Goal: Communication & Community: Answer question/provide support

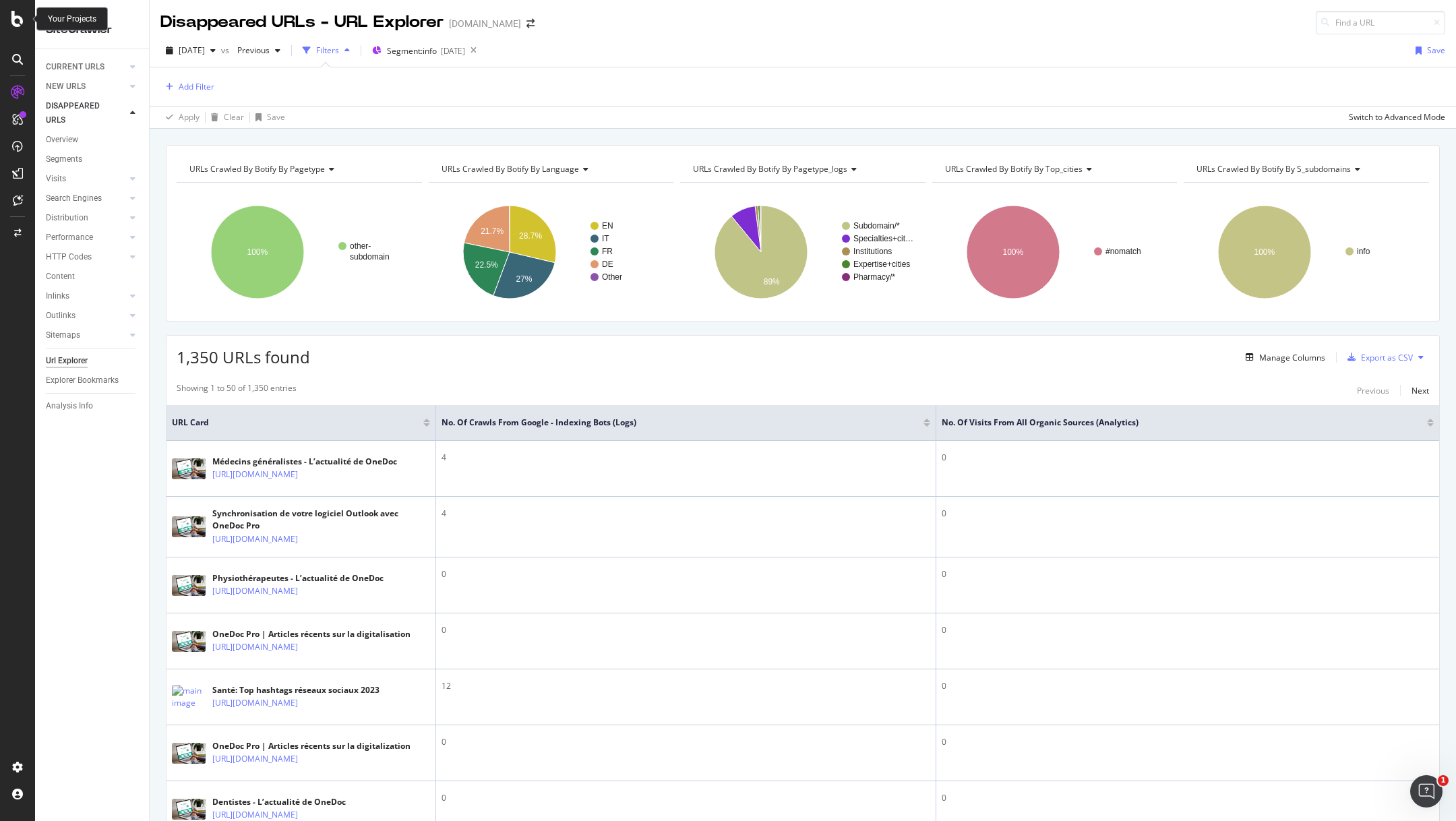
click at [22, 12] on icon at bounding box center [18, 19] width 12 height 16
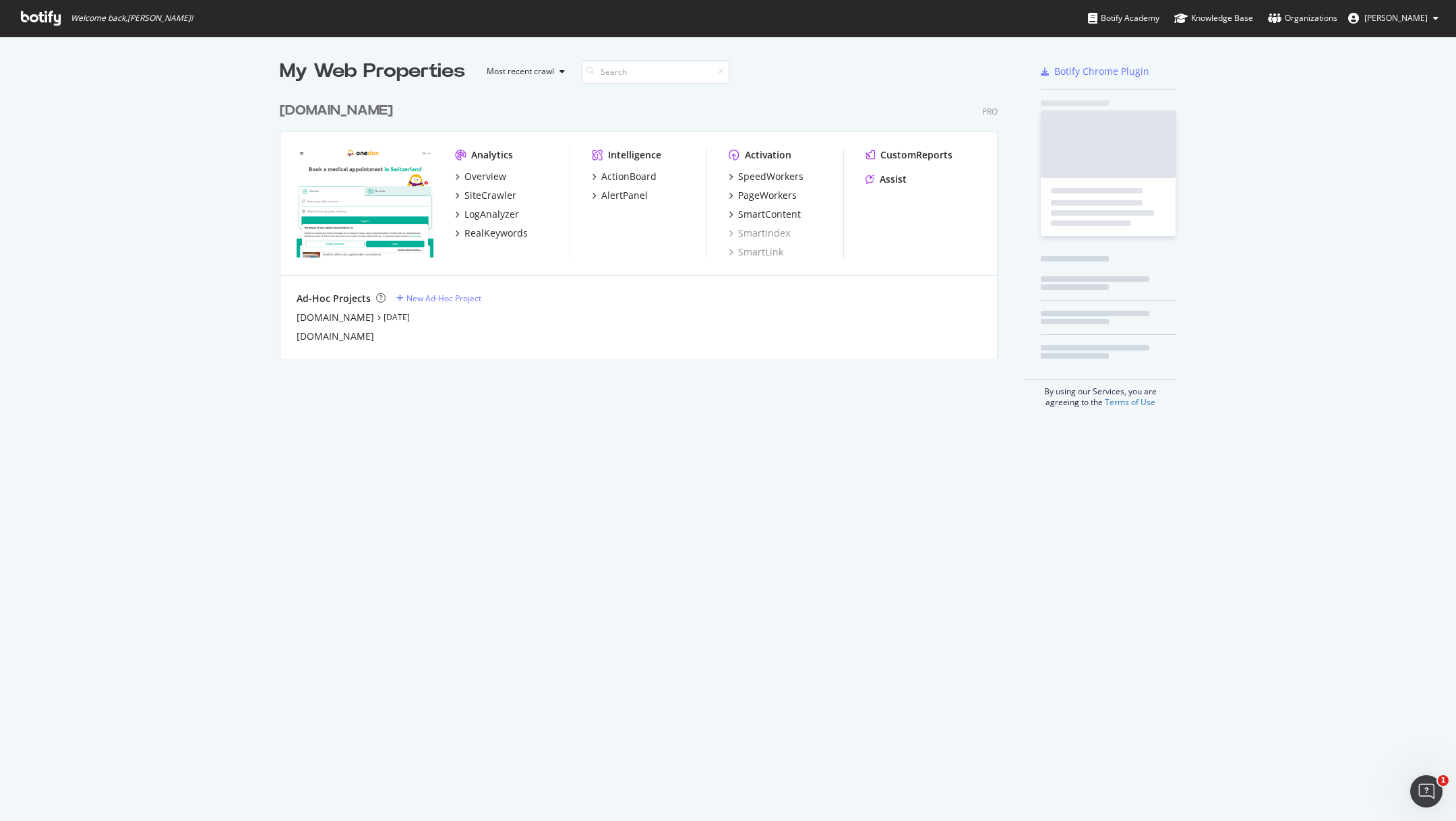
scroll to position [274, 728]
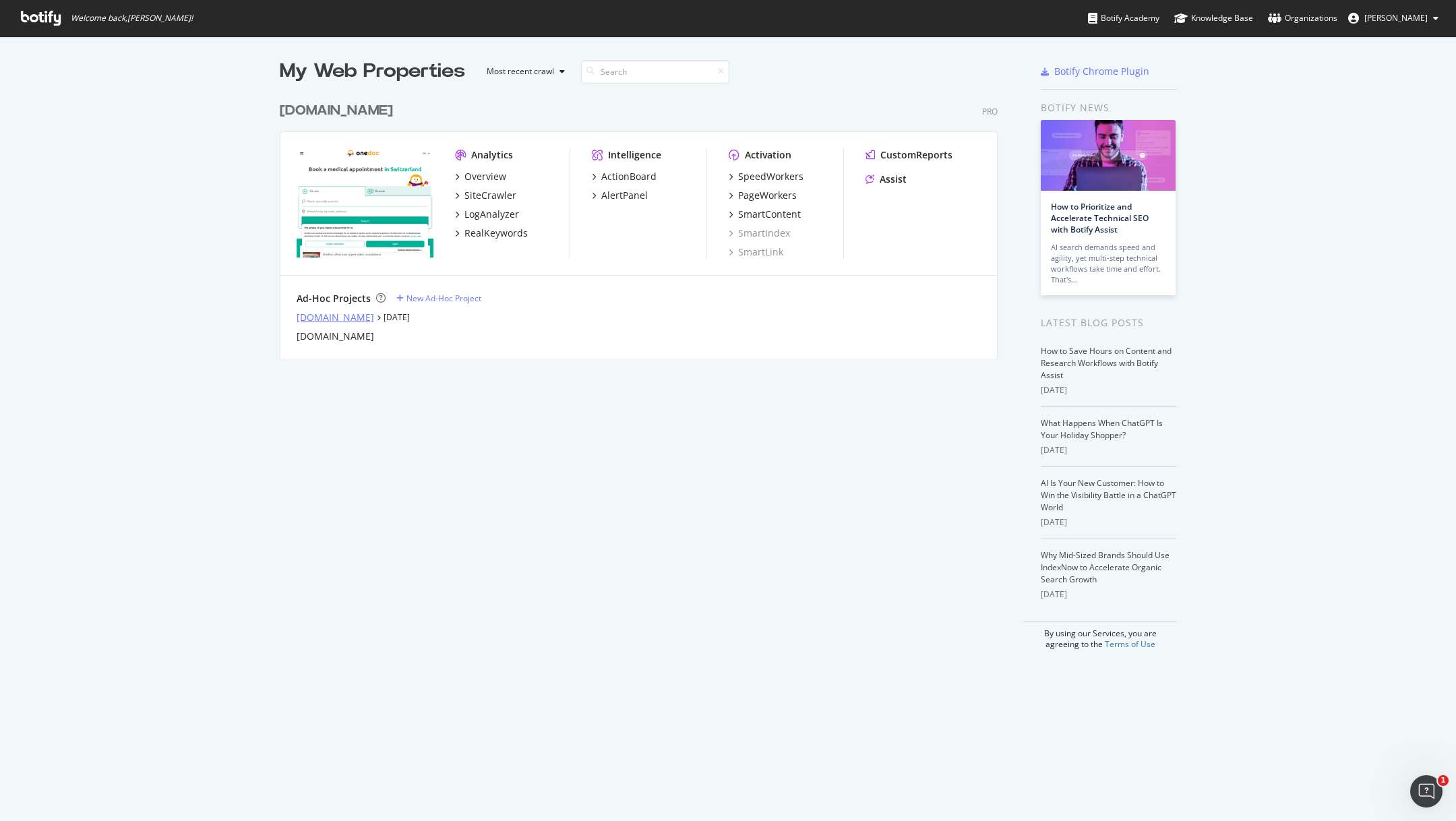
click at [350, 313] on div "[DOMAIN_NAME]" at bounding box center [336, 317] width 77 height 13
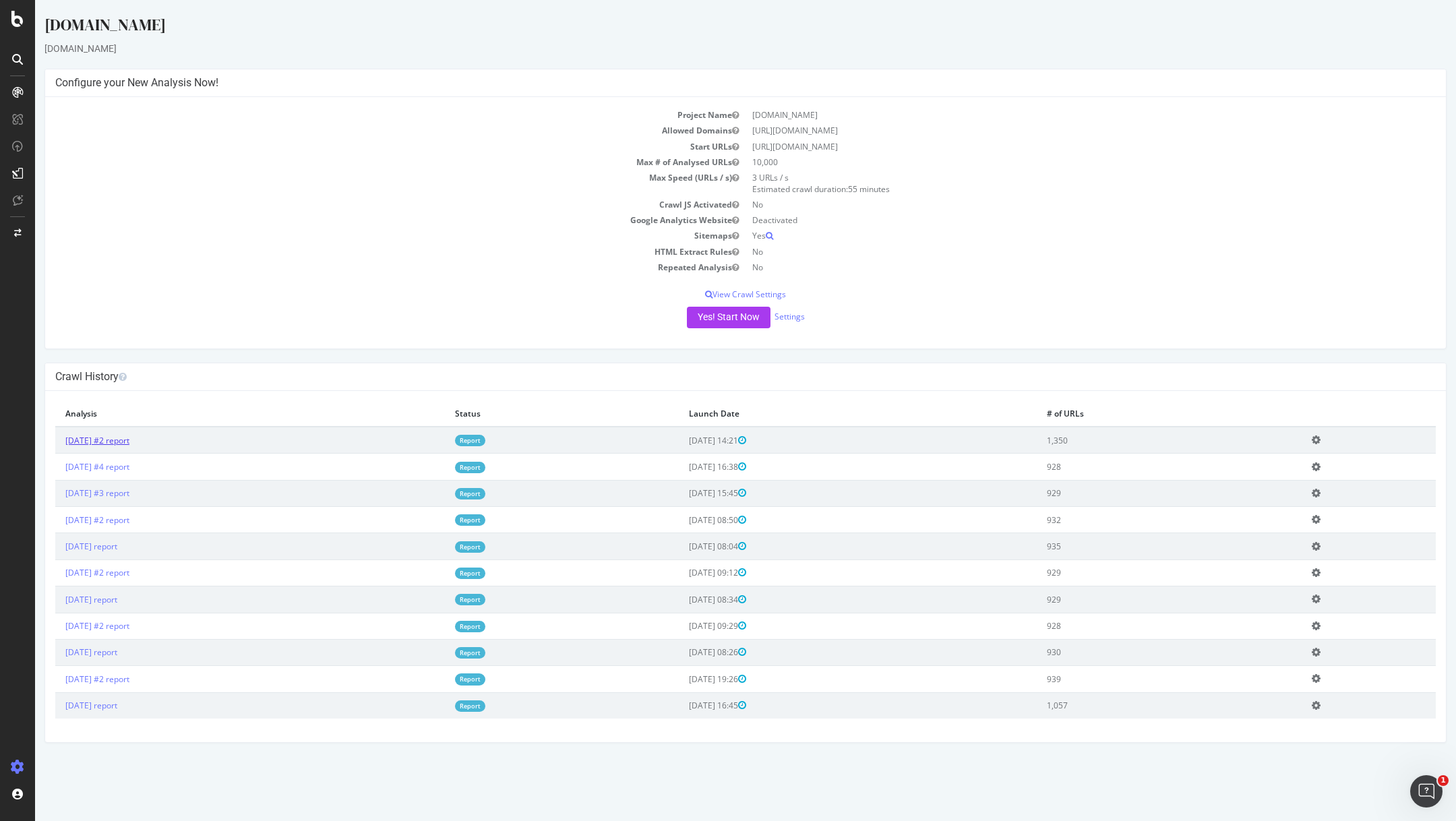
click at [126, 438] on link "[DATE] #2 report" at bounding box center [97, 440] width 64 height 12
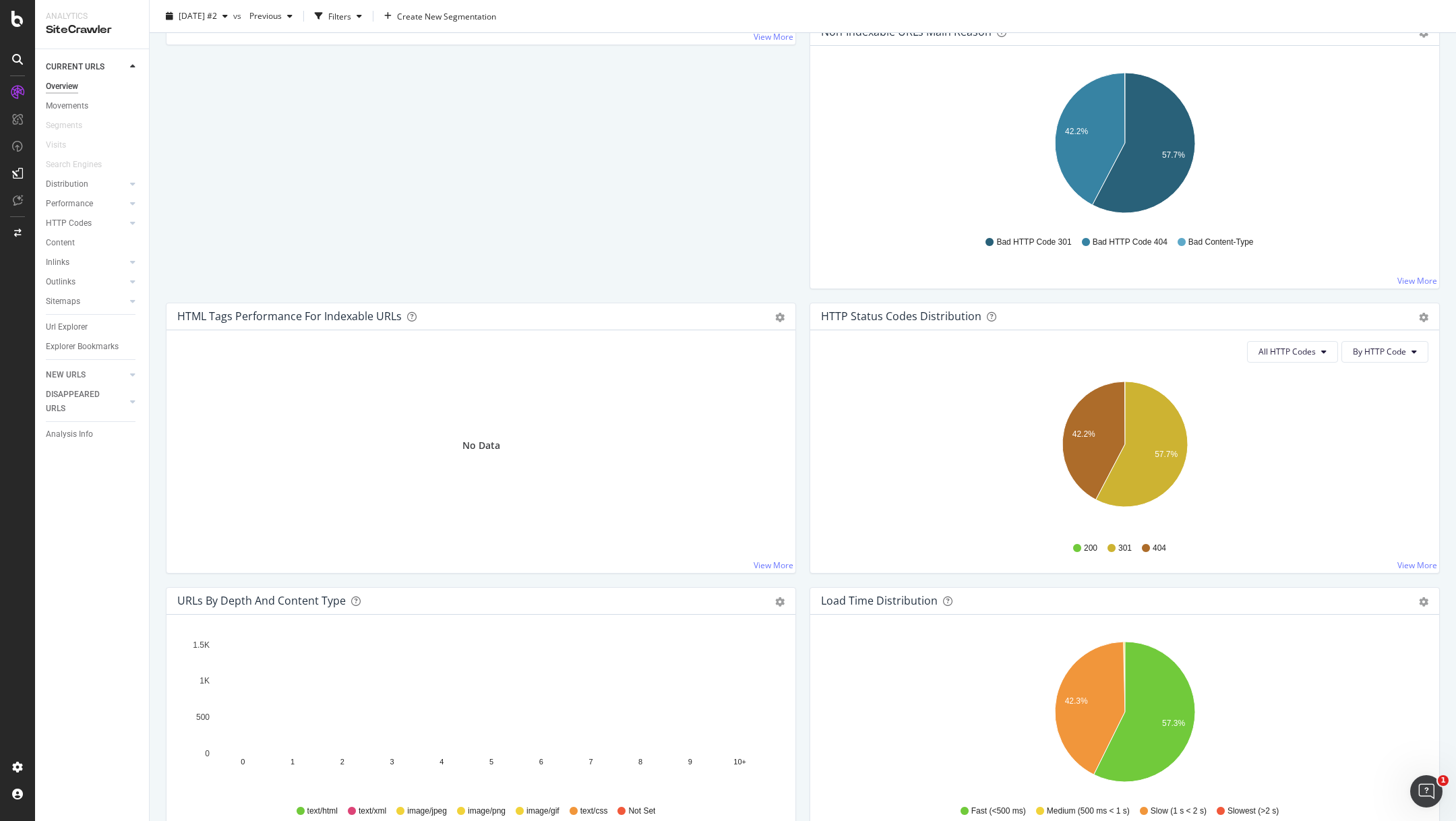
scroll to position [455, 0]
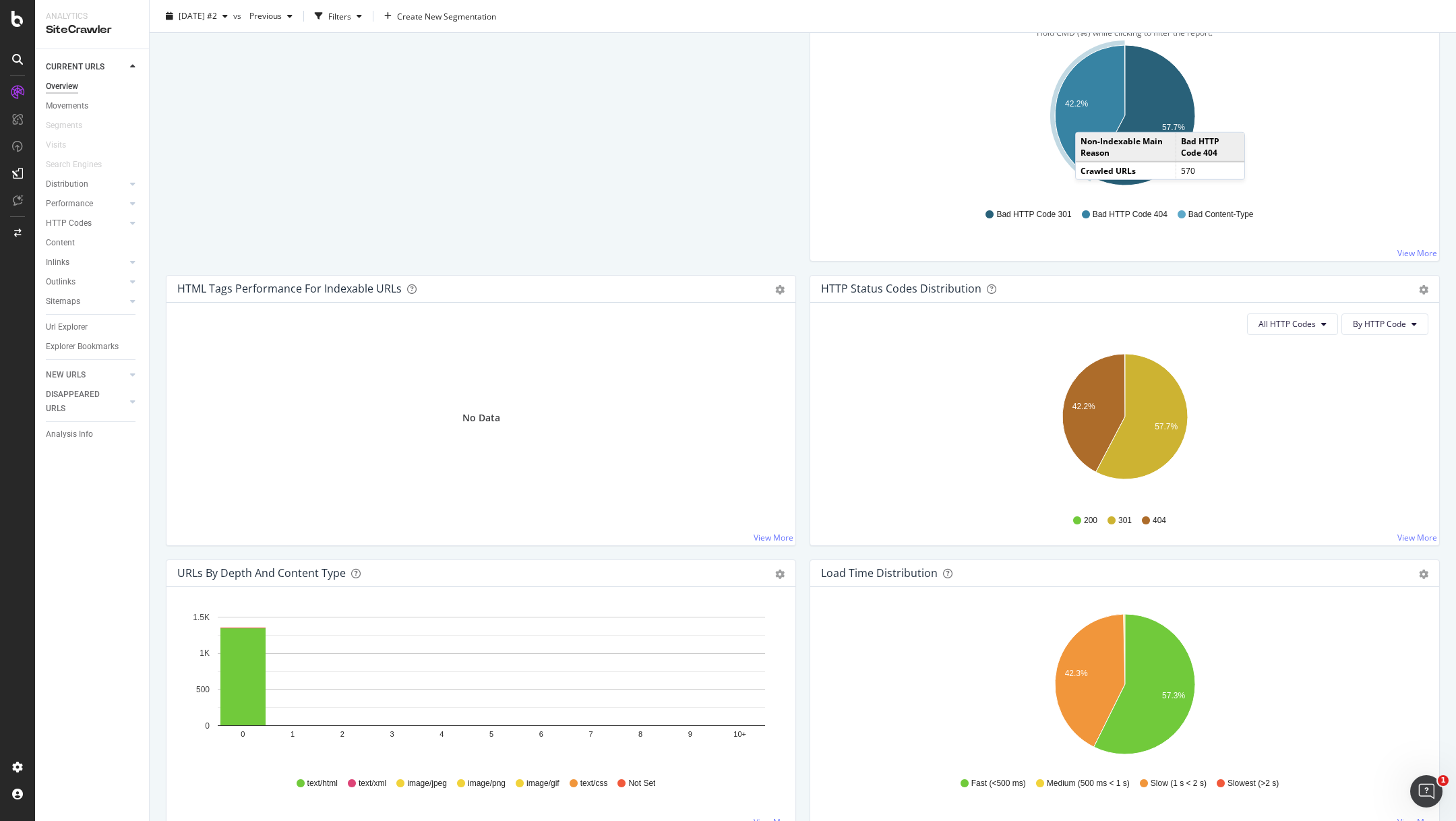
click at [1089, 118] on icon "A chart." at bounding box center [1089, 111] width 70 height 132
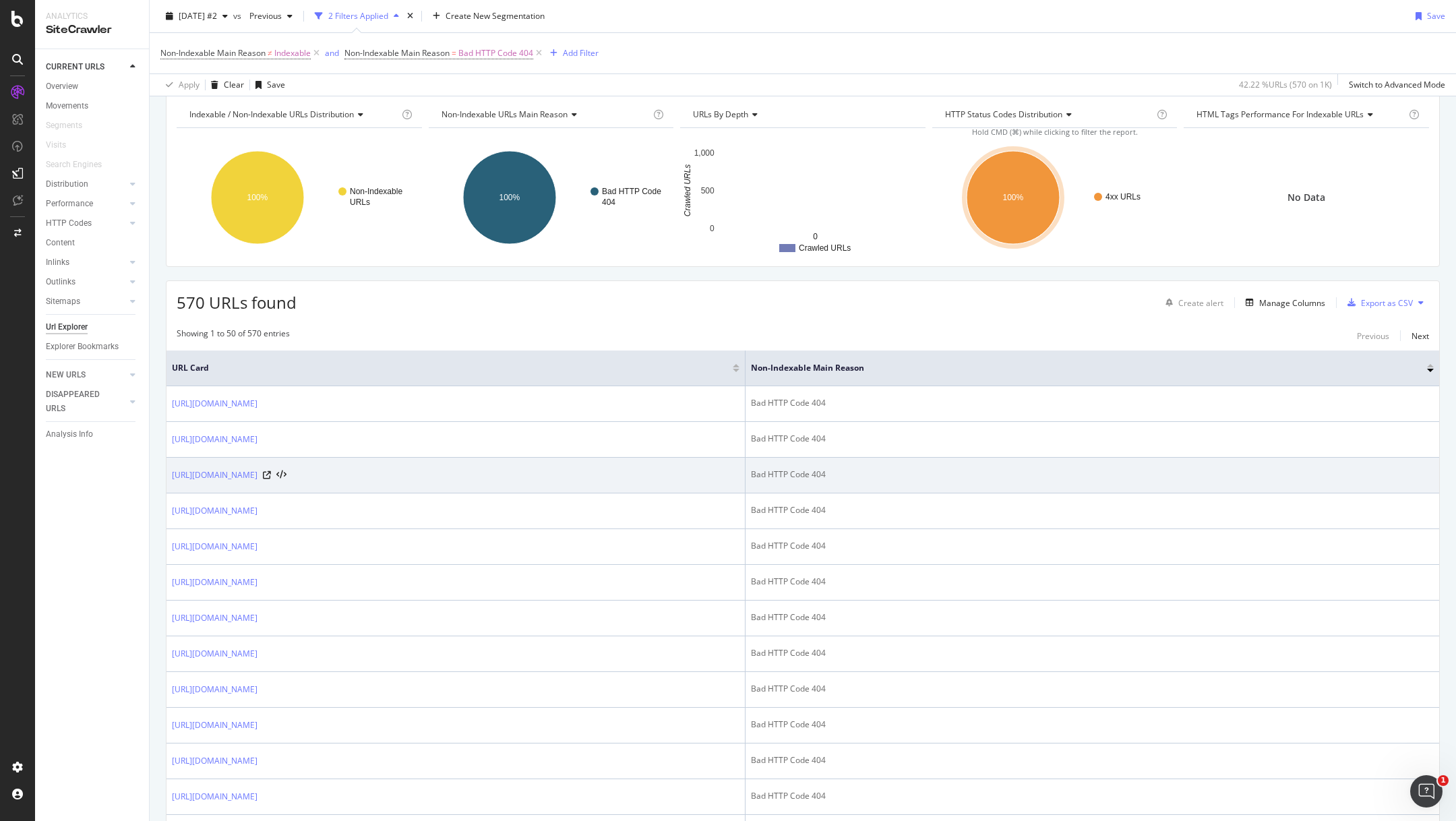
scroll to position [1, 0]
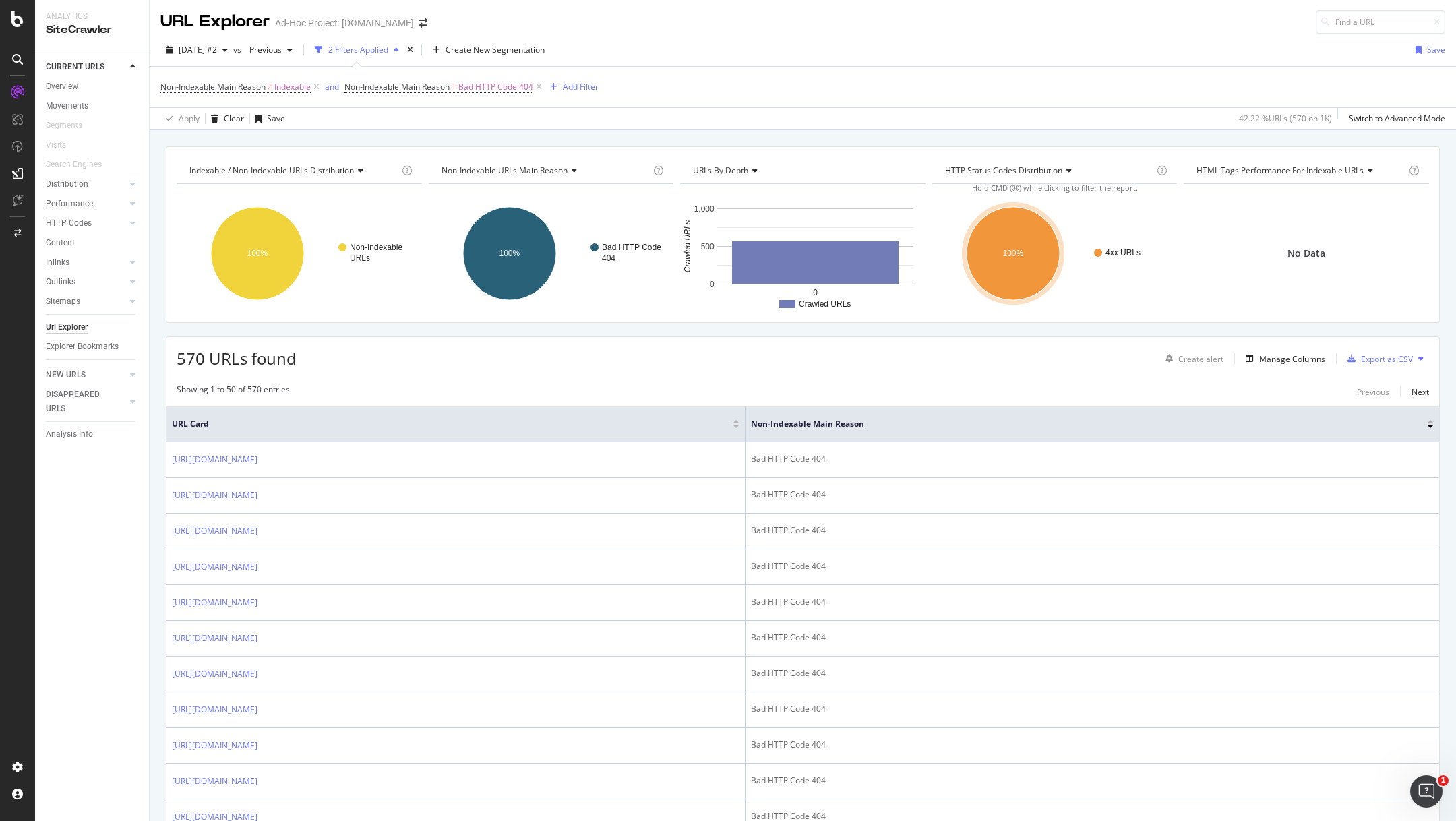
drag, startPoint x: 1046, startPoint y: 420, endPoint x: 554, endPoint y: 430, distance: 492.1
click at [553, 430] on th "URL Card" at bounding box center [455, 424] width 579 height 36
drag, startPoint x: 1046, startPoint y: 434, endPoint x: 750, endPoint y: 430, distance: 296.0
click at [745, 430] on th "URL Card" at bounding box center [455, 424] width 579 height 36
drag, startPoint x: 1047, startPoint y: 413, endPoint x: 882, endPoint y: 410, distance: 165.0
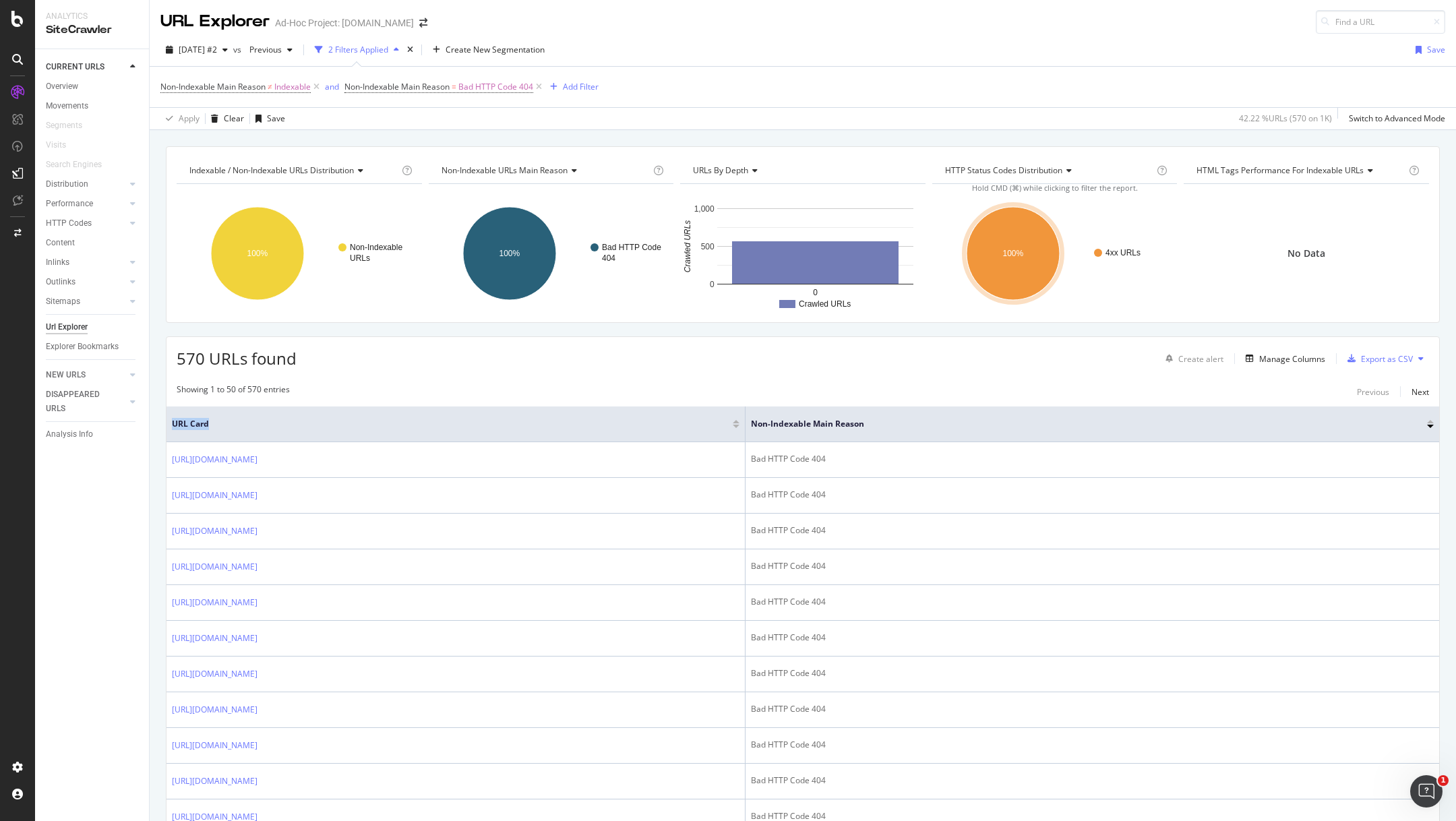
click at [745, 410] on th "URL Card" at bounding box center [455, 424] width 579 height 36
click at [1049, 417] on th "Non-Indexable Main Reason" at bounding box center [1092, 424] width 694 height 36
click at [1263, 353] on div "Manage Columns" at bounding box center [1292, 359] width 66 height 12
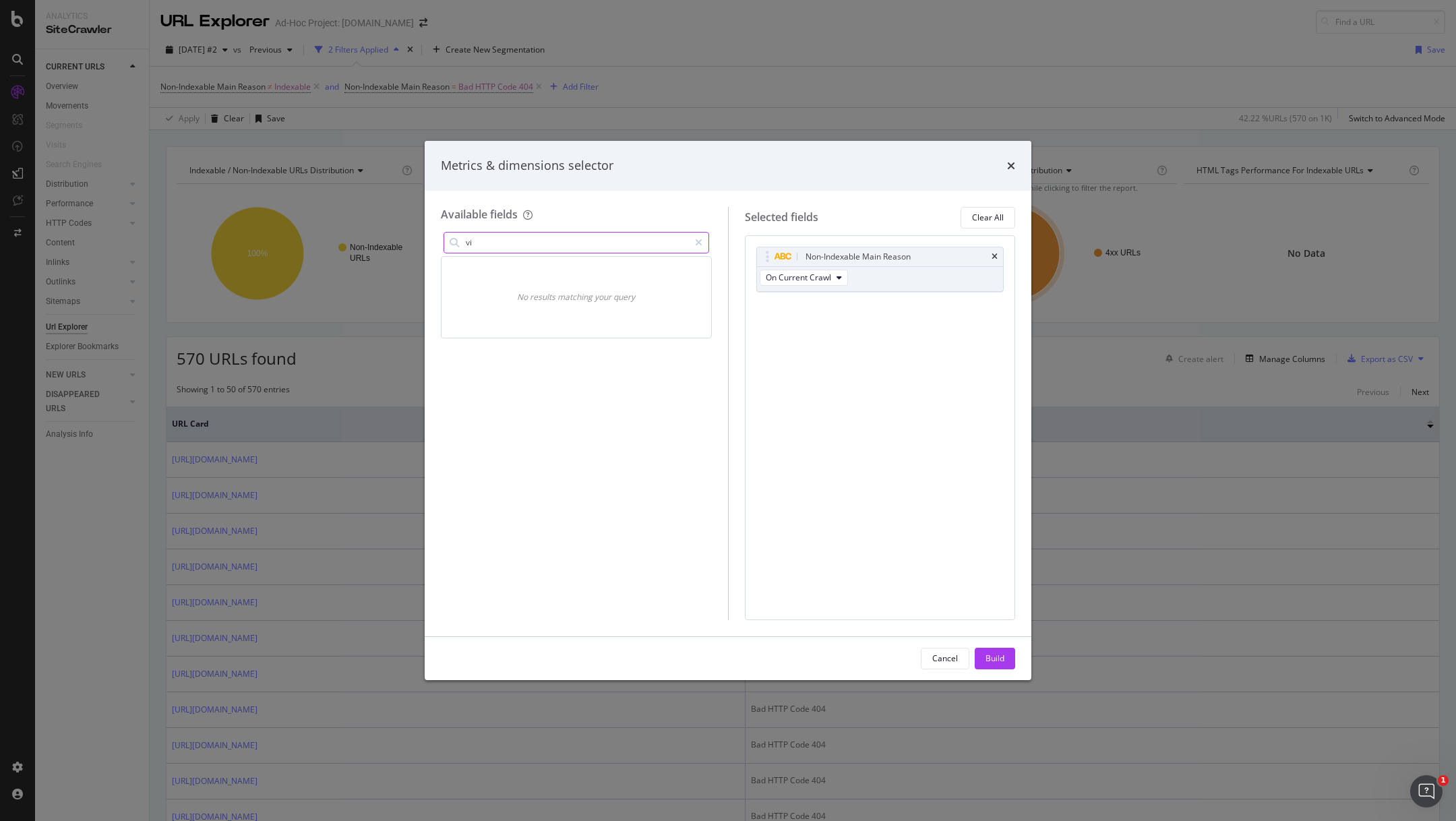
type input "v"
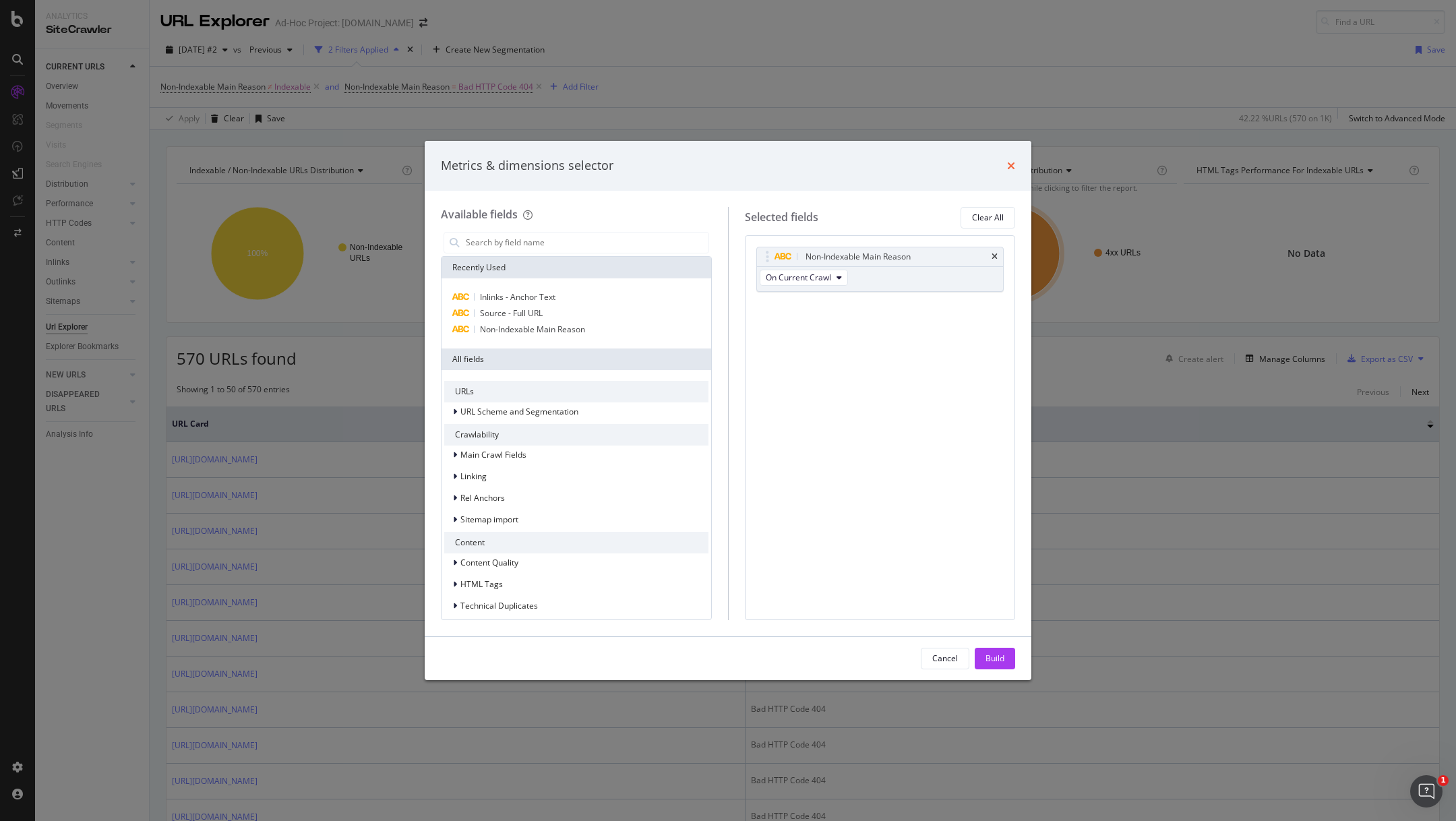
click at [1012, 166] on icon "times" at bounding box center [1011, 165] width 8 height 11
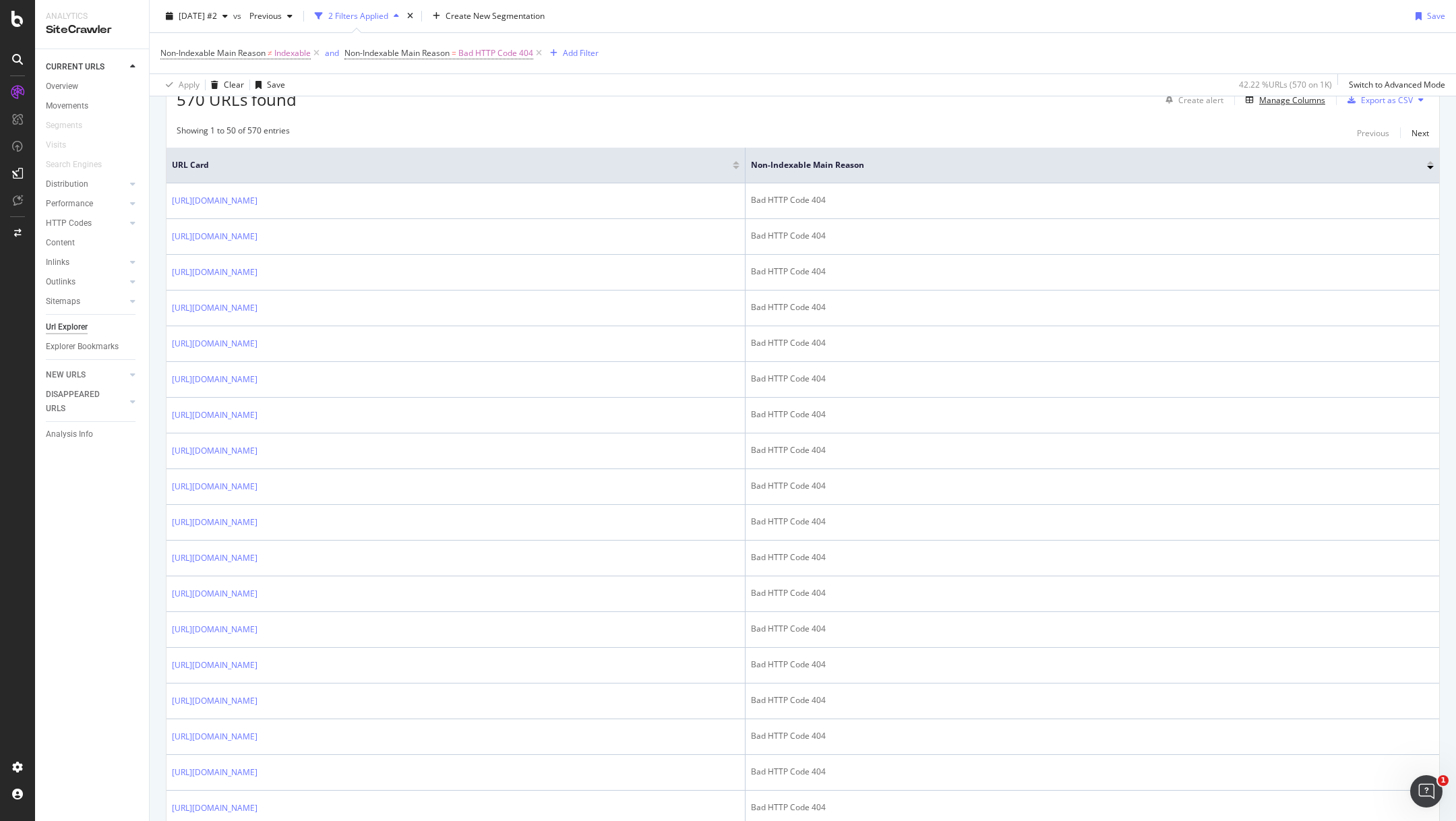
scroll to position [259, 0]
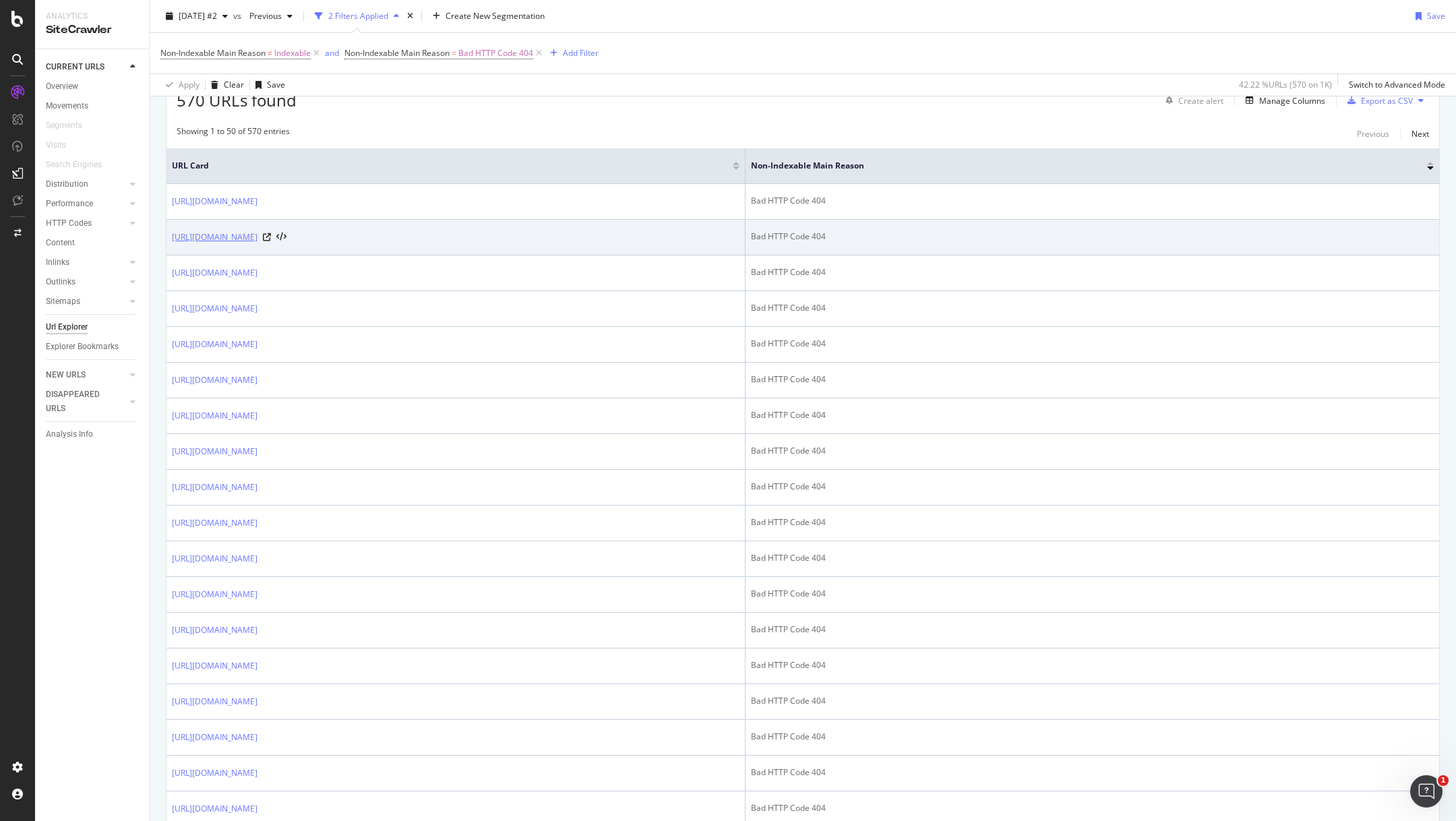
click at [257, 233] on link "[URL][DOMAIN_NAME]" at bounding box center [214, 237] width 86 height 13
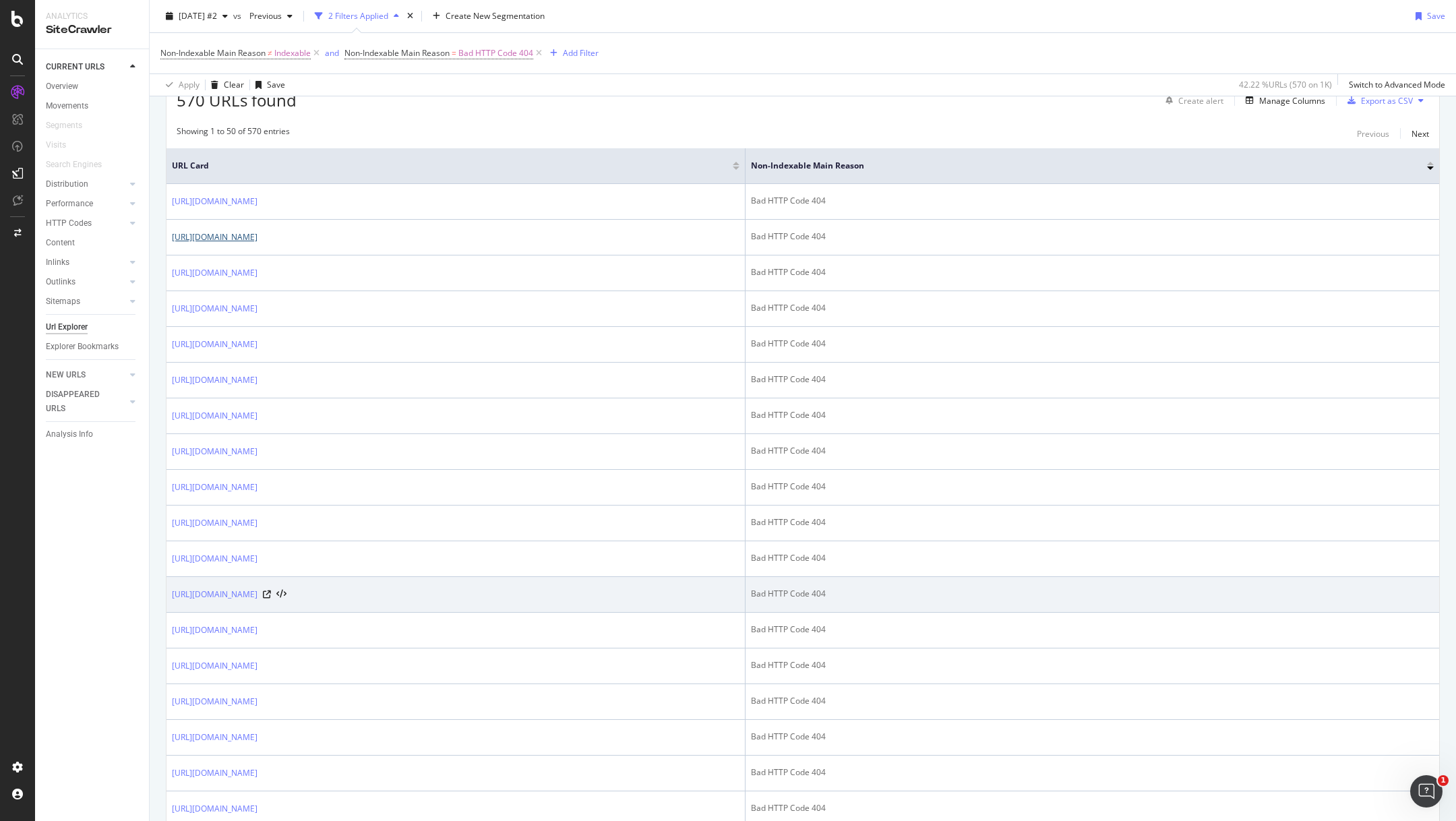
scroll to position [0, 0]
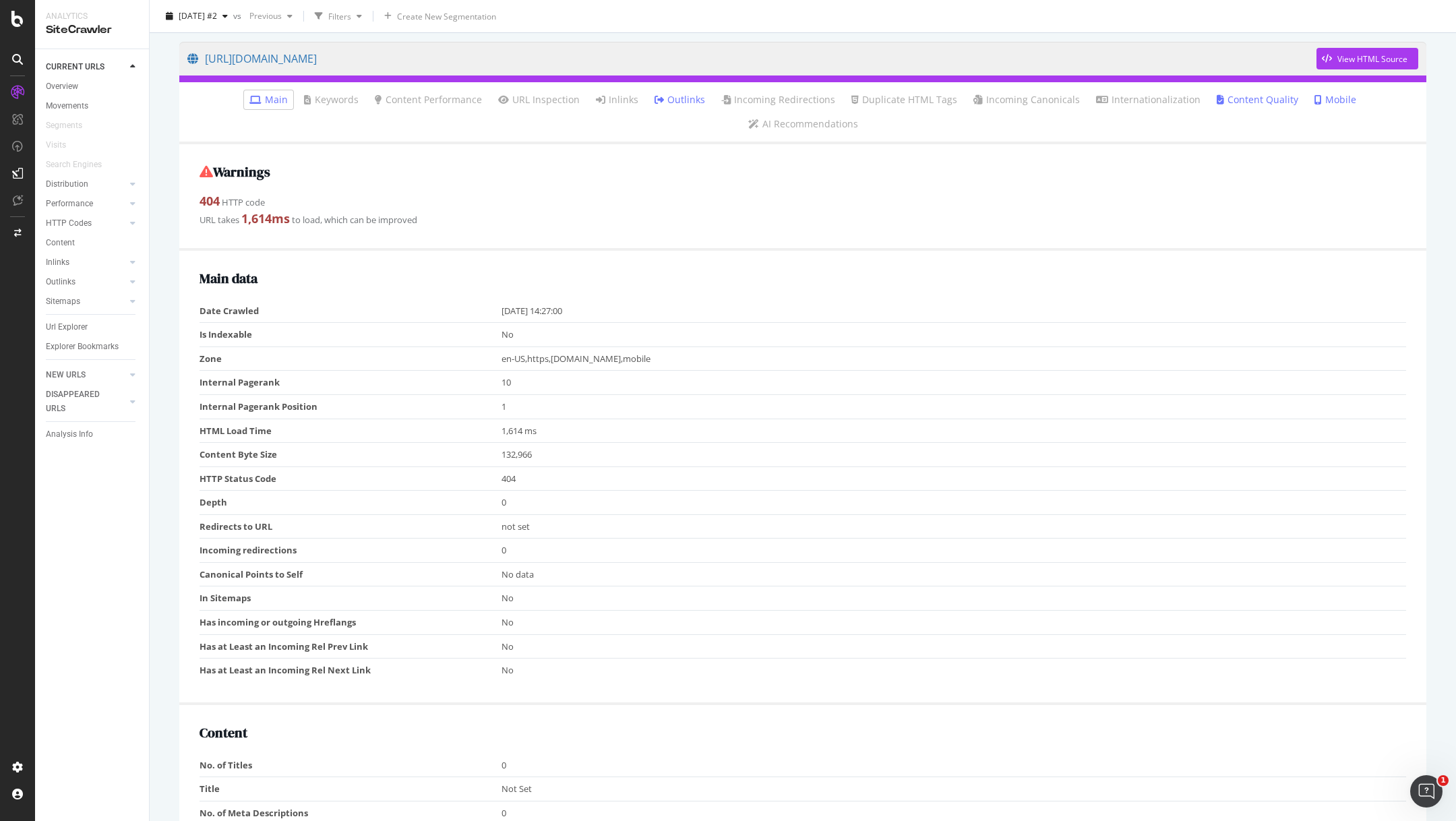
scroll to position [107, 0]
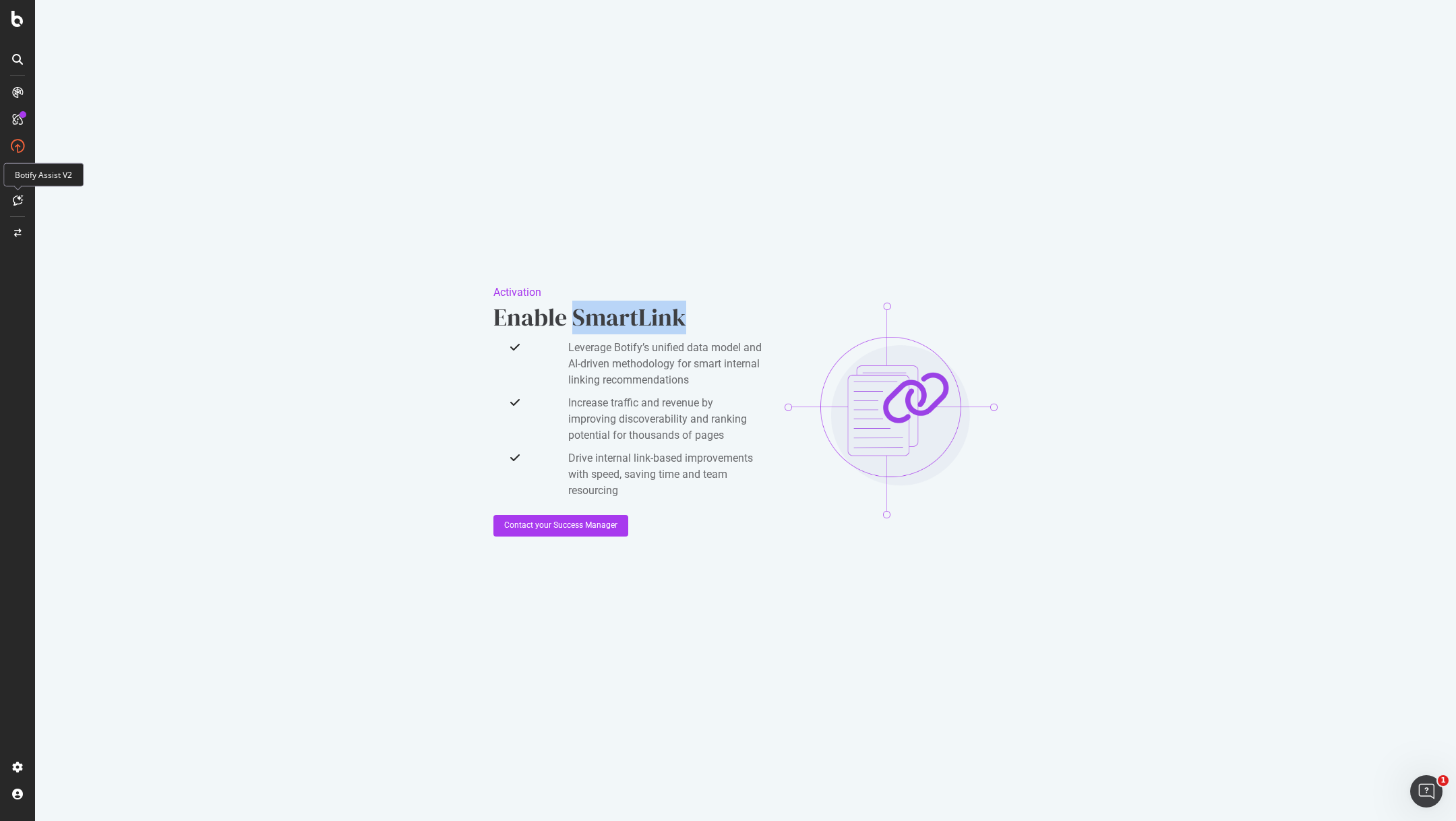
click at [15, 204] on icon at bounding box center [18, 200] width 10 height 11
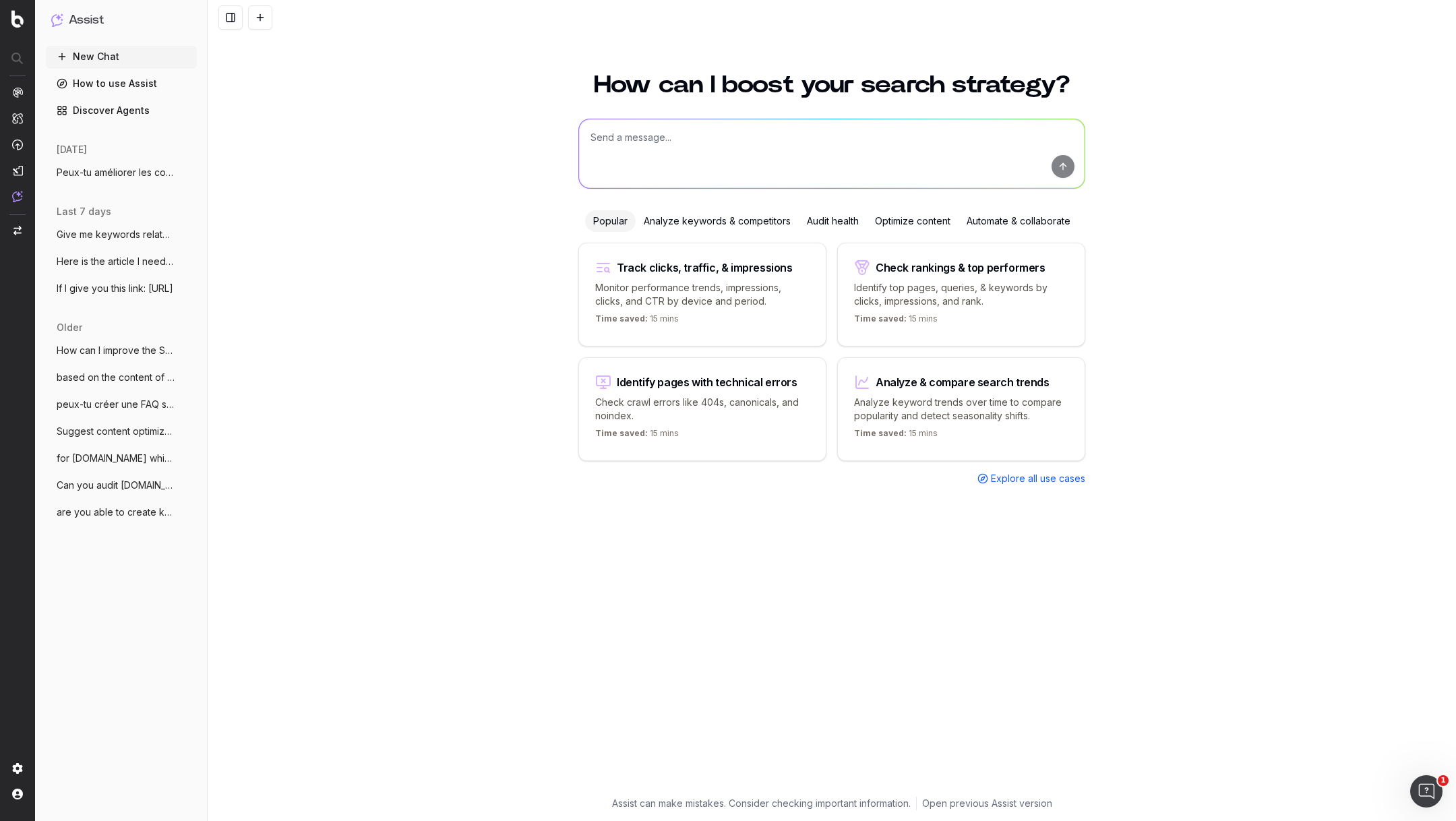
click at [111, 175] on span "Peux-tu améliorer les contenus que je va" at bounding box center [115, 172] width 118 height 13
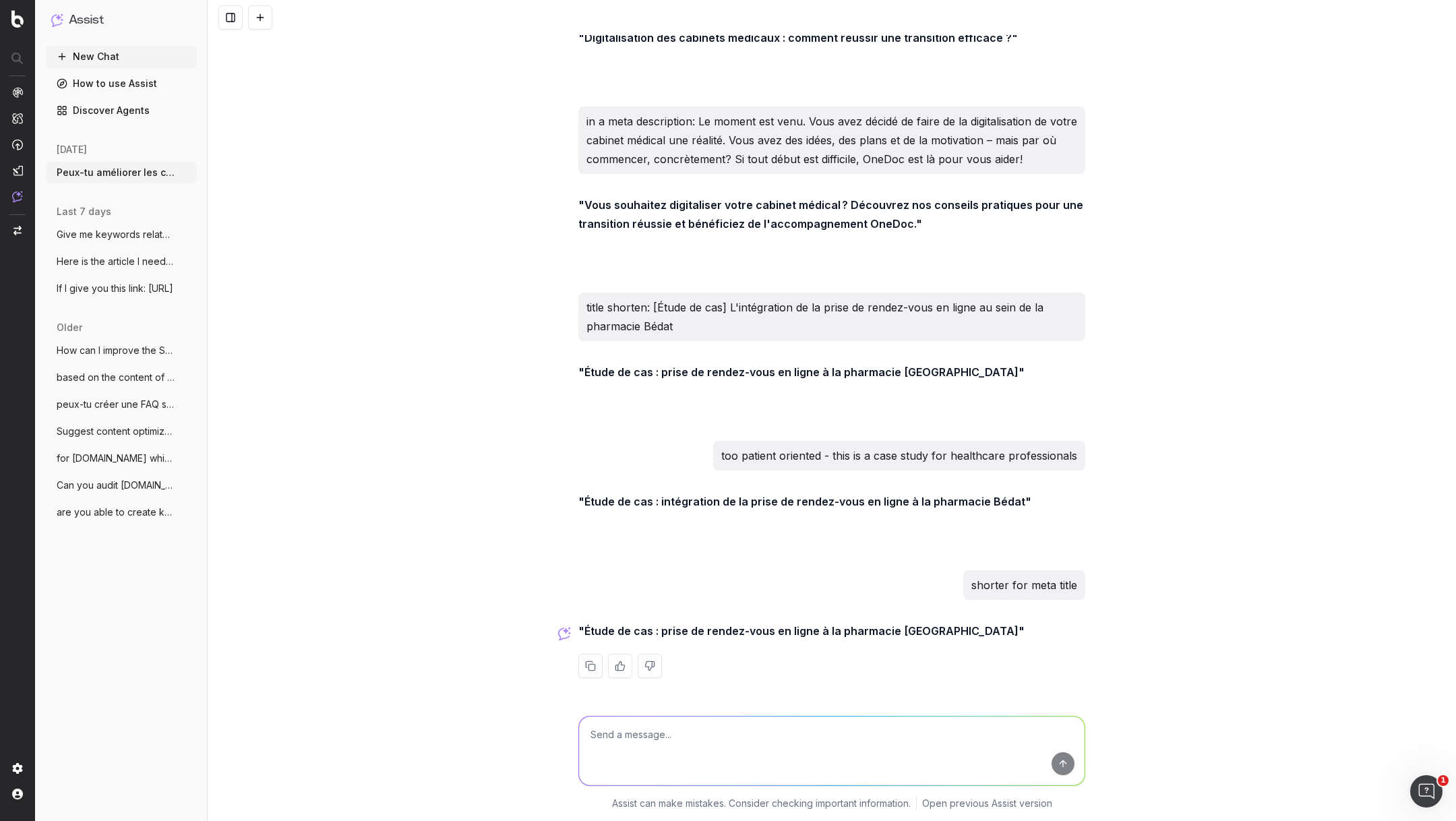
click at [676, 737] on textarea at bounding box center [832, 751] width 506 height 69
paste textarea "[Étude de cas] Mise en place de la prise de rendez-vous en ligne dans le cabine…"
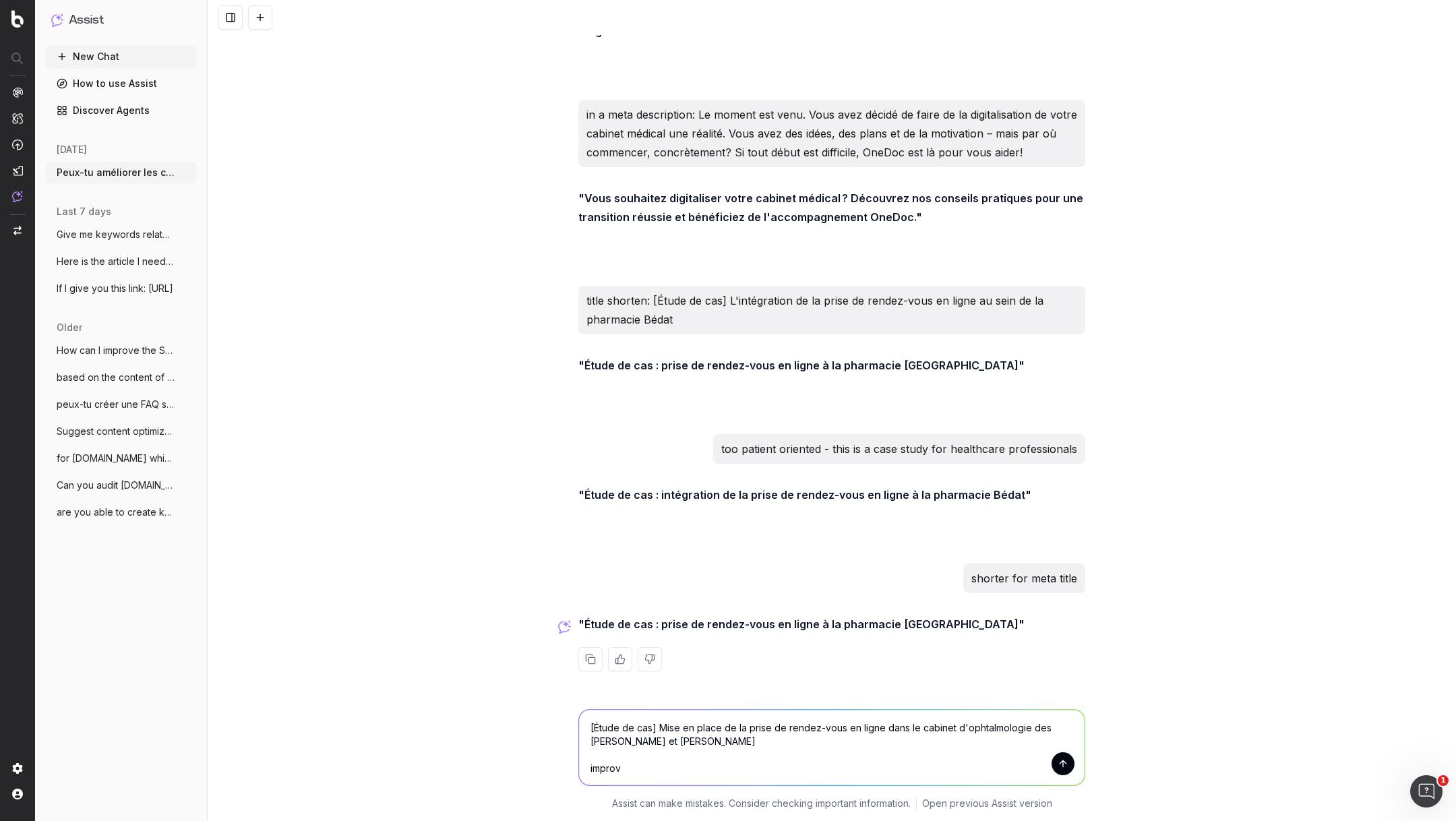
type textarea "[Étude de cas] Mise en place de la prise de rendez-vous en ligne dans le cabine…"
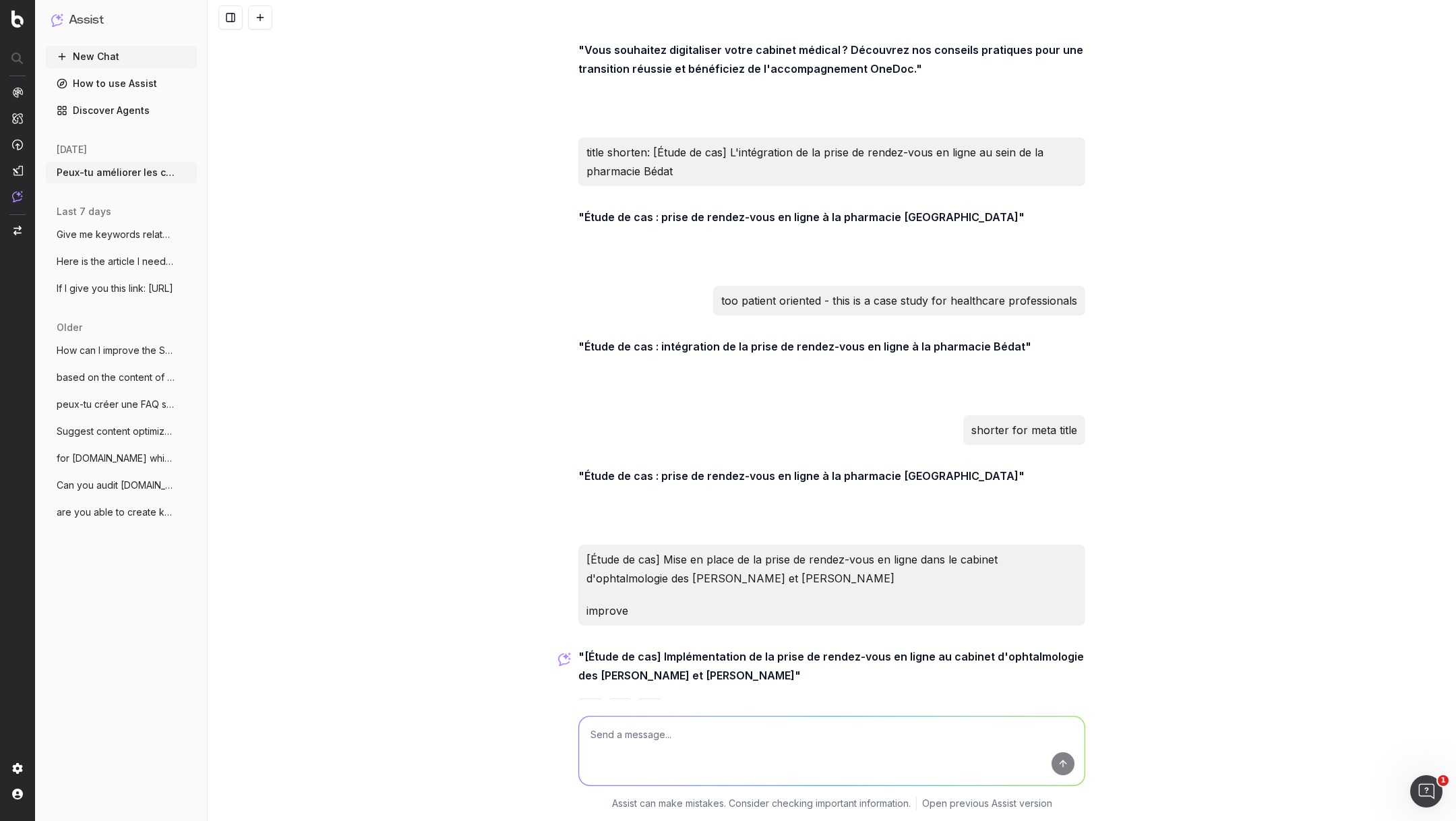
scroll to position [8366, 0]
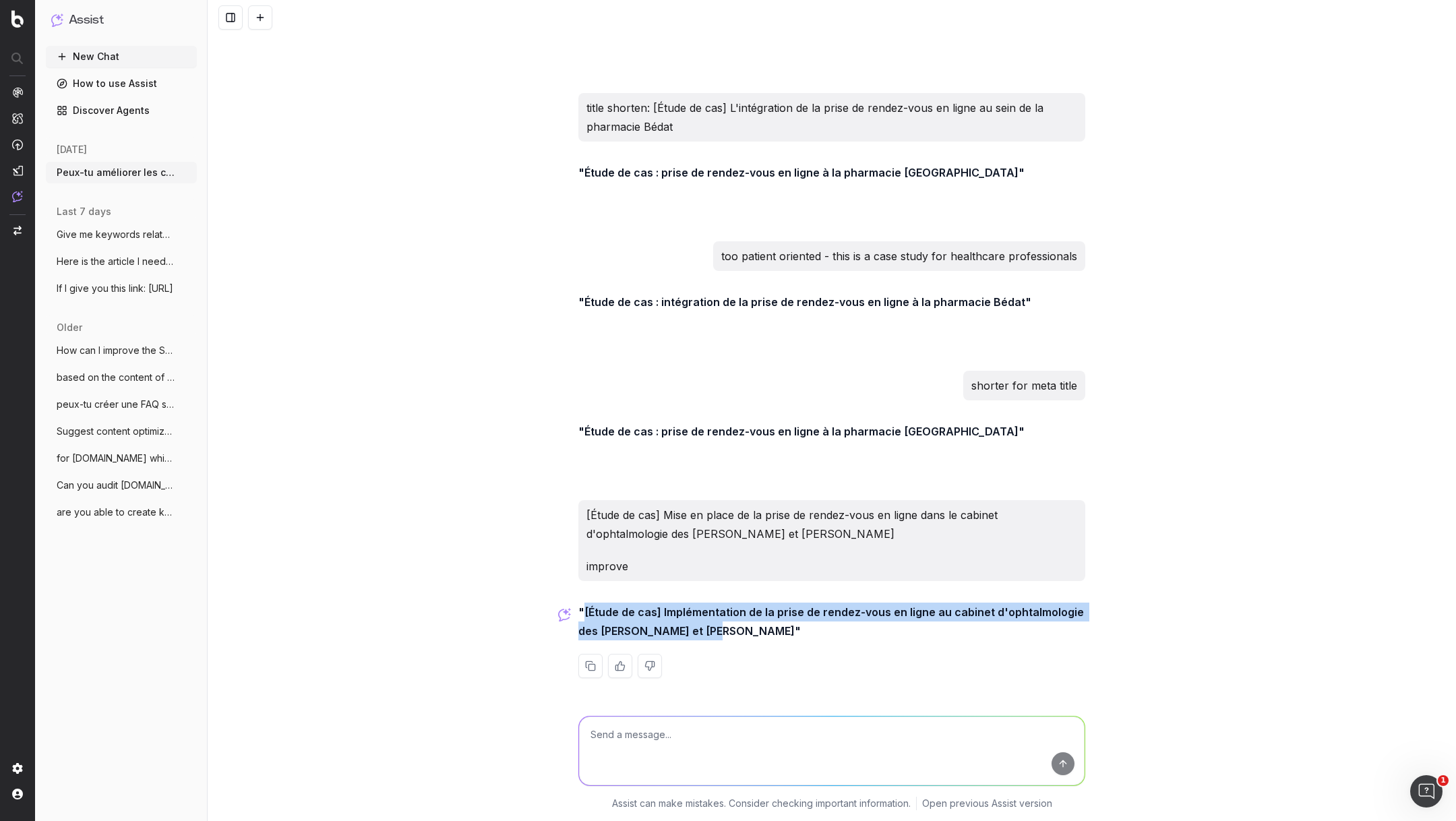
drag, startPoint x: 706, startPoint y: 631, endPoint x: 585, endPoint y: 610, distance: 122.8
click at [585, 610] on strong ""[Étude de cas] Implémentation de la prise de rendez-vous en ligne au cabinet d…" at bounding box center [832, 622] width 508 height 32
copy strong "[Étude de cas] Implémentation de la prise de rendez-vous en ligne au cabinet d'…"
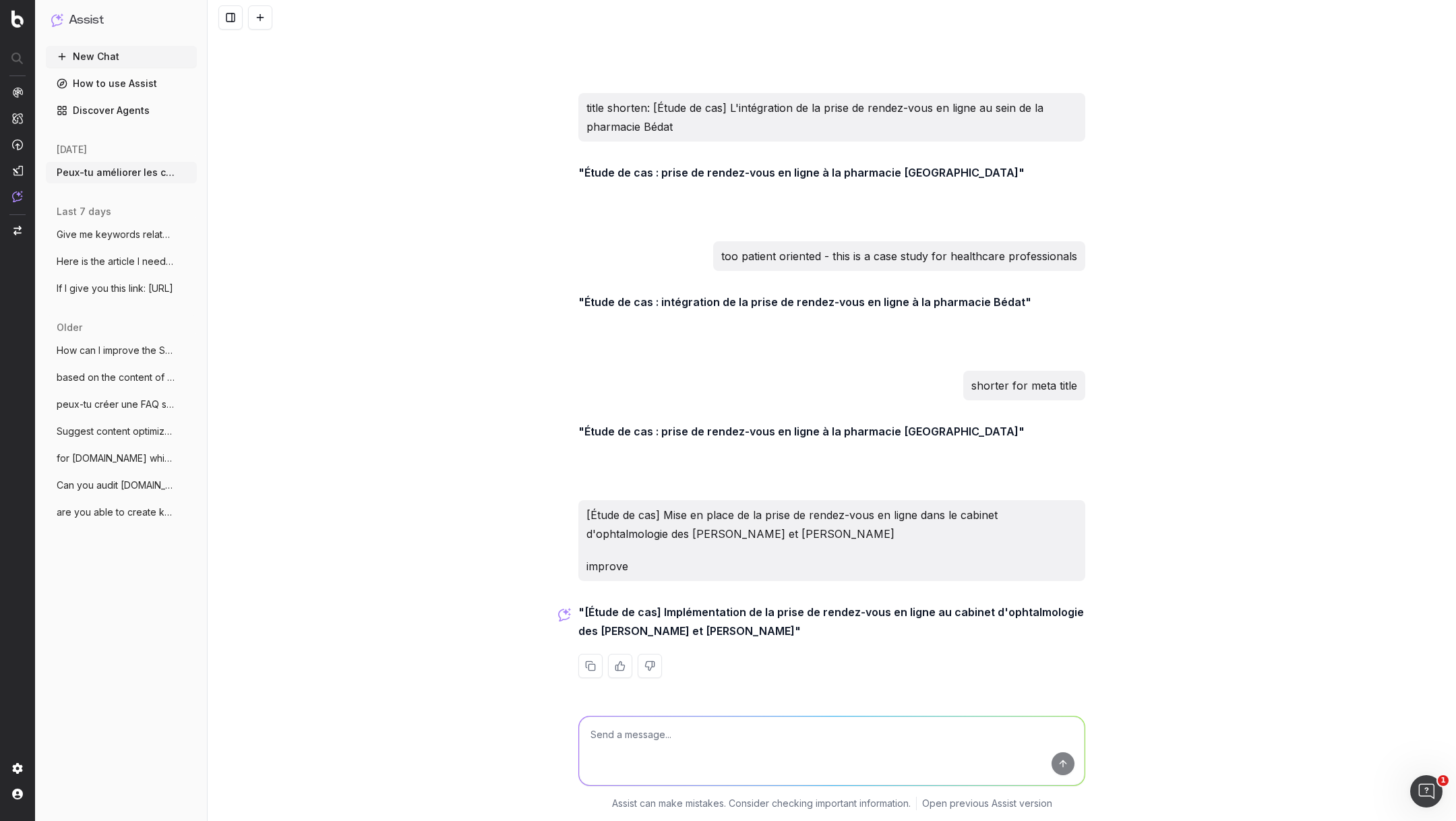
click at [844, 740] on textarea at bounding box center [832, 751] width 506 height 69
type textarea "now turn into meta title max 60 caracters"
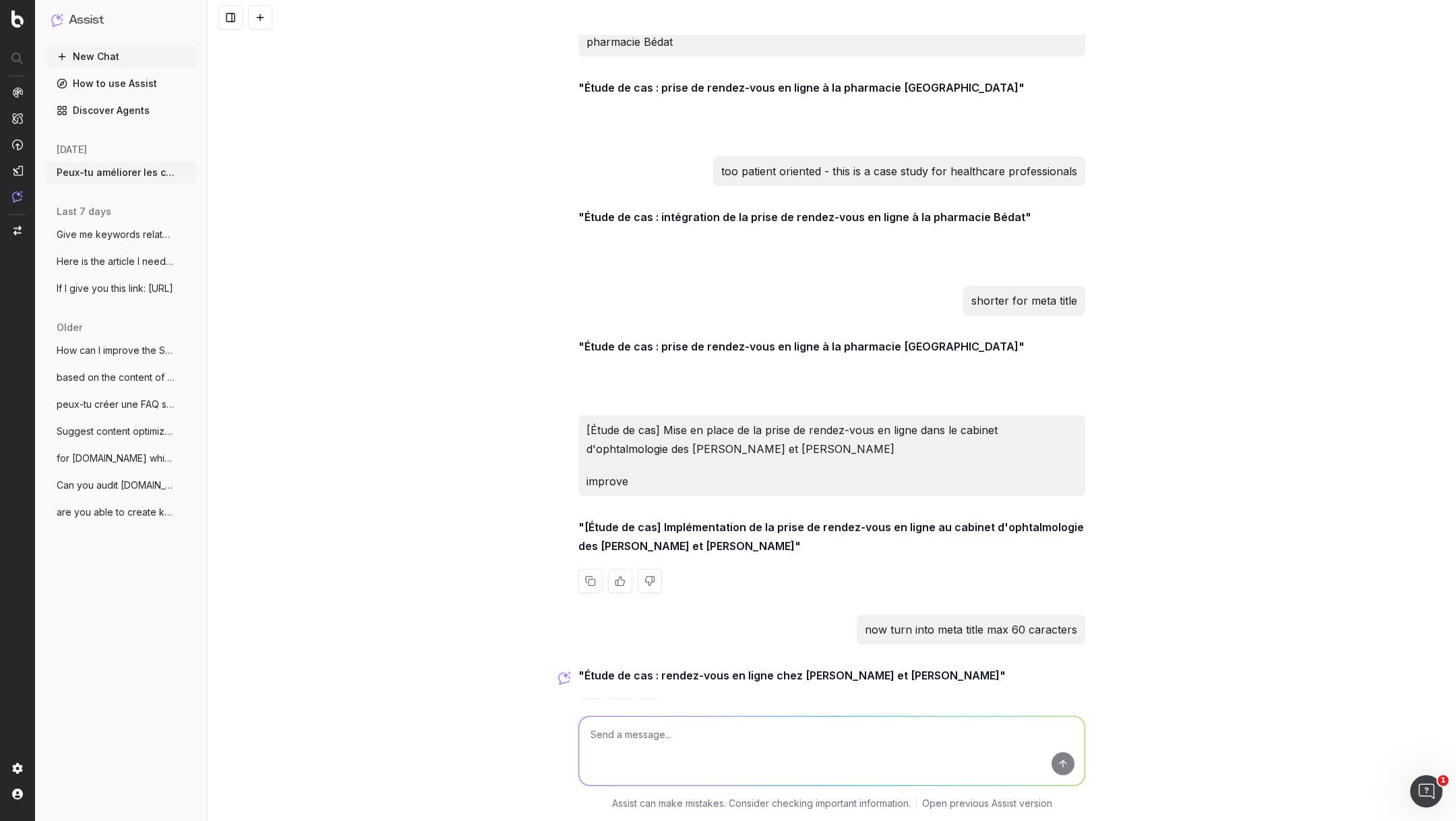
scroll to position [8495, 0]
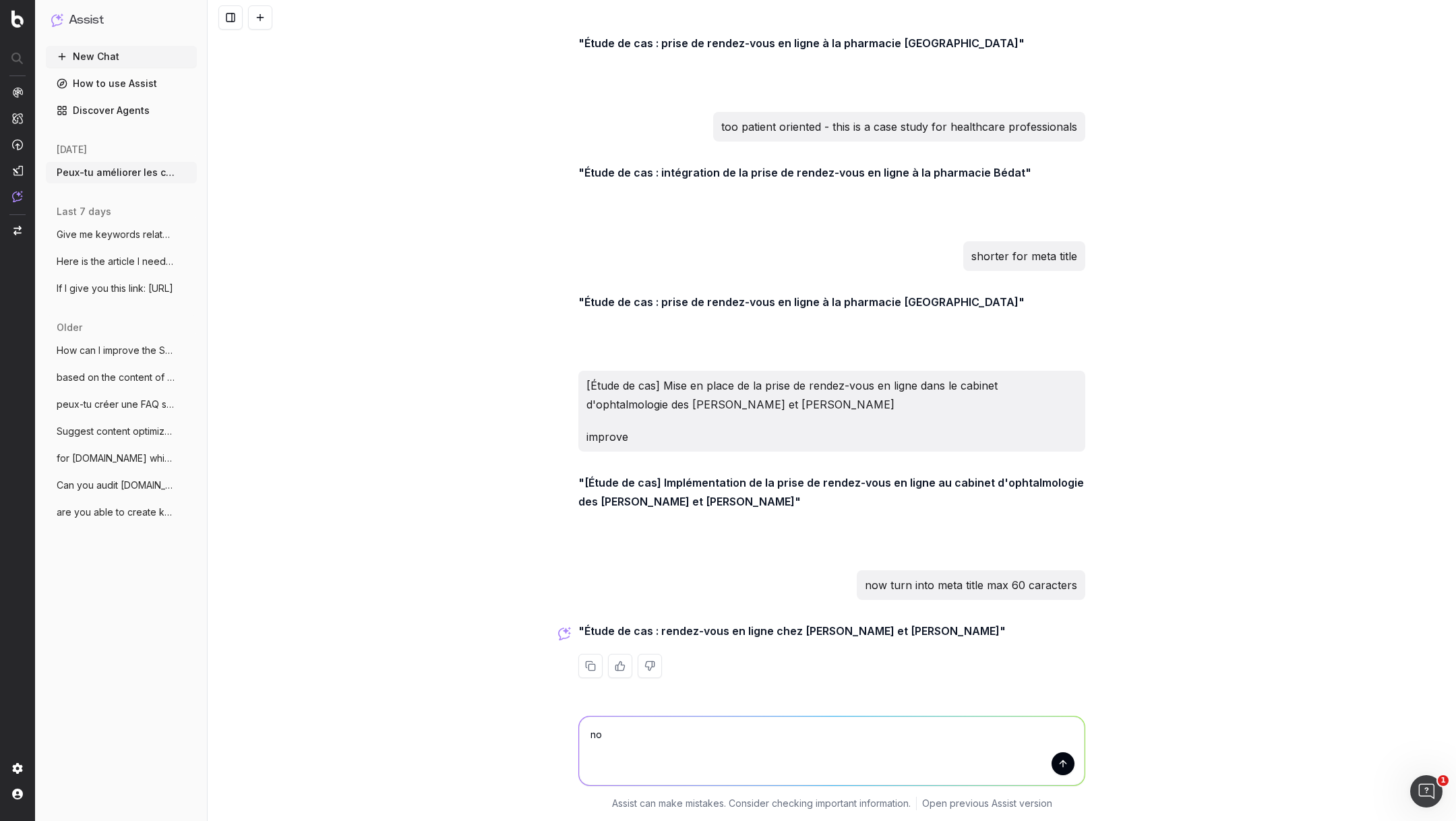
type textarea "non"
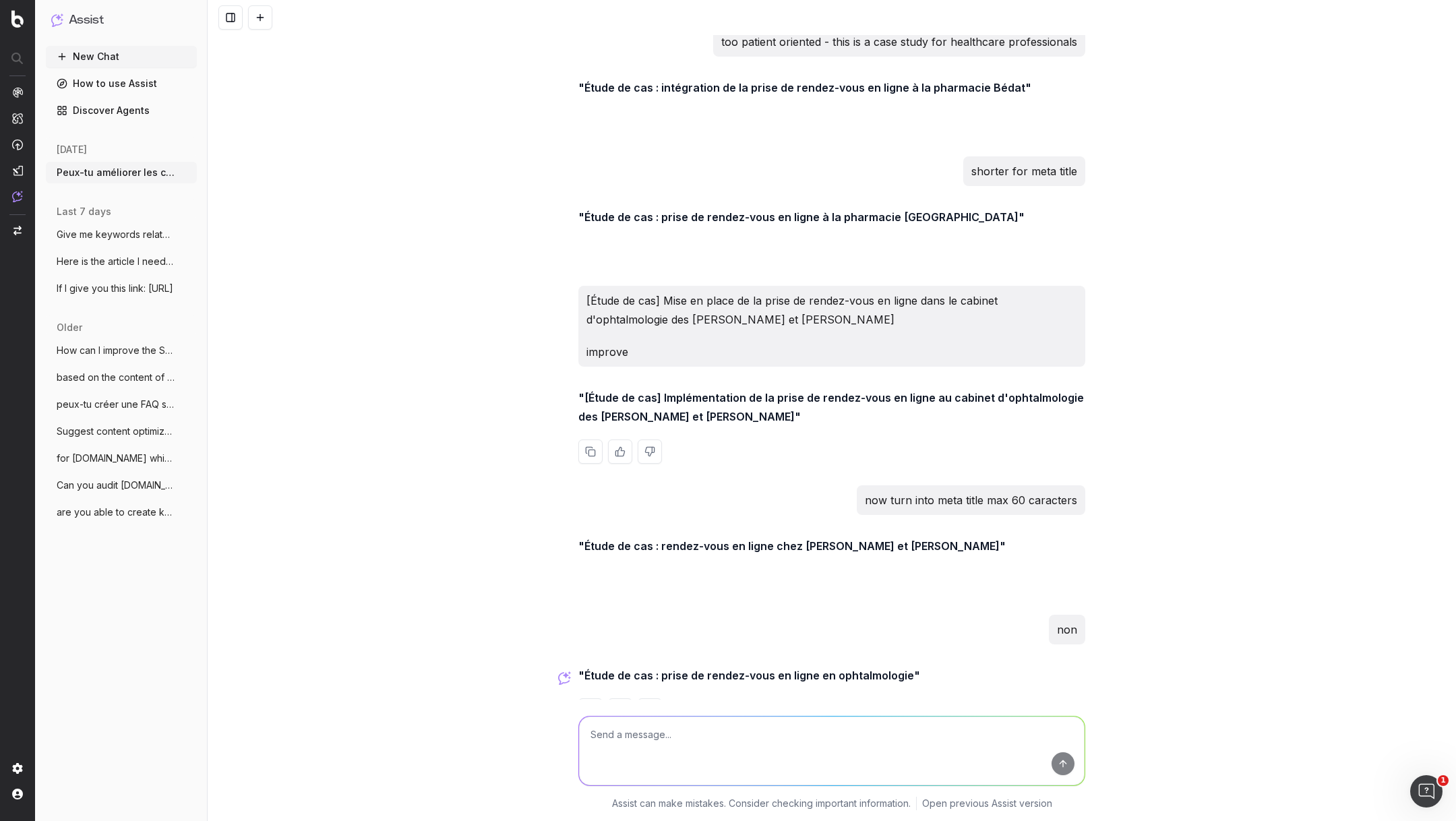
scroll to position [8624, 0]
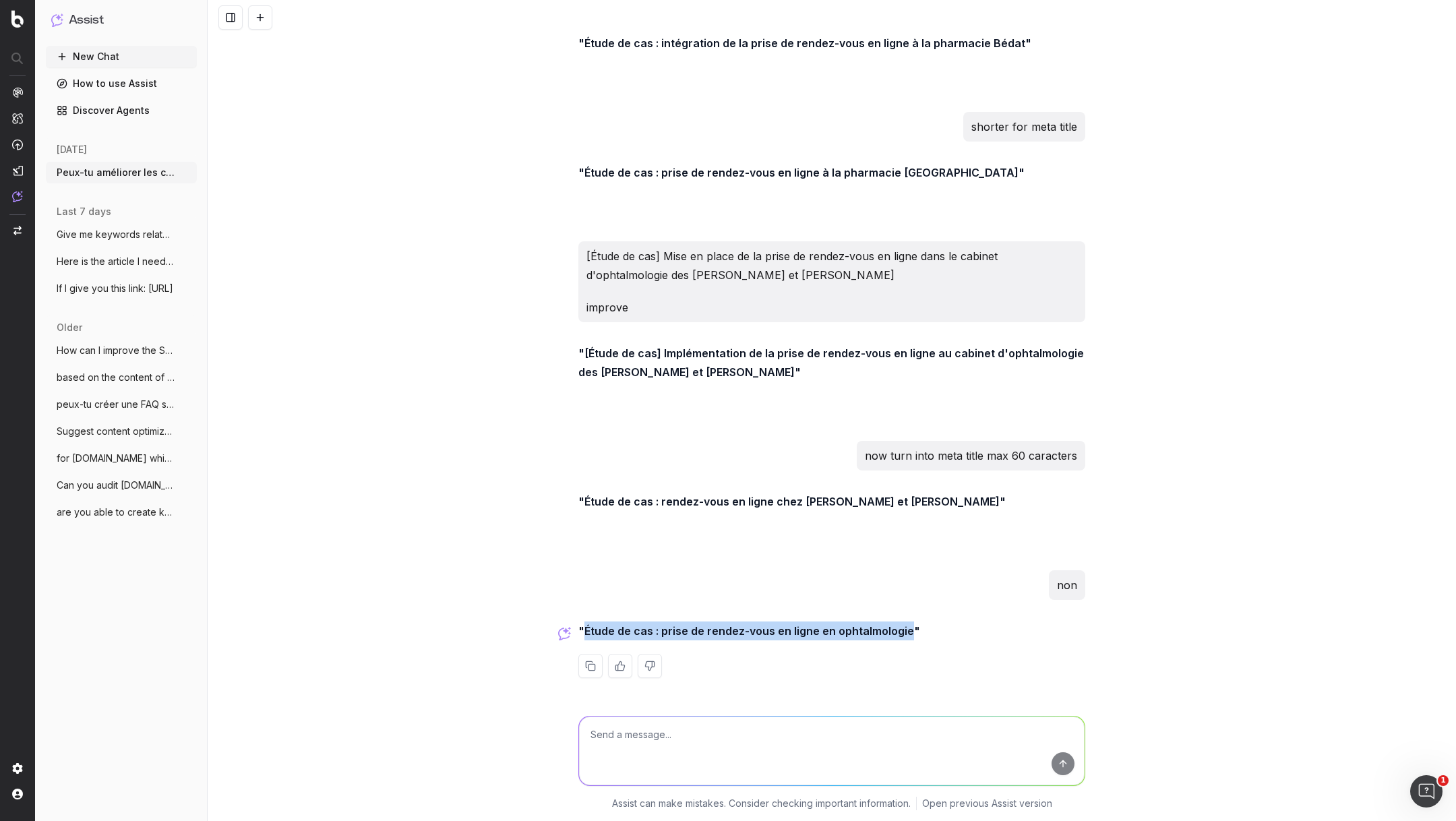
drag, startPoint x: 906, startPoint y: 630, endPoint x: 584, endPoint y: 627, distance: 322.0
click at [584, 627] on strong ""Étude de cas : prise de rendez-vous en ligne en ophtalmologie"" at bounding box center [749, 630] width 342 height 13
copy strong "Étude de cas : prise de rendez-vous en ligne en ophtalmologie"
click at [664, 749] on textarea at bounding box center [832, 751] width 506 height 69
paste textarea "Lorsque vous cherchez un établissement de santé ou un spécialiste sur Google, v…"
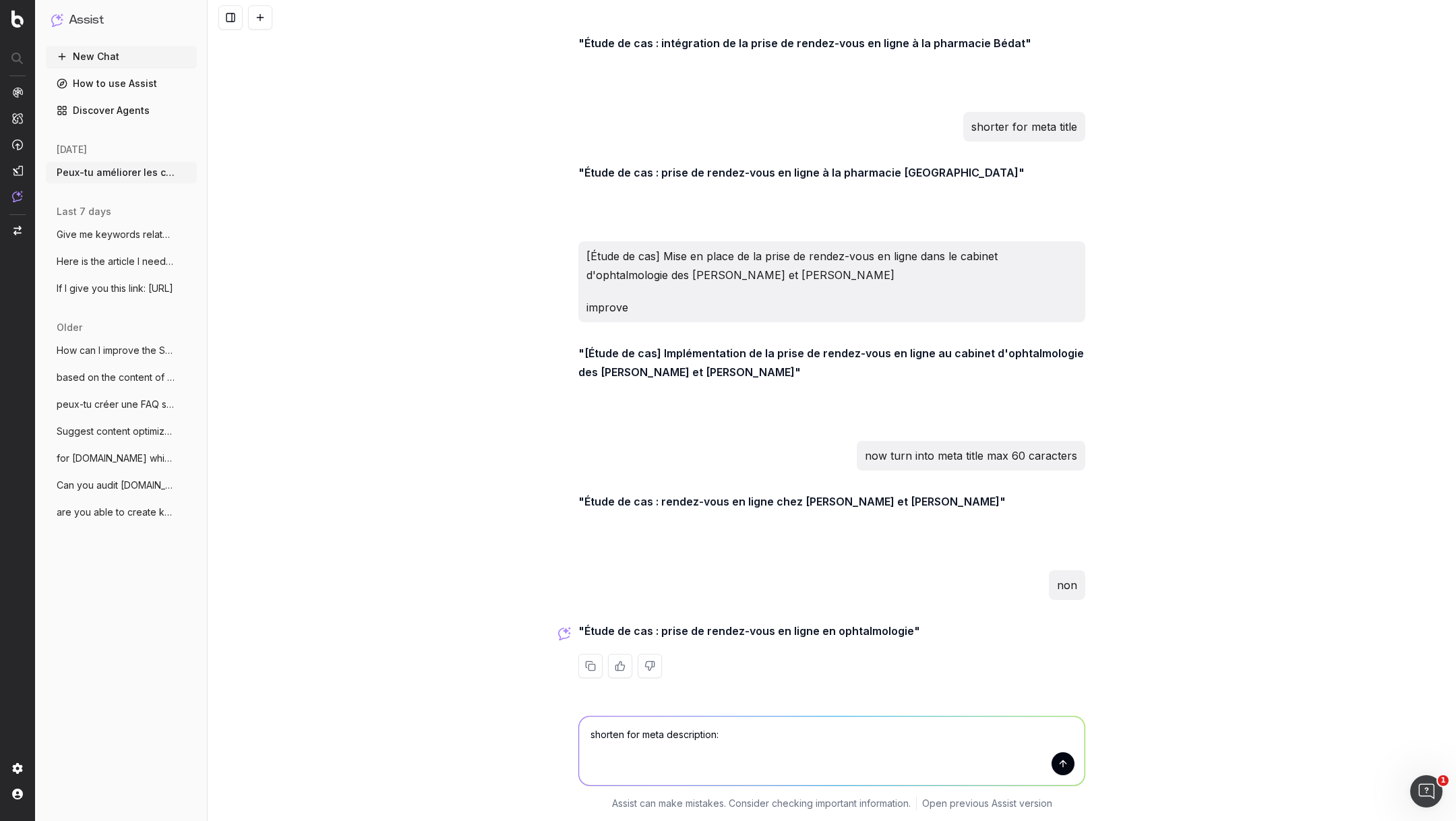
type textarea "shorten for meta description: Lorsque vous cherchez un établissement de santé o…"
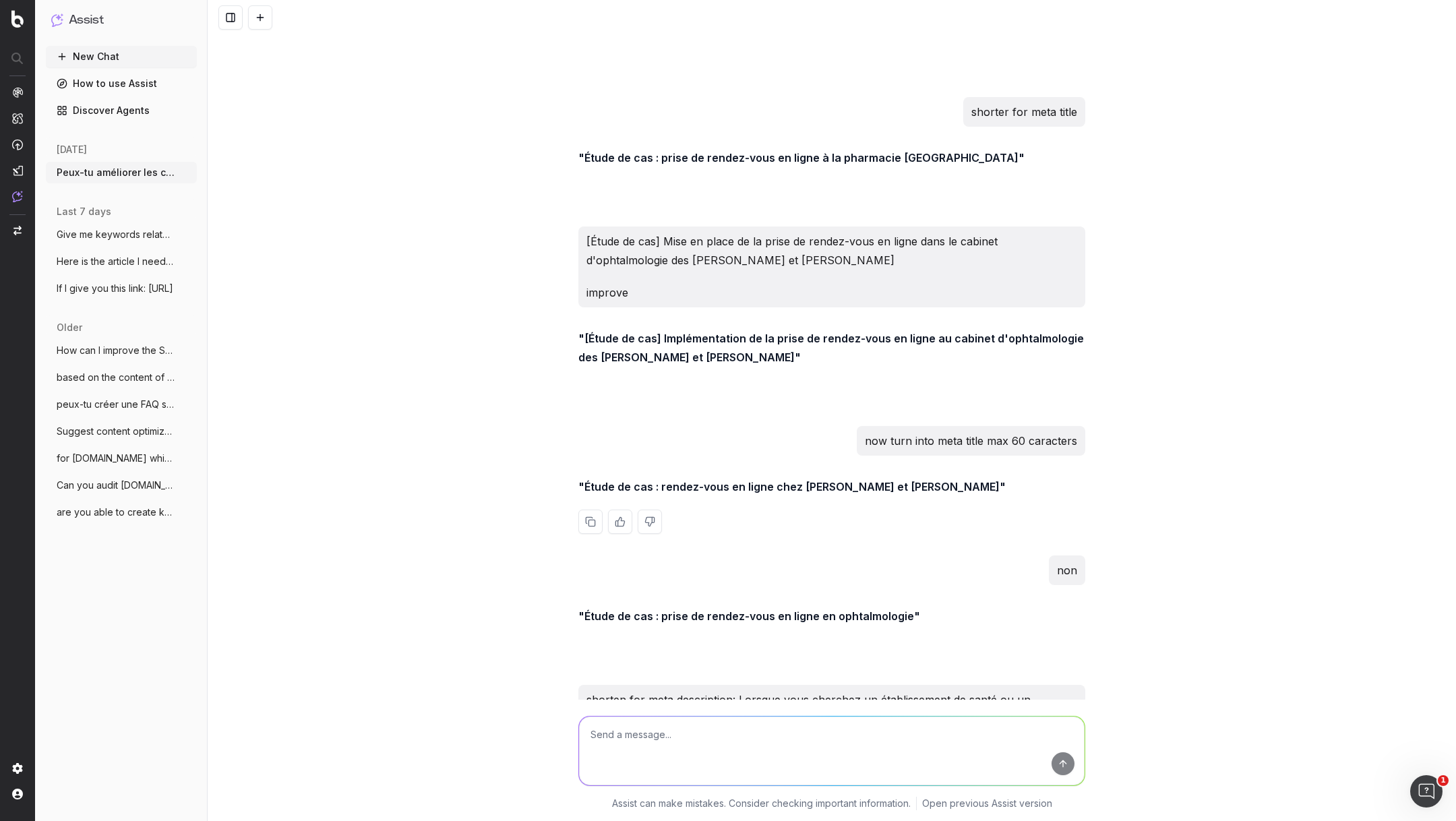
scroll to position [8956, 0]
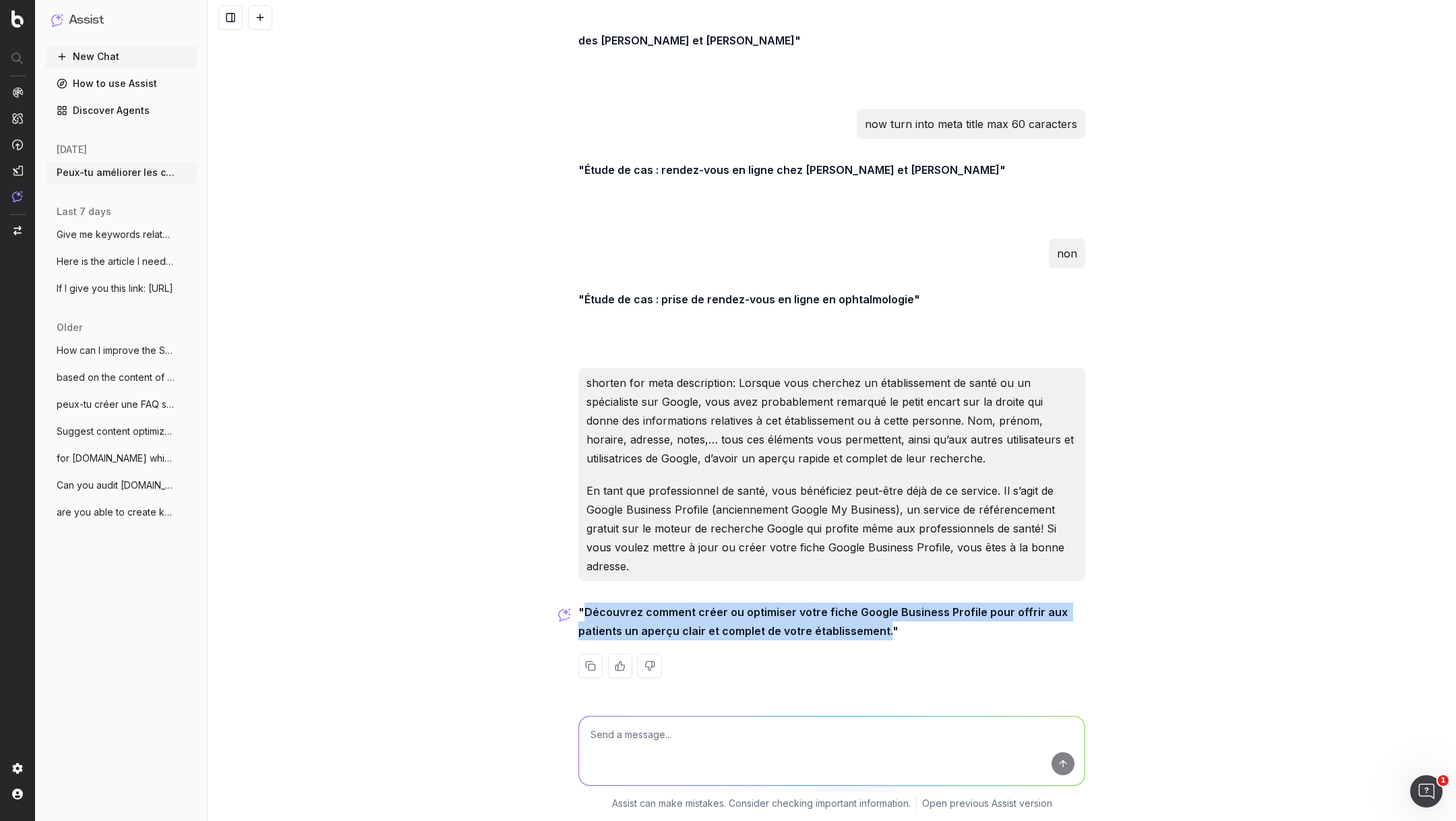
drag, startPoint x: 585, startPoint y: 611, endPoint x: 882, endPoint y: 635, distance: 298.0
click at [882, 635] on strong ""Découvrez comment créer ou optimiser votre fiche Google Business Profile pour …" at bounding box center [824, 622] width 492 height 32
copy strong "Découvrez comment créer ou optimiser votre fiche Google Business Profile pour o…"
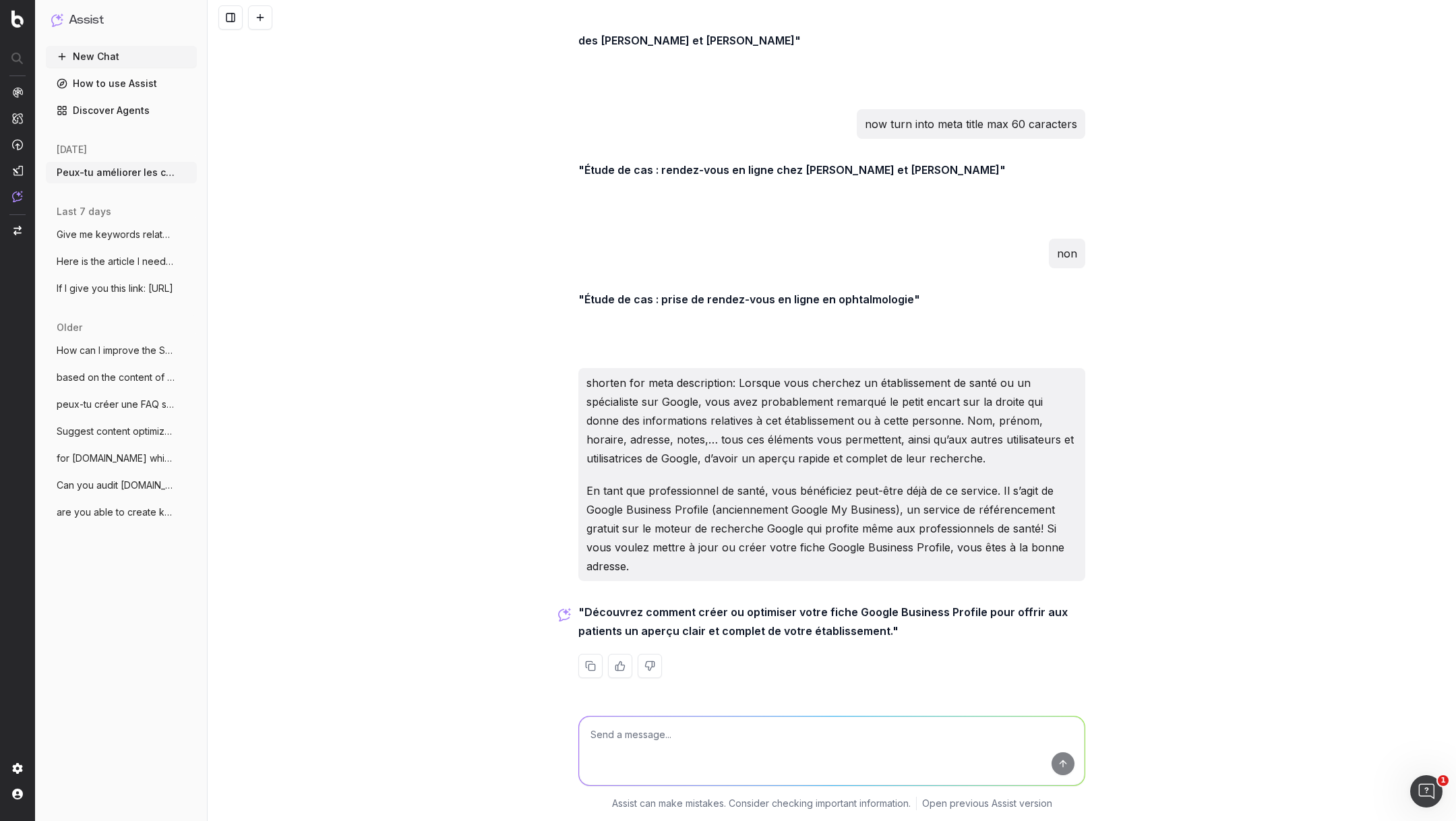
click at [746, 748] on textarea at bounding box center [832, 751] width 506 height 69
paste textarea "[Cas pratique] La gestion des ressources et équipements en médecine esthétique …"
type textarea "[Cas pratique] La gestion des ressources et équipements en médecine esthétique …"
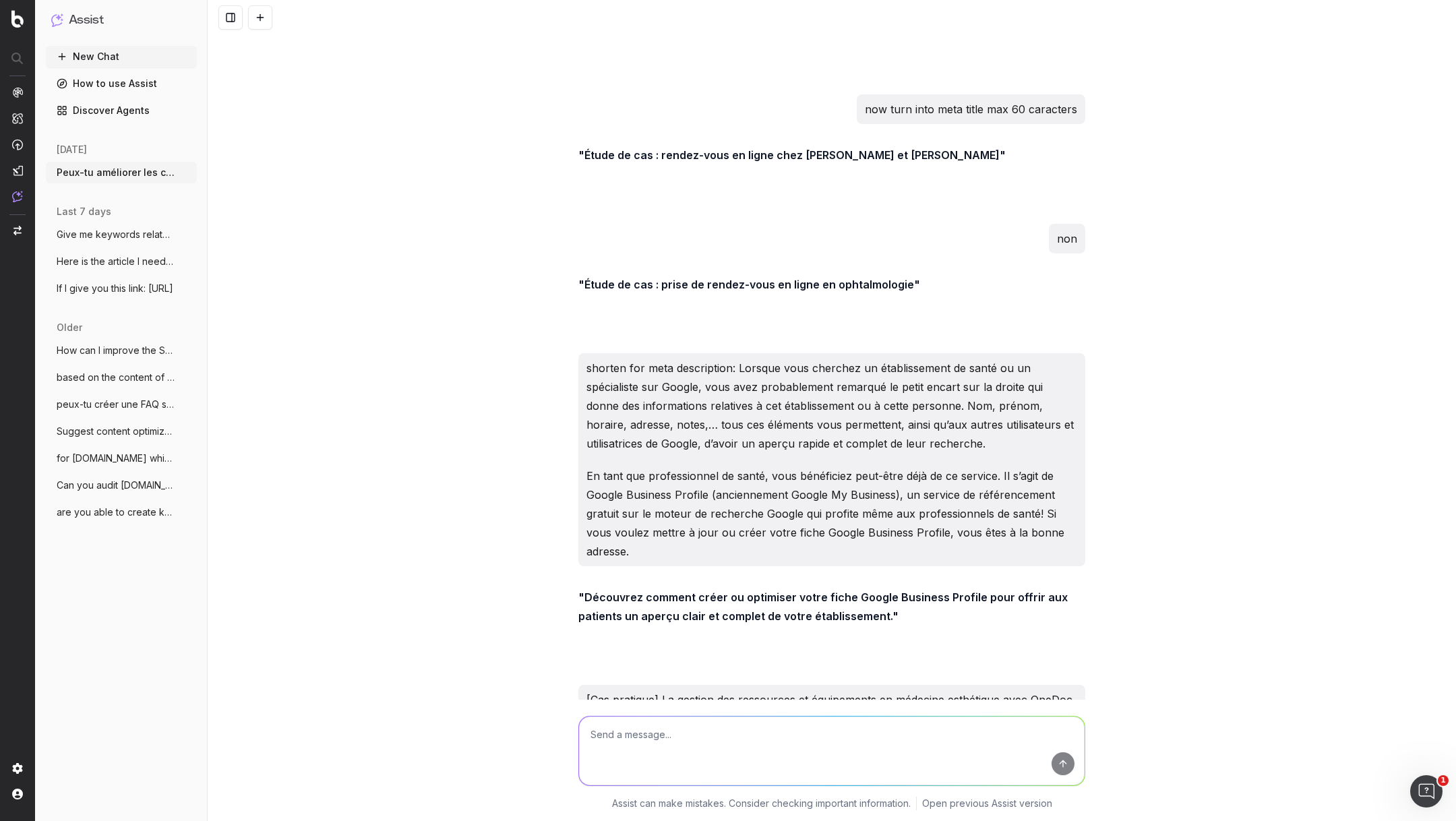
scroll to position [9137, 0]
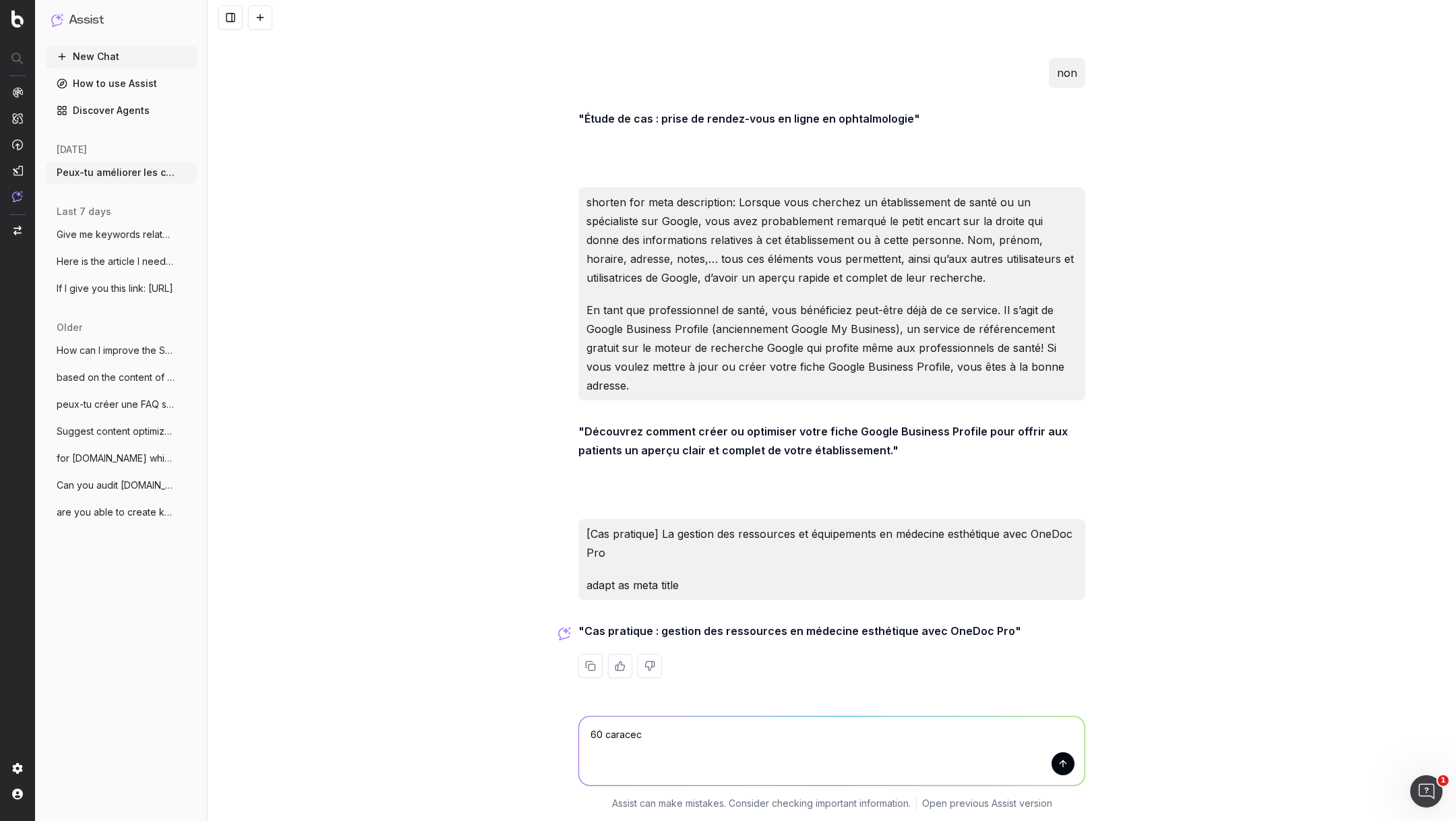
type textarea "60 caracect"
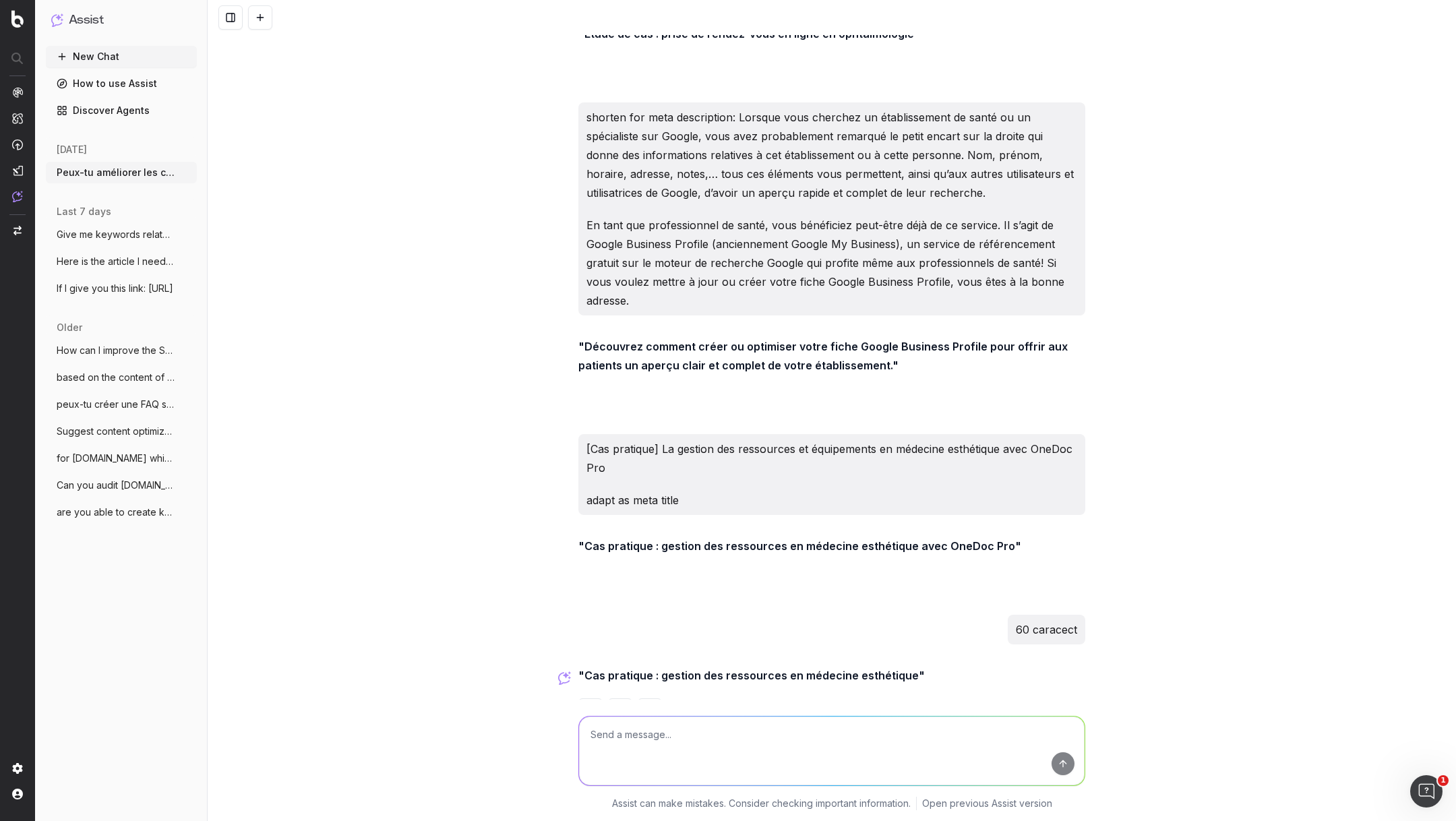
scroll to position [9266, 0]
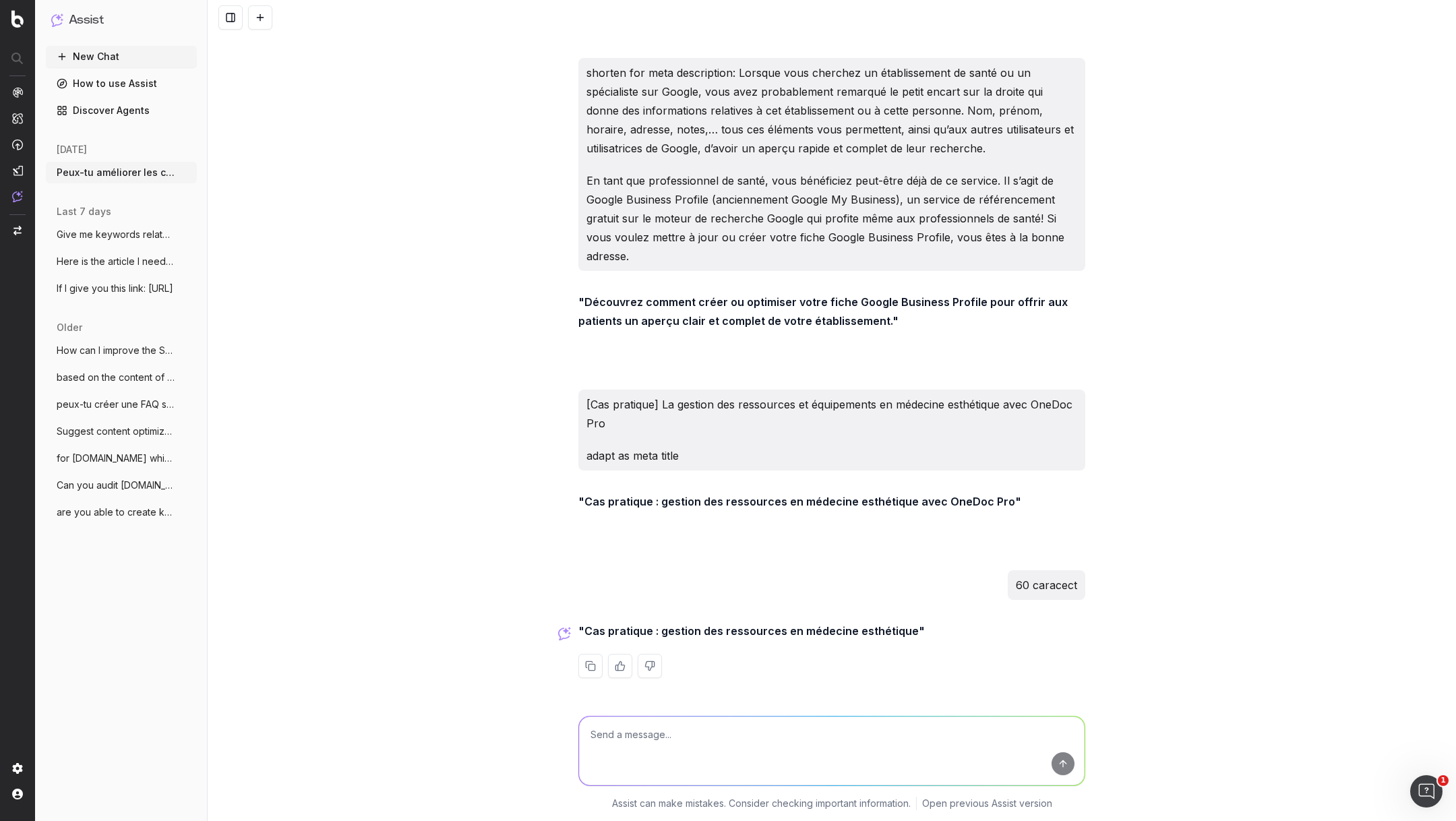
click at [675, 728] on textarea at bounding box center [832, 751] width 506 height 69
paste textarea "La médecine esthétique nécessite souvent la coordination précise entre professi…"
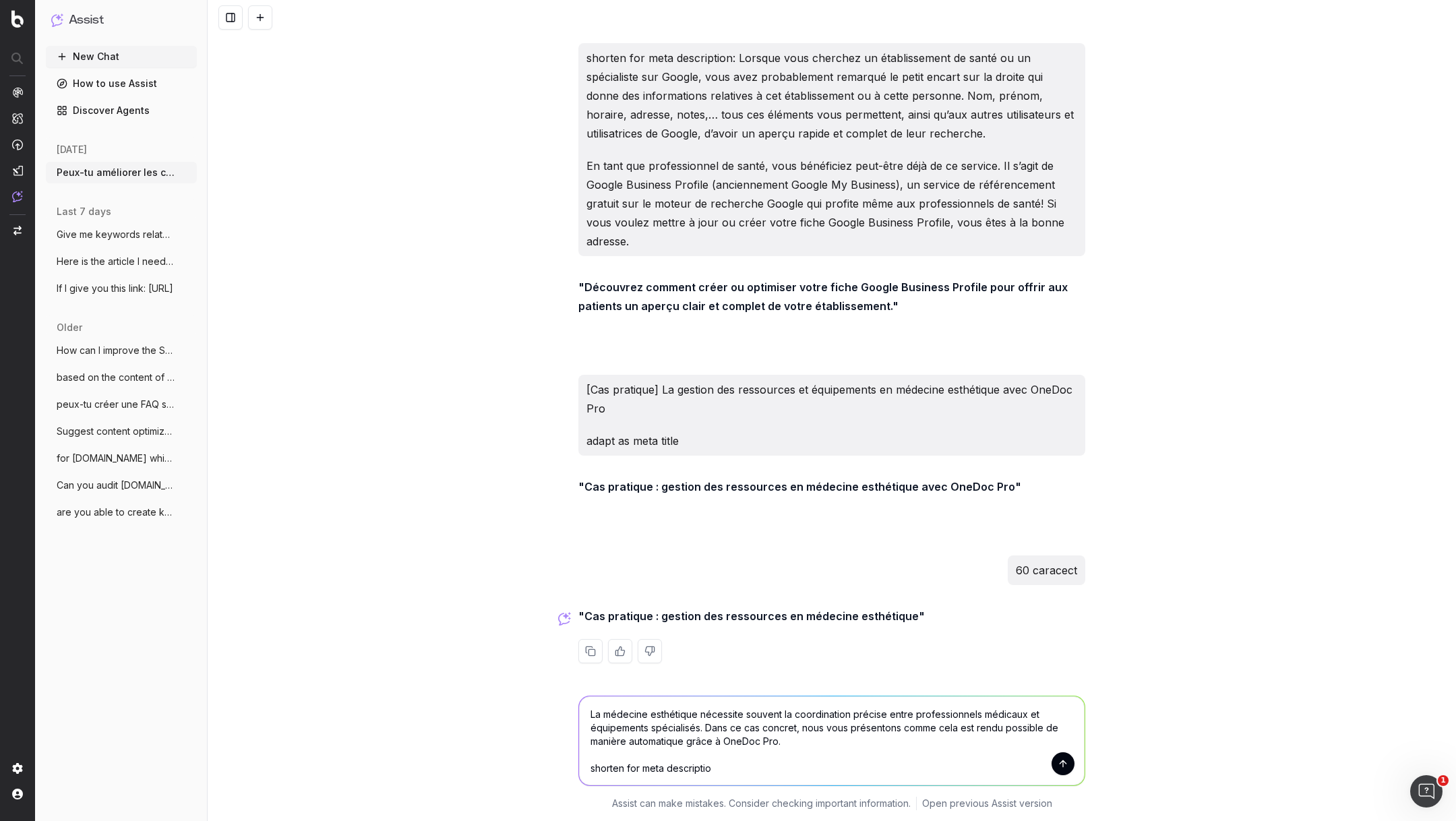
type textarea "La médecine esthétique nécessite souvent la coordination précise entre professi…"
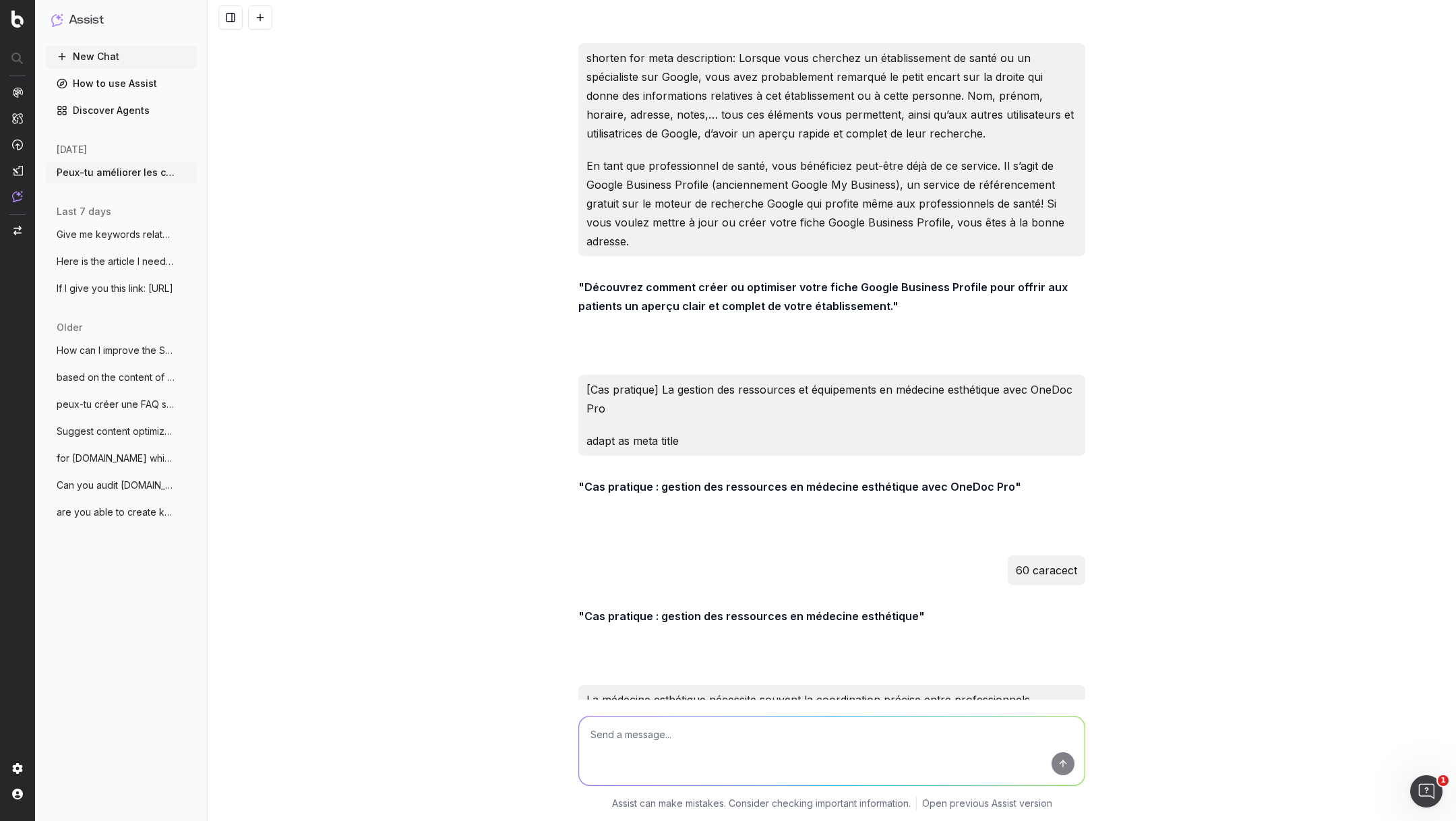
scroll to position [9484, 0]
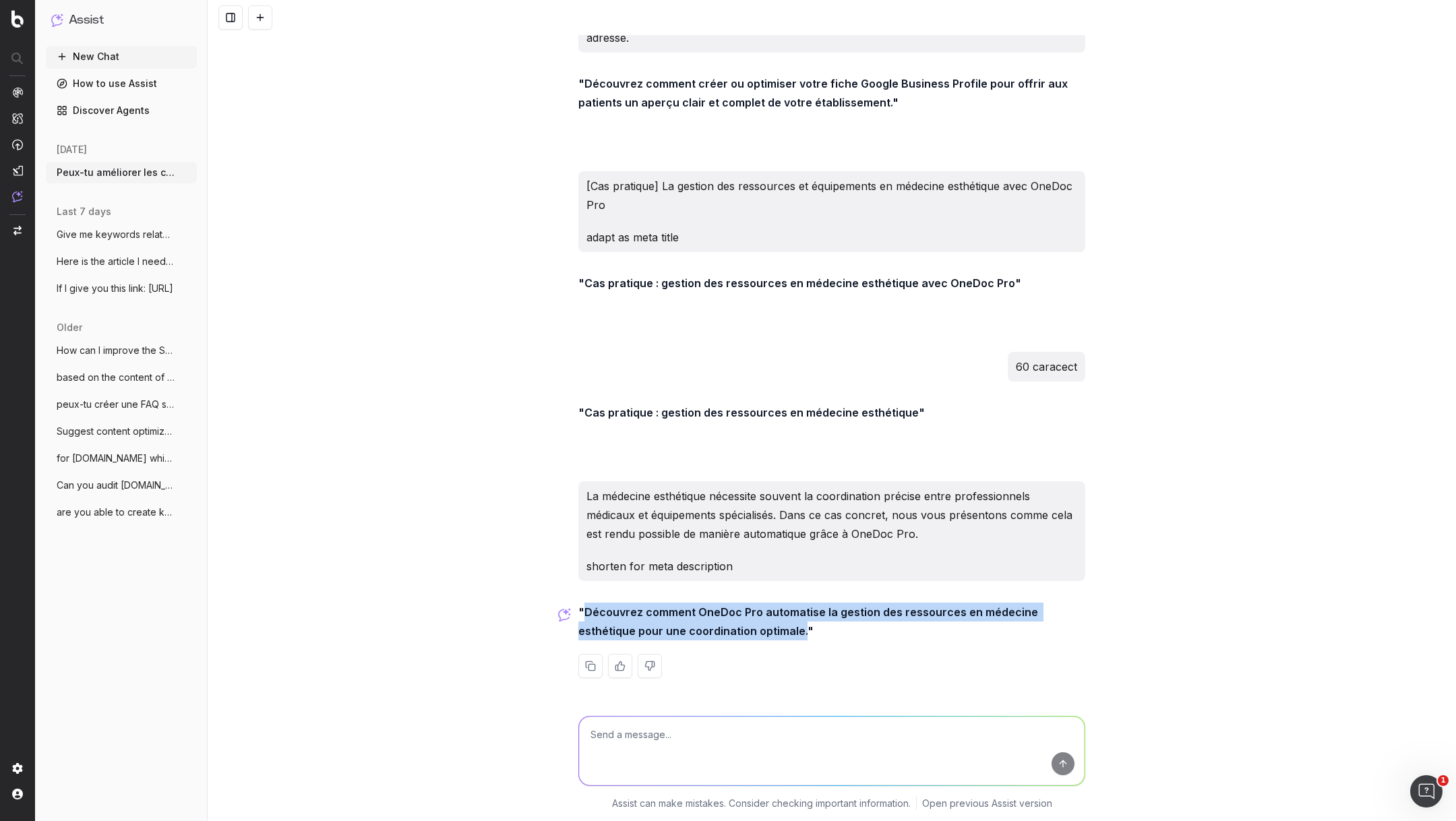
drag, startPoint x: 744, startPoint y: 634, endPoint x: 586, endPoint y: 607, distance: 160.3
click at [586, 607] on strong ""Découvrez comment OneDoc Pro automatise la gestion des ressources en médecine …" at bounding box center [810, 622] width 462 height 32
copy strong "Découvrez comment OneDoc Pro automatise la gestion des ressources en médecine e…"
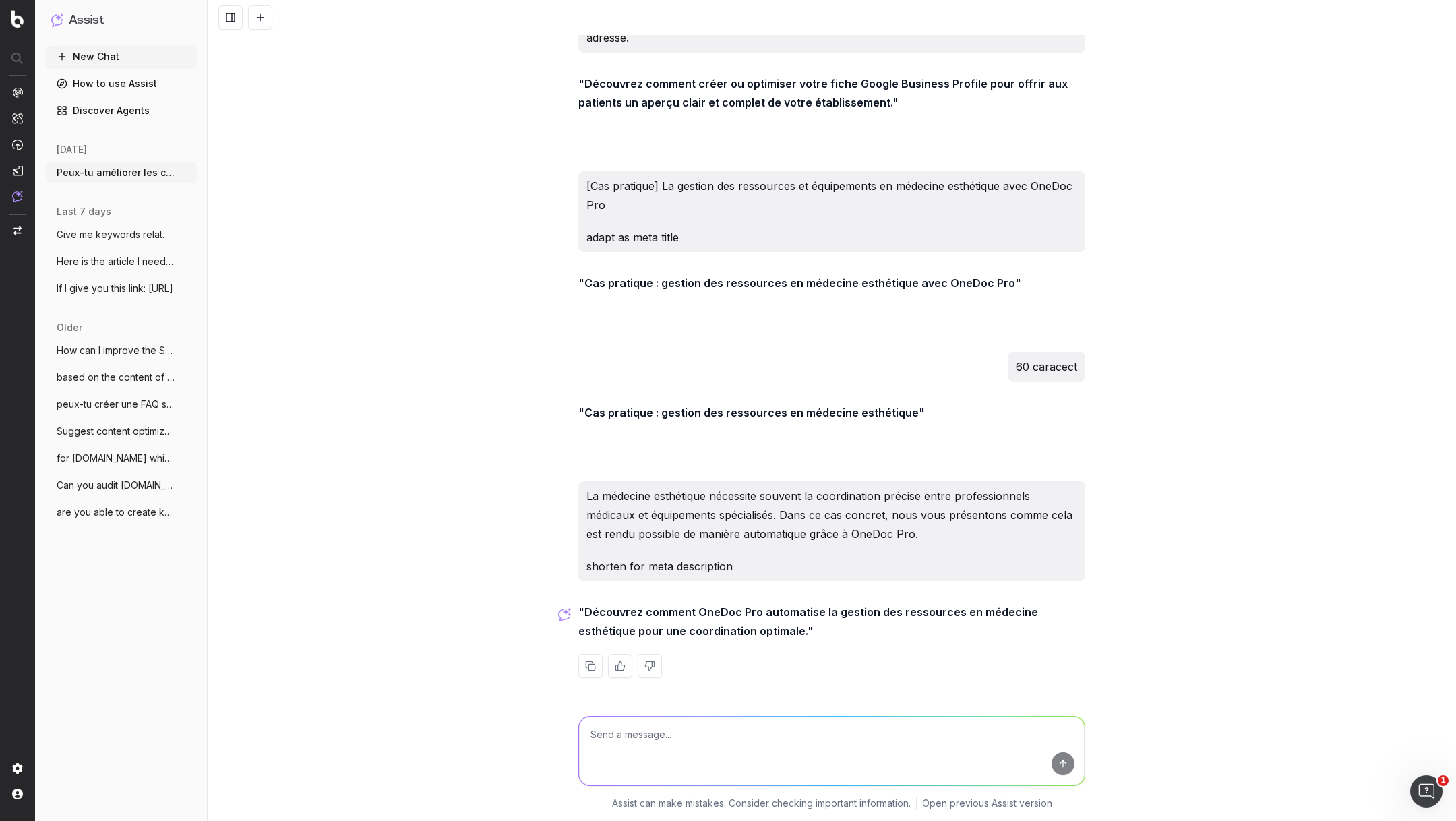
click at [706, 735] on textarea at bounding box center [832, 751] width 506 height 69
type textarea "un peu plus long"
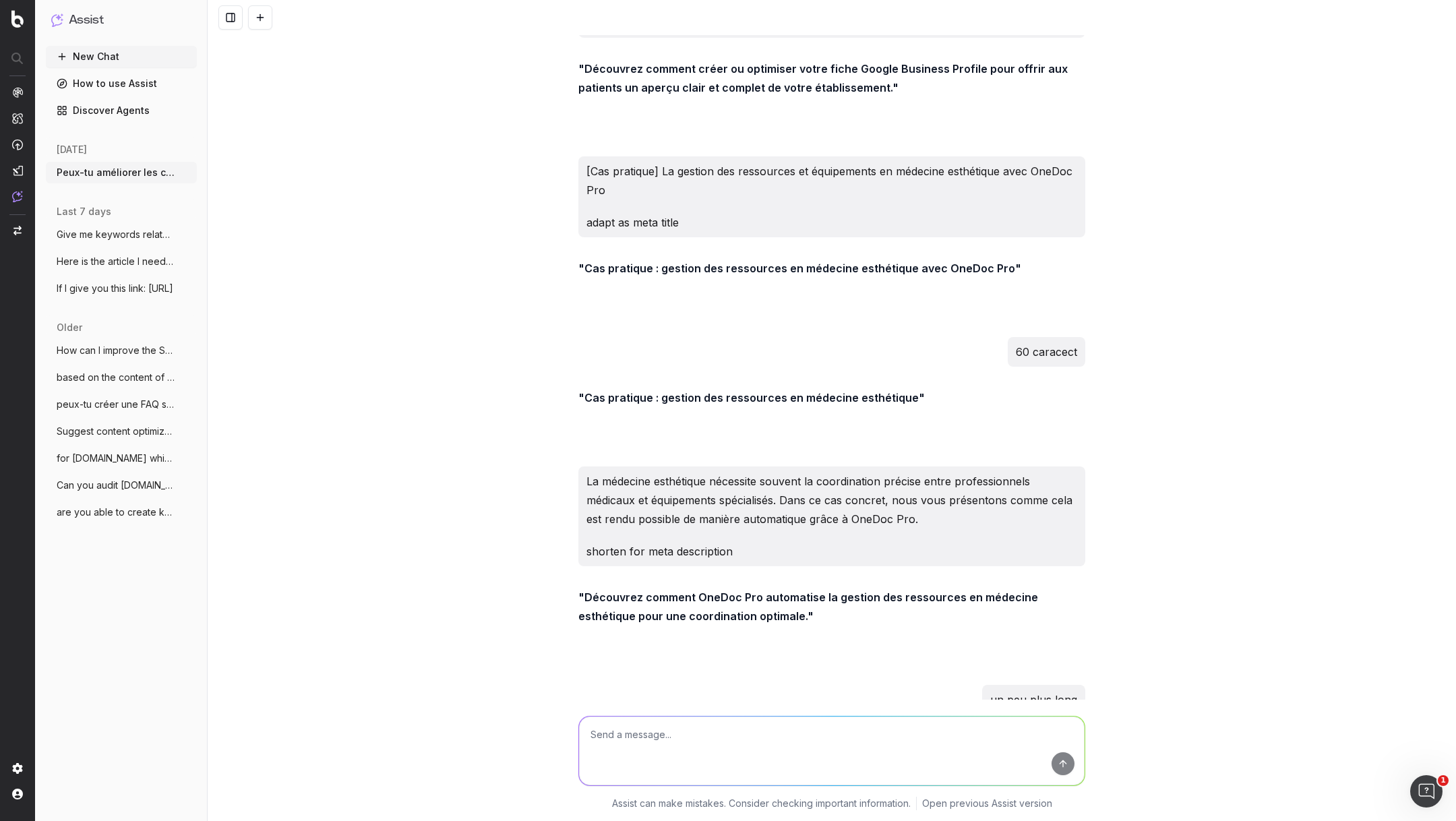
scroll to position [9632, 0]
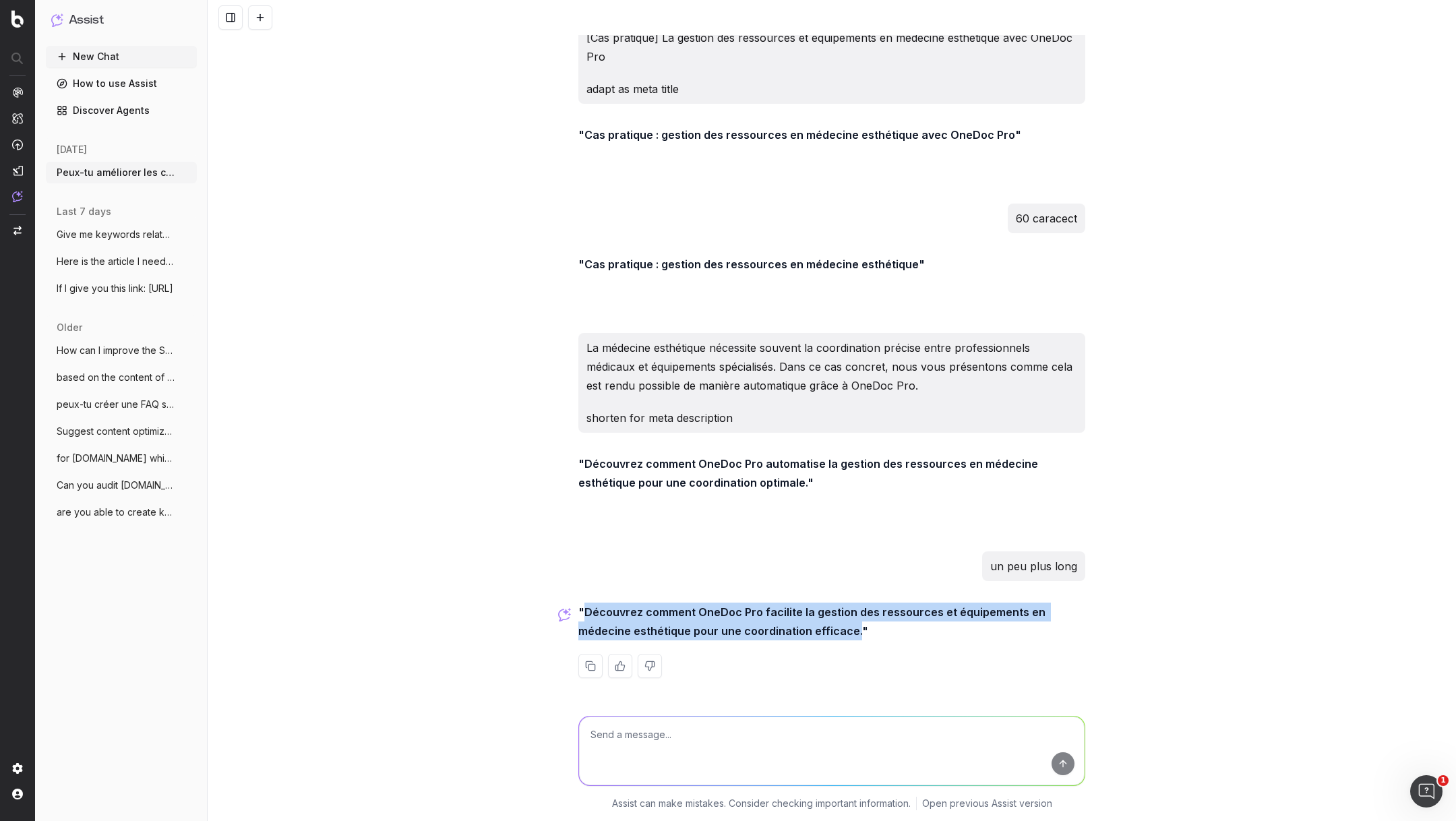
drag, startPoint x: 585, startPoint y: 613, endPoint x: 800, endPoint y: 632, distance: 215.8
click at [800, 632] on strong ""Découvrez comment OneDoc Pro facilite la gestion des ressources et équipements…" at bounding box center [813, 622] width 470 height 32
copy strong "Découvrez comment OneDoc Pro facilite la gestion des ressources et équipements …"
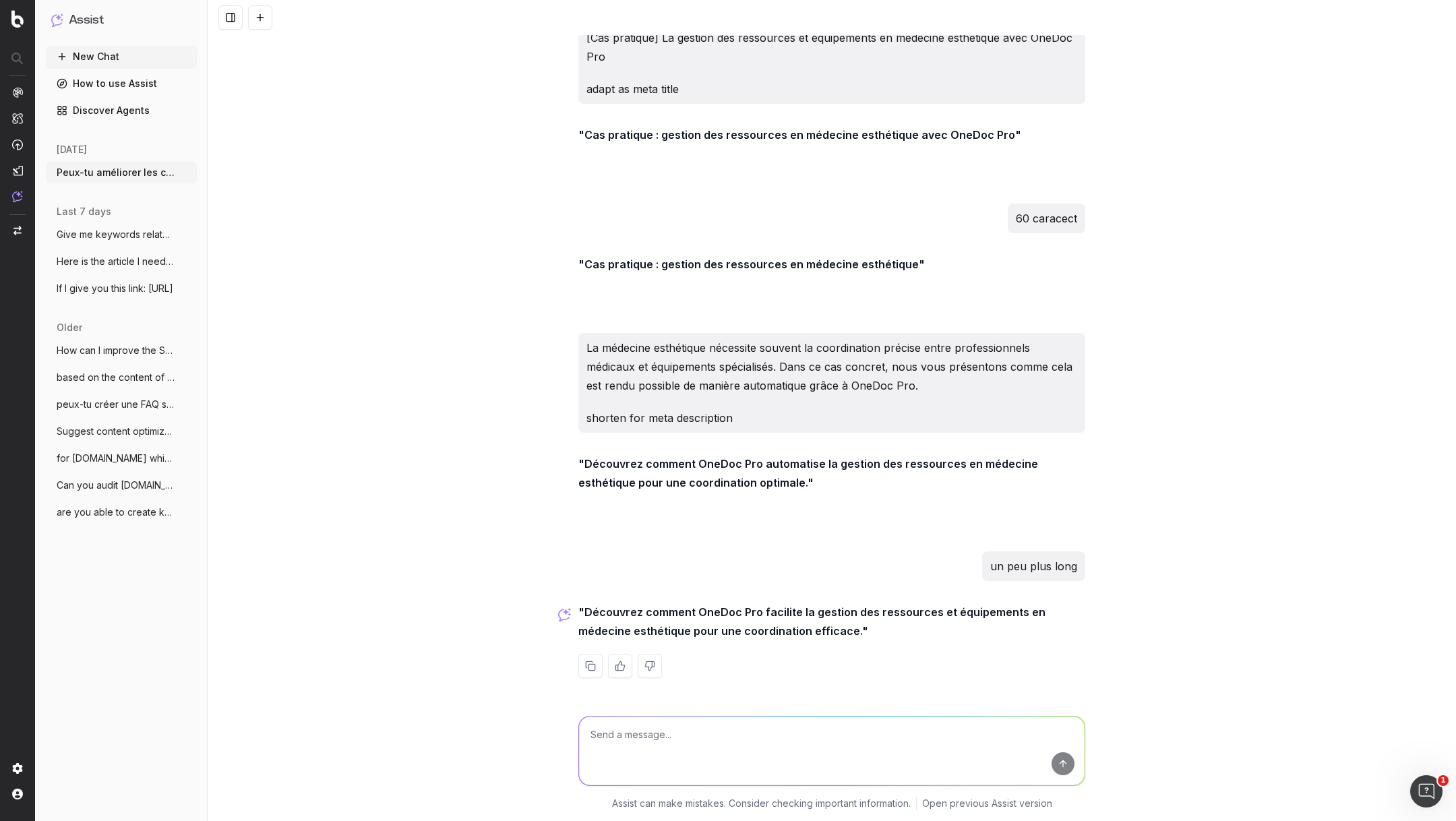
click at [670, 762] on textarea at bounding box center [832, 751] width 506 height 69
paste textarea "[Cas pratique] La gestion automatisée des ressources en médecine esthétique ave…"
type textarea "[Cas pratique] La gestion automatisée des ressources en médecine esthétique ave…"
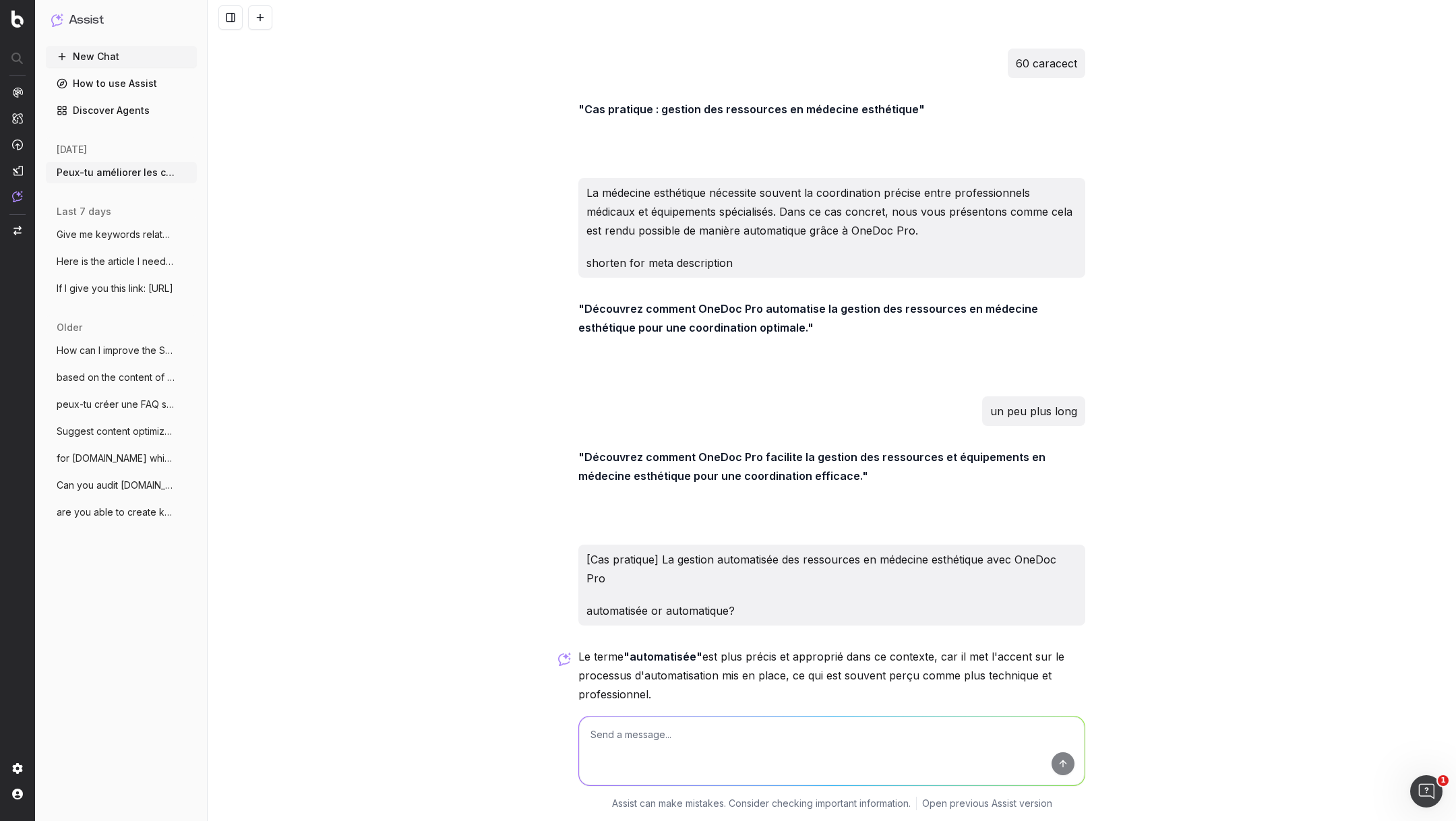
scroll to position [9901, 0]
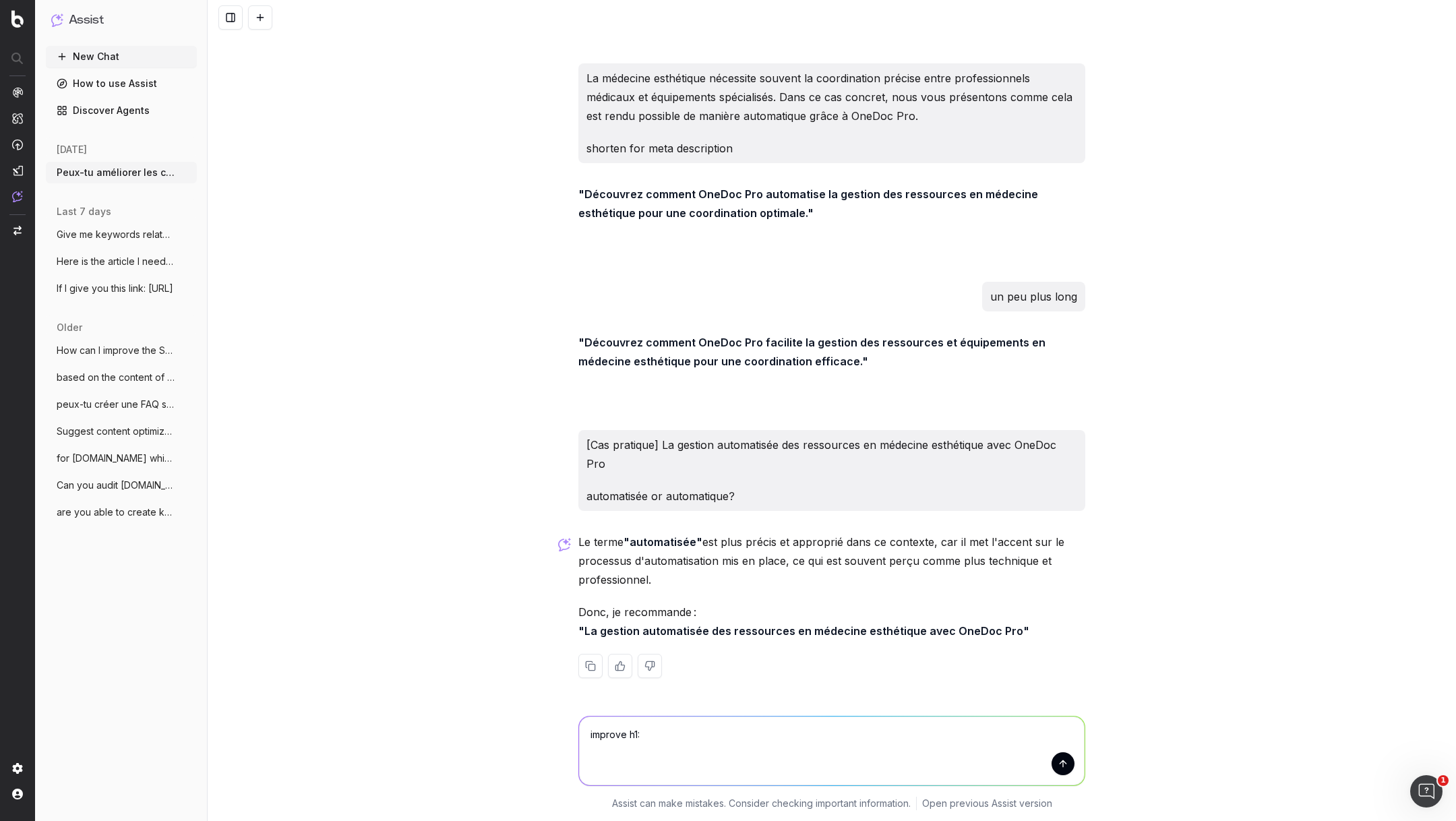
paste textarea "Comment gagner du temps grâce à l'automatisation des tâches administratives de …"
type textarea "improve h1: Comment gagner du temps grâce à l'automatisation des tâches adminis…"
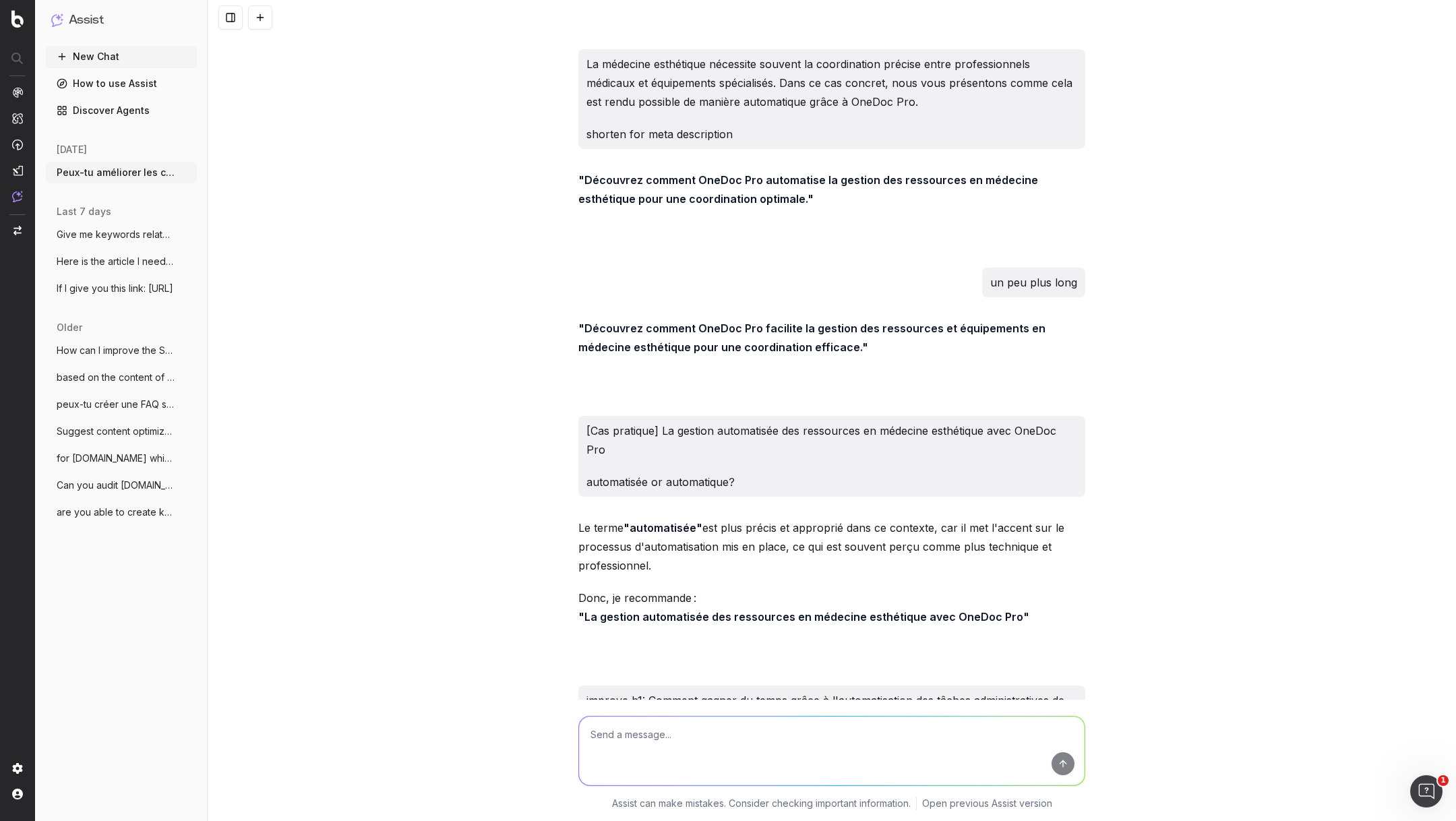
scroll to position [10051, 0]
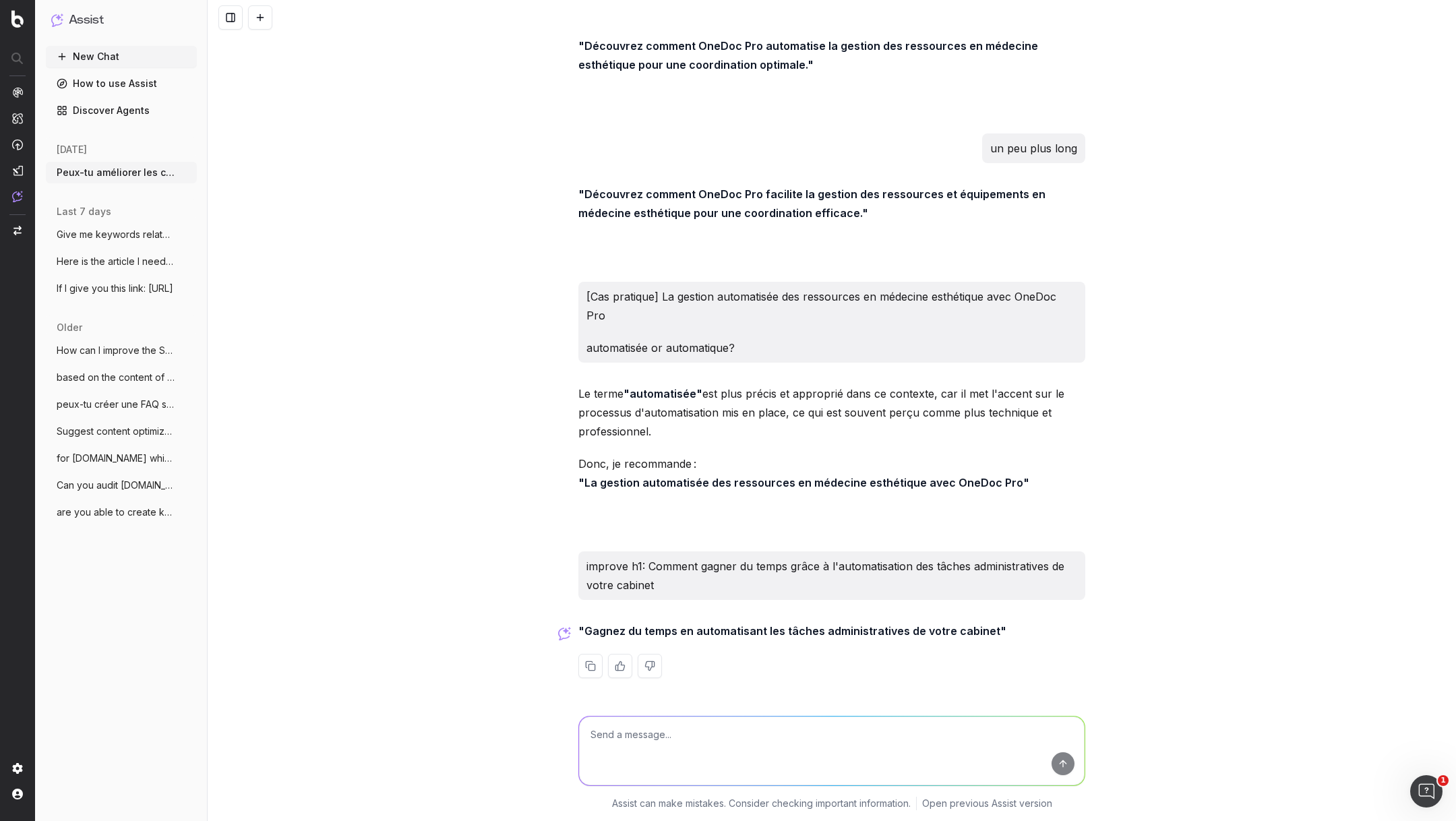
click at [651, 727] on textarea at bounding box center [832, 751] width 506 height 69
type textarea "w"
type textarea "weird for blog article no?"
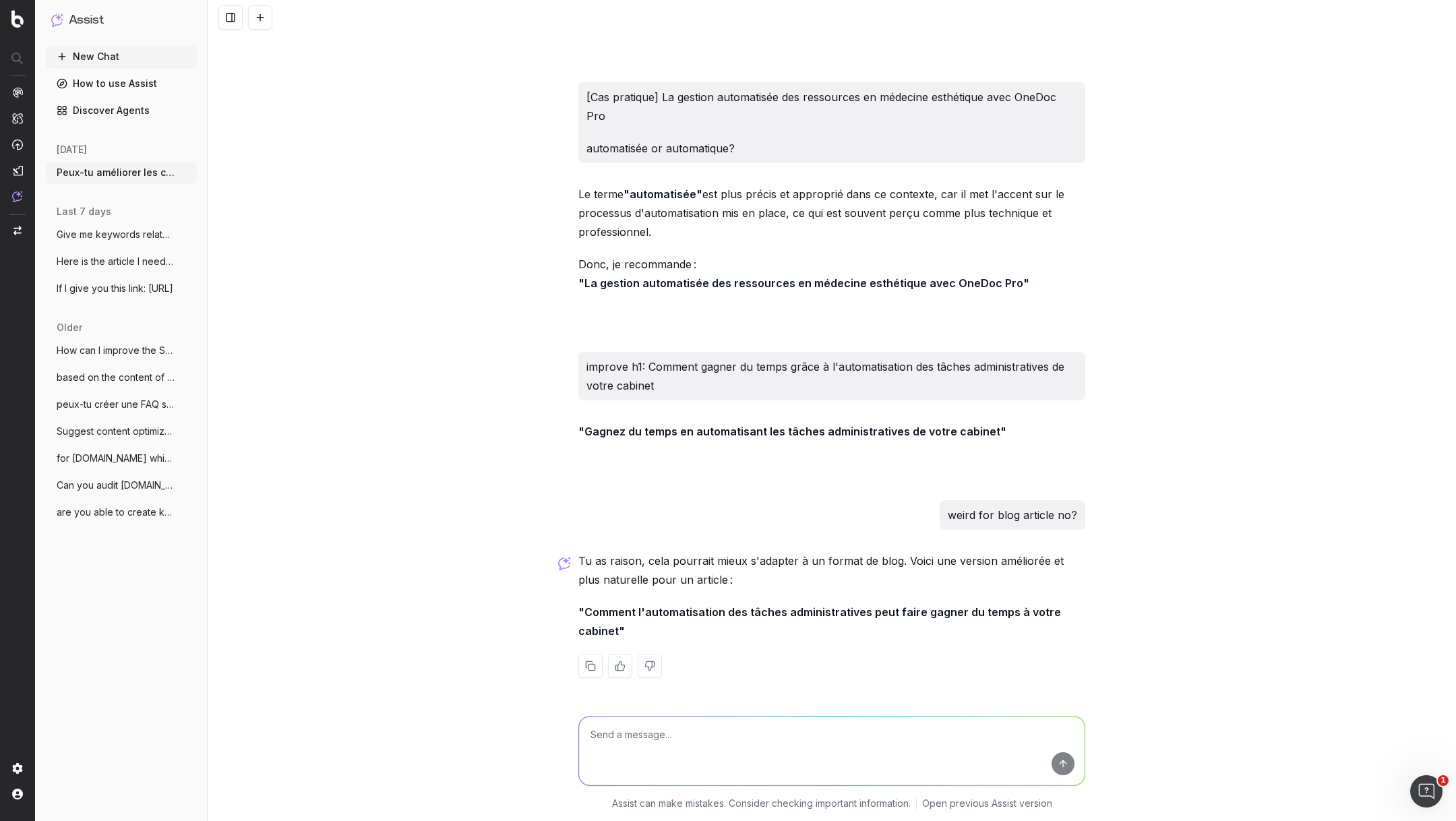
scroll to position [10249, 0]
drag, startPoint x: 618, startPoint y: 634, endPoint x: 584, endPoint y: 613, distance: 40.0
click at [584, 613] on strong ""Comment l'automatisation des tâches administratives peut faire gagner du temps…" at bounding box center [821, 622] width 486 height 32
copy strong "Comment l'automatisation des tâches administratives peut faire gagner du temps …"
click at [680, 732] on textarea at bounding box center [832, 751] width 506 height 69
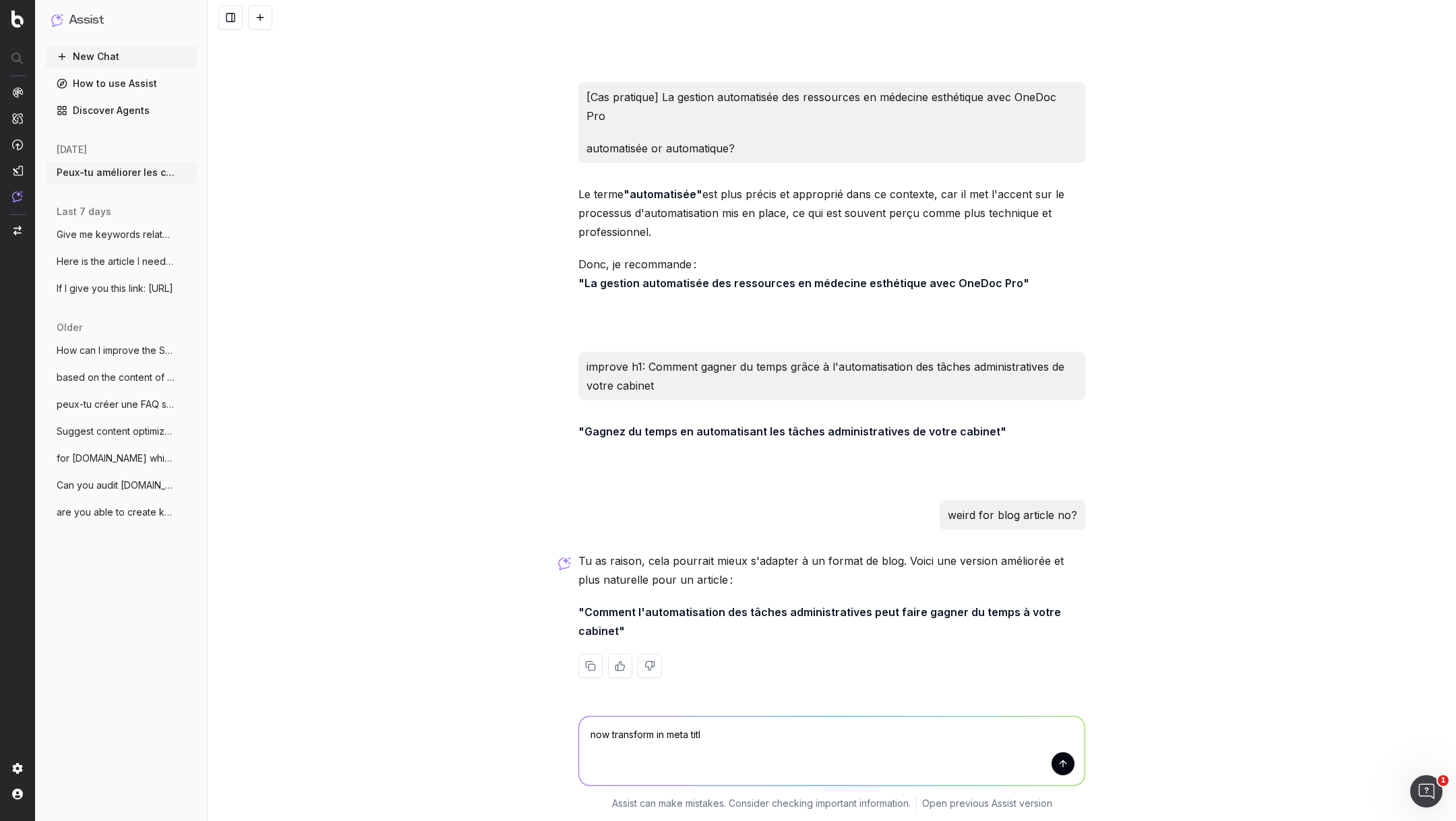
type textarea "now transform in meta title"
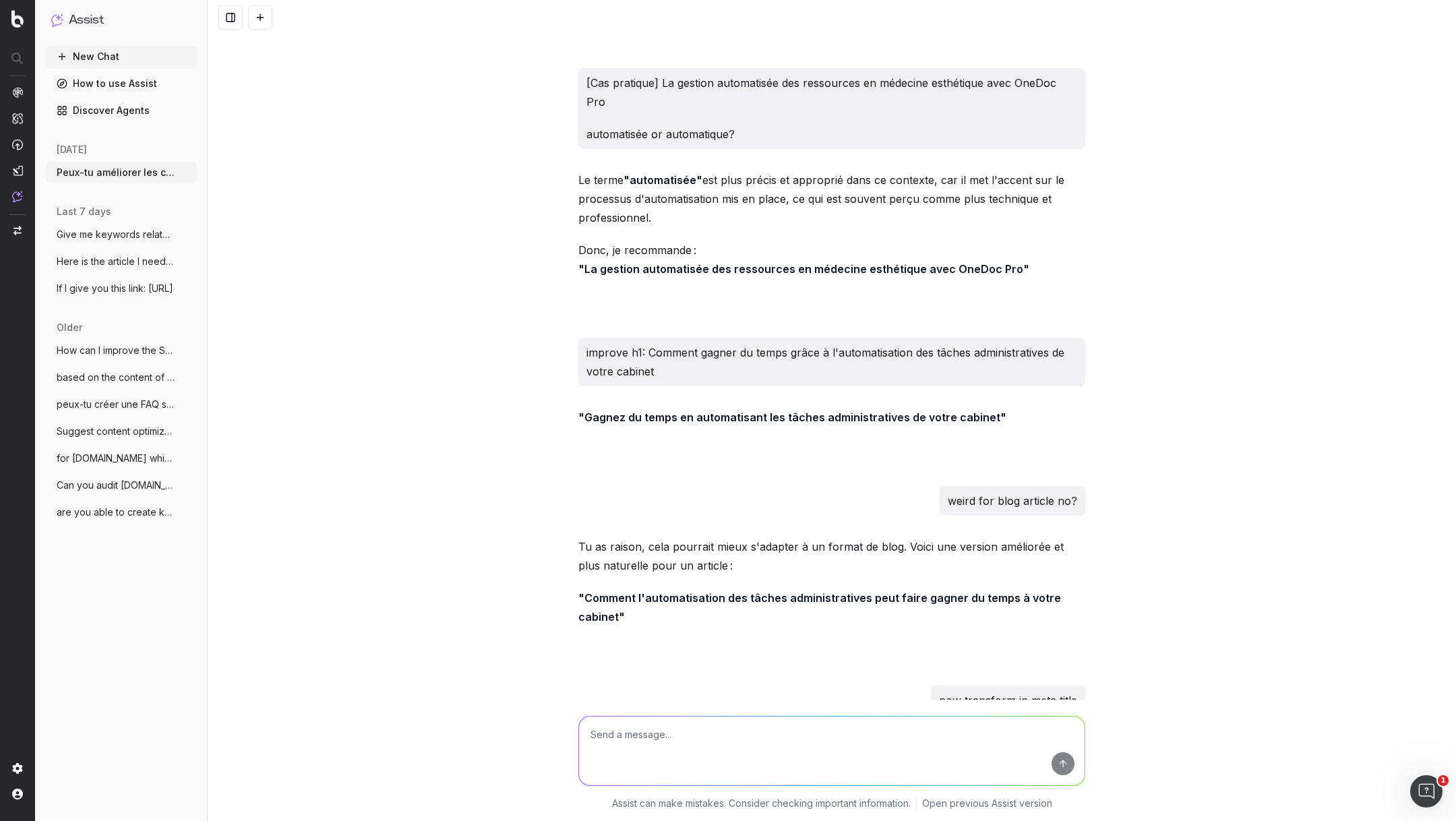
scroll to position [10378, 0]
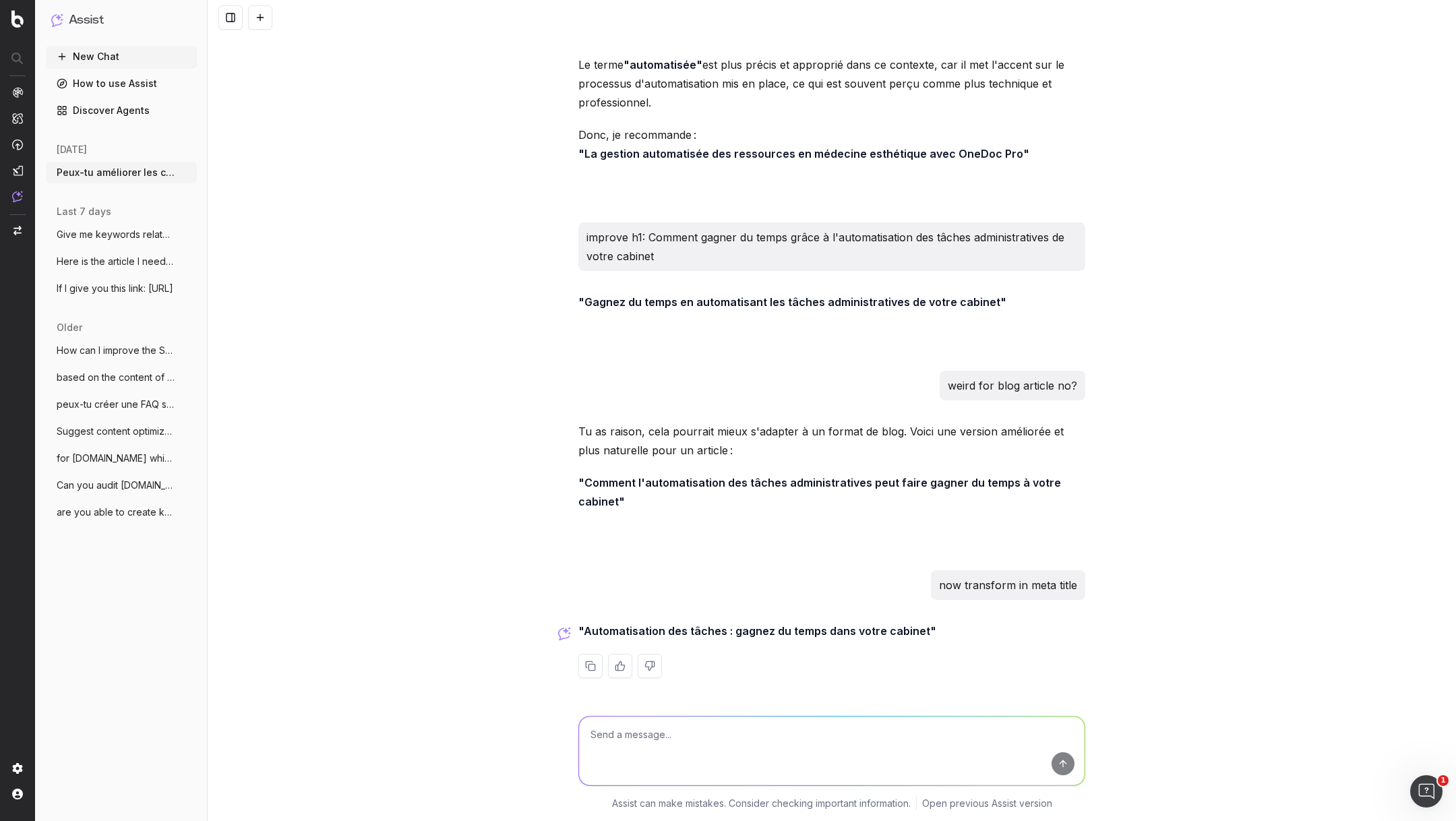
click at [761, 744] on textarea at bounding box center [832, 751] width 506 height 69
type textarea ","
type textarea "b"
type textarea "do better for blog article to be more like ok this give me a solution"
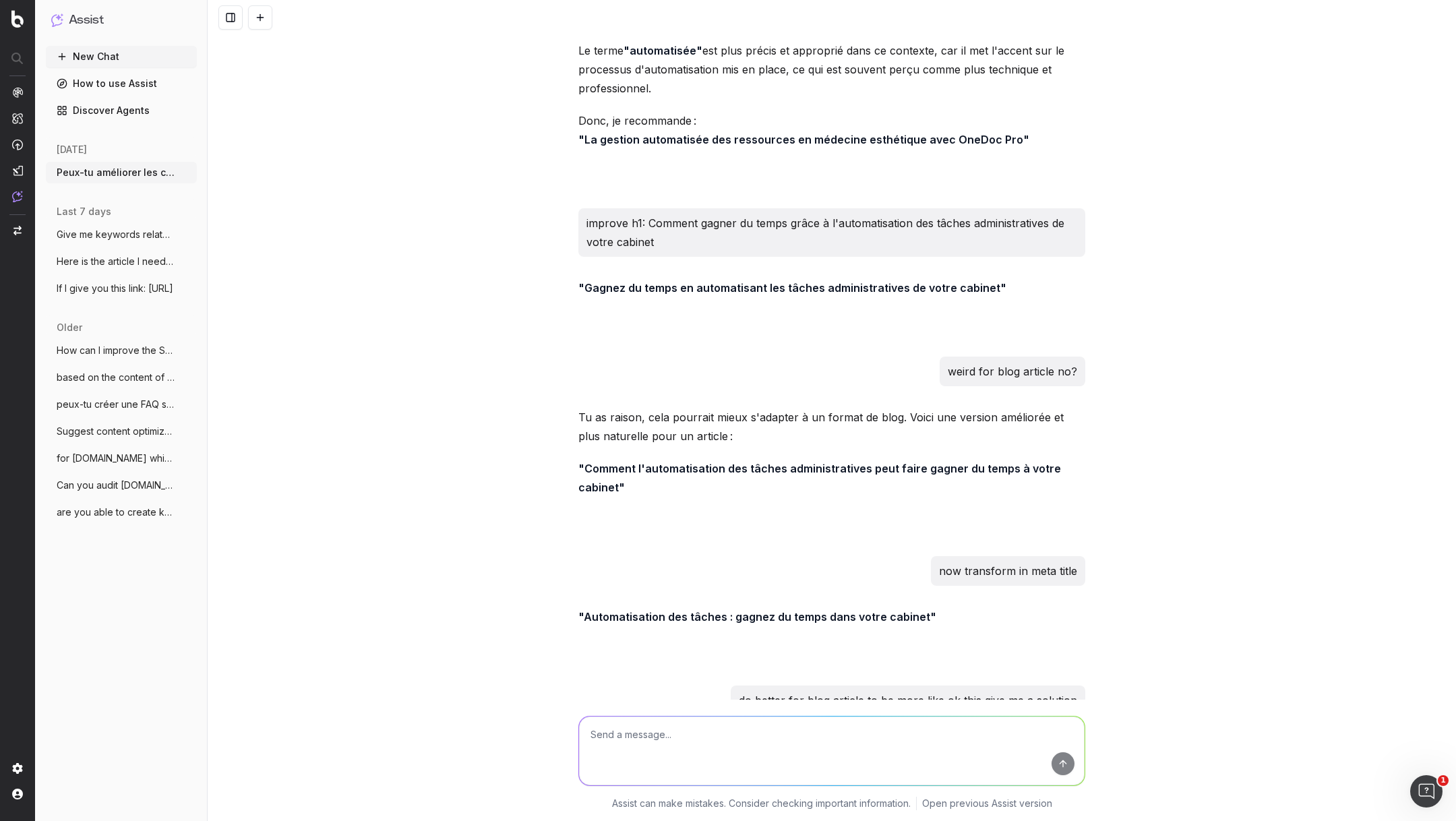
scroll to position [10508, 0]
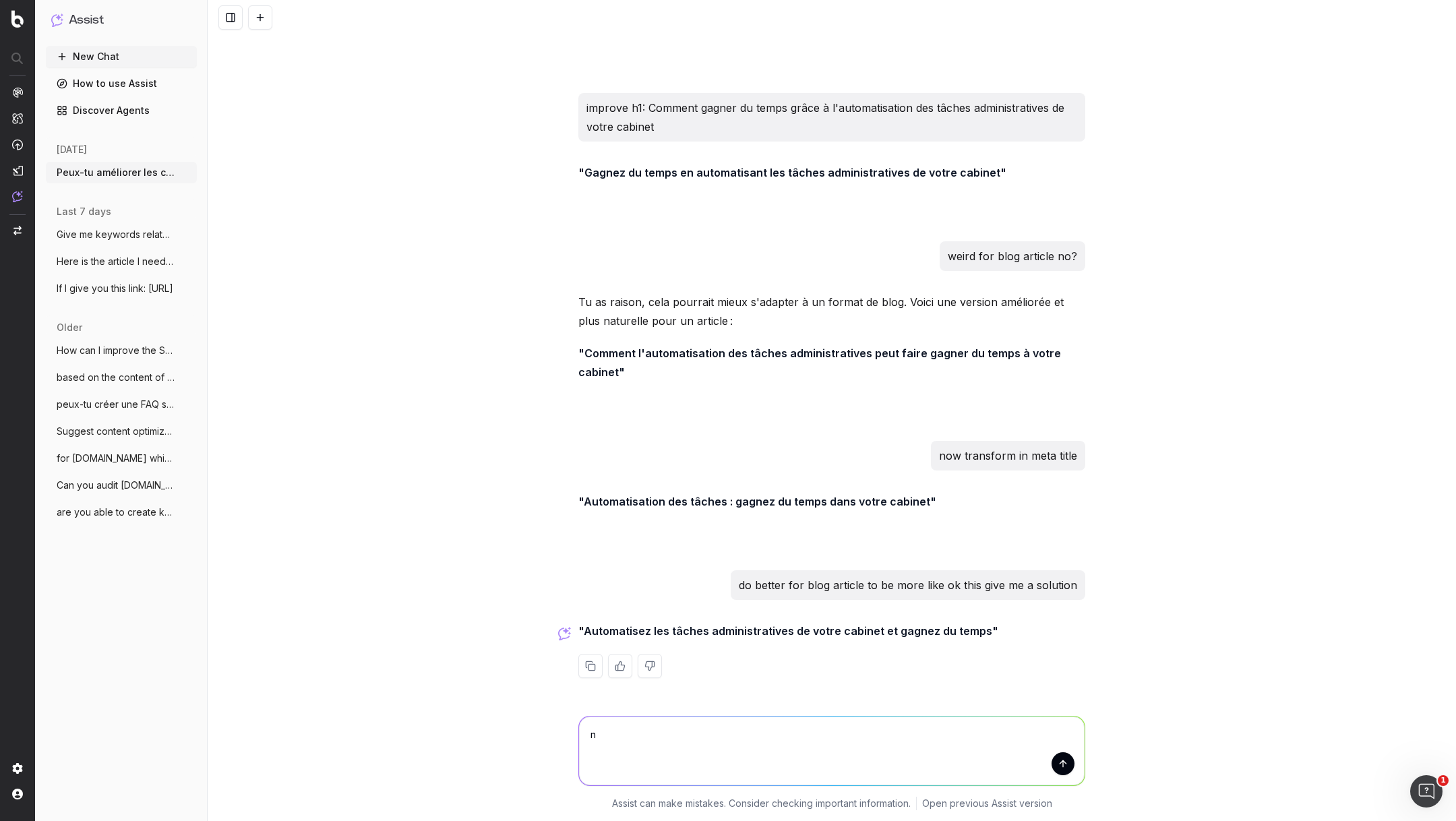
type textarea "no"
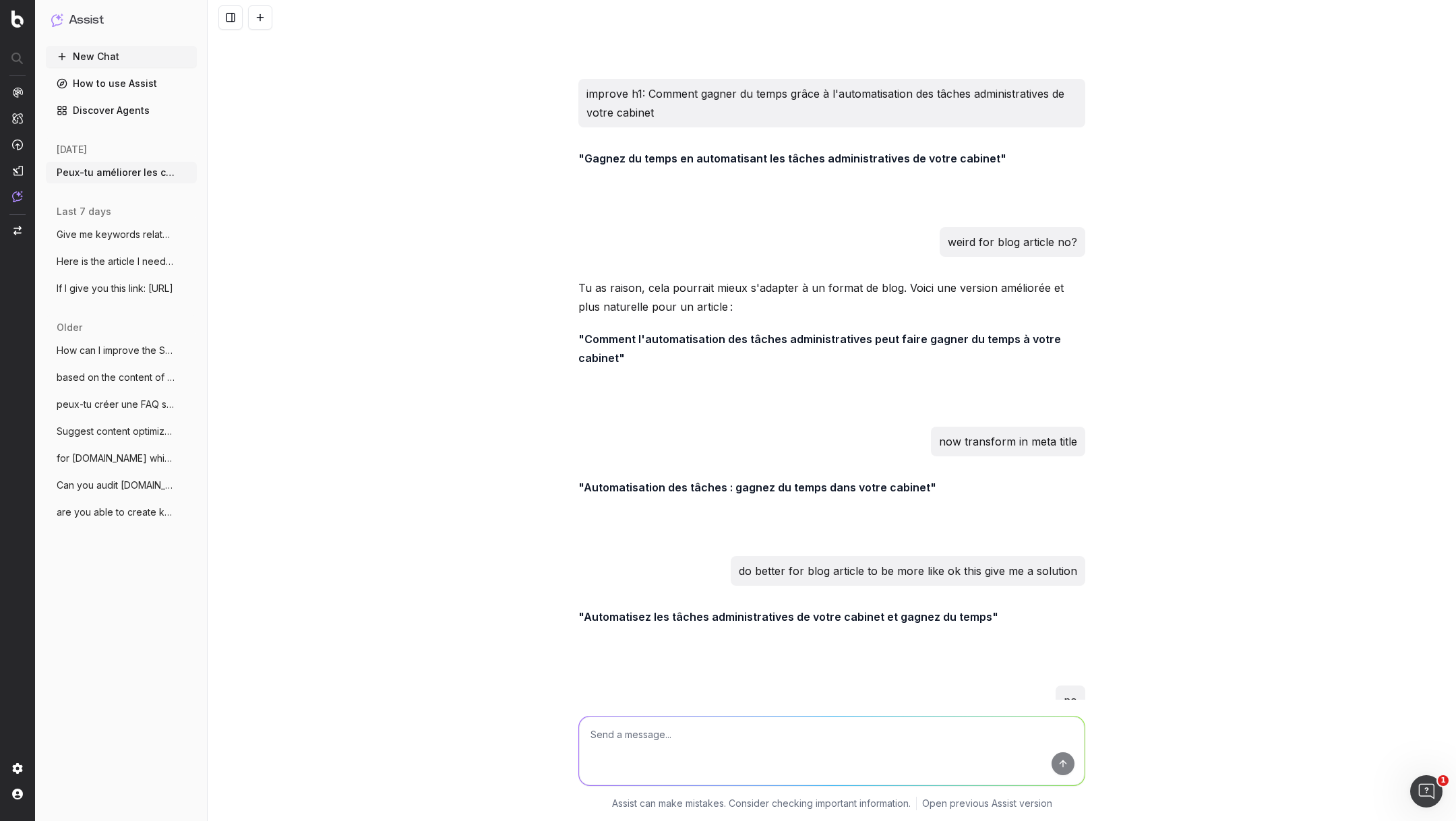
scroll to position [10670, 0]
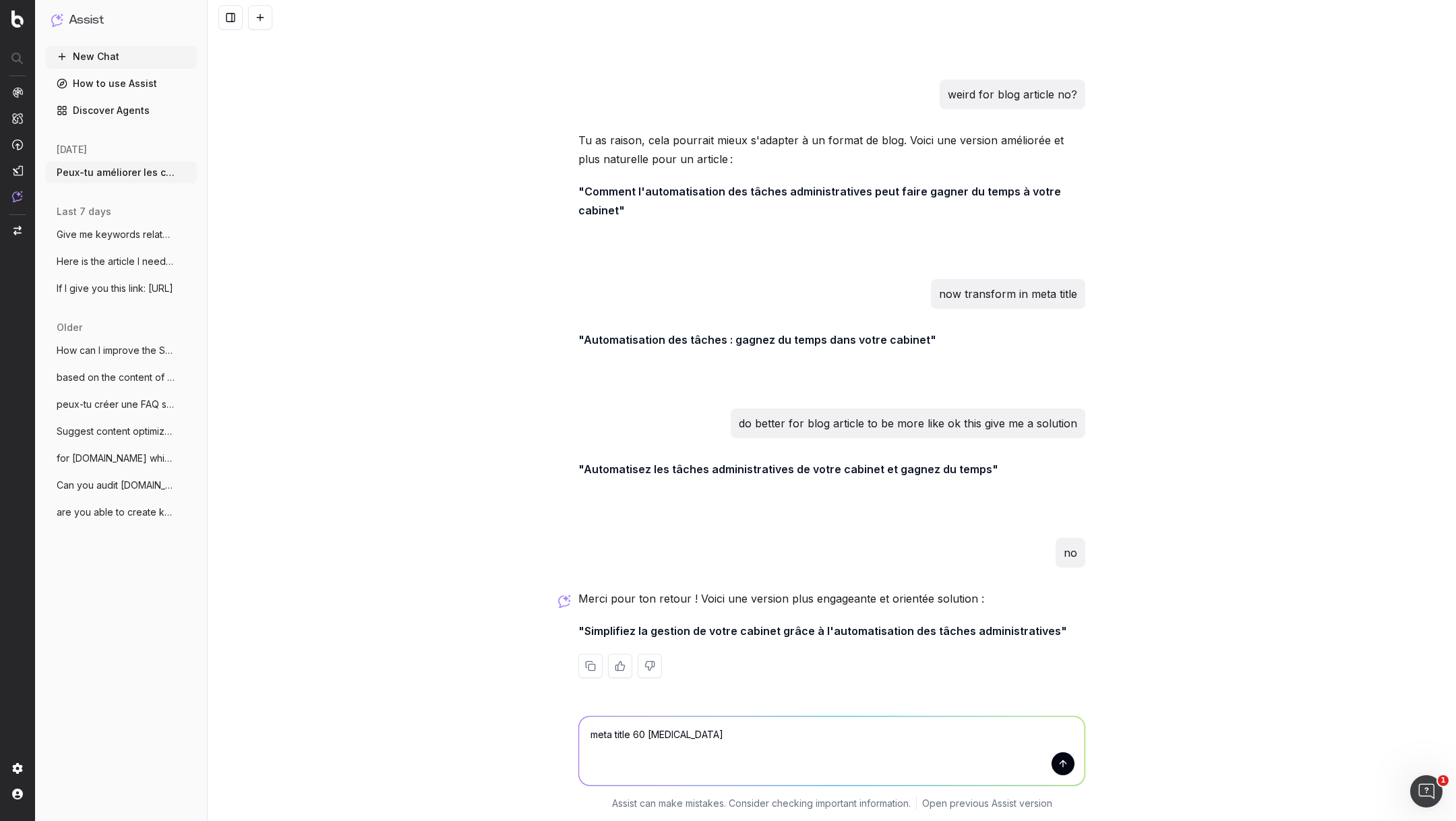
type textarea "meta title 60 caract"
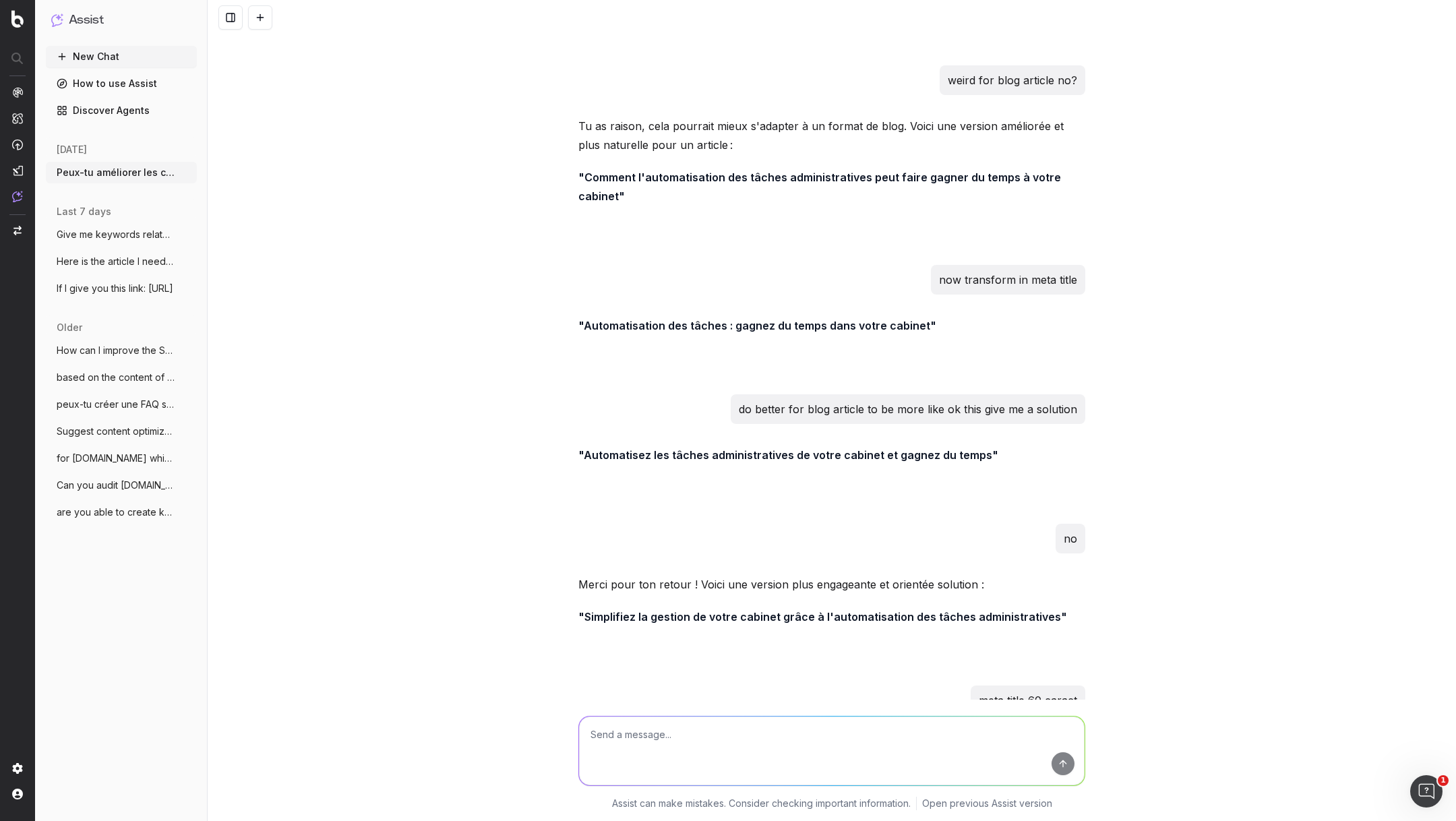
scroll to position [10799, 0]
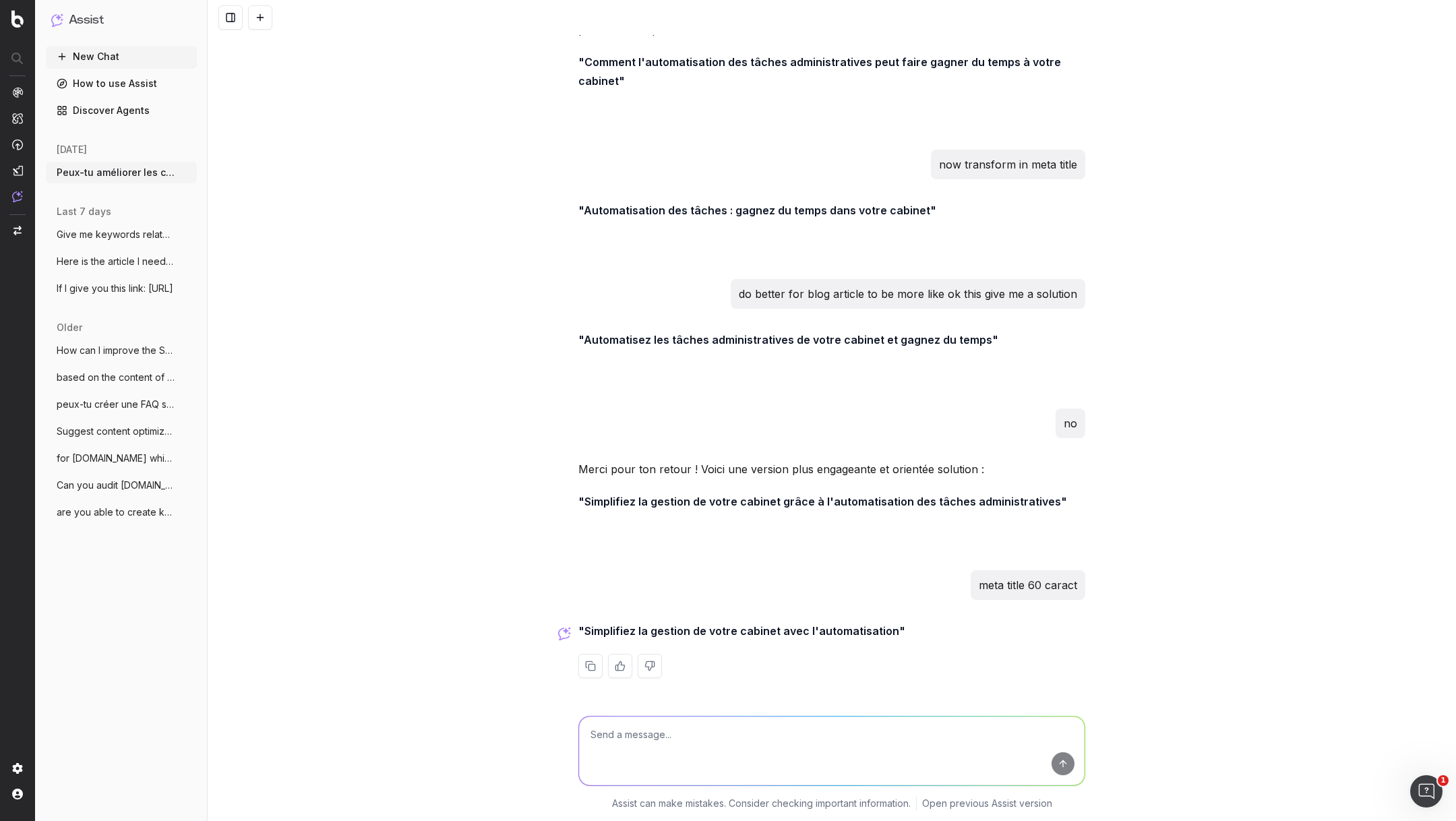
click at [658, 724] on textarea at bounding box center [832, 751] width 506 height 69
paste textarea "Manque de temps? Automatisez les tâches de votre cabinet"
type textarea "more that vibe: Manque de temps? Automatisez les tâches de votre cabinet"
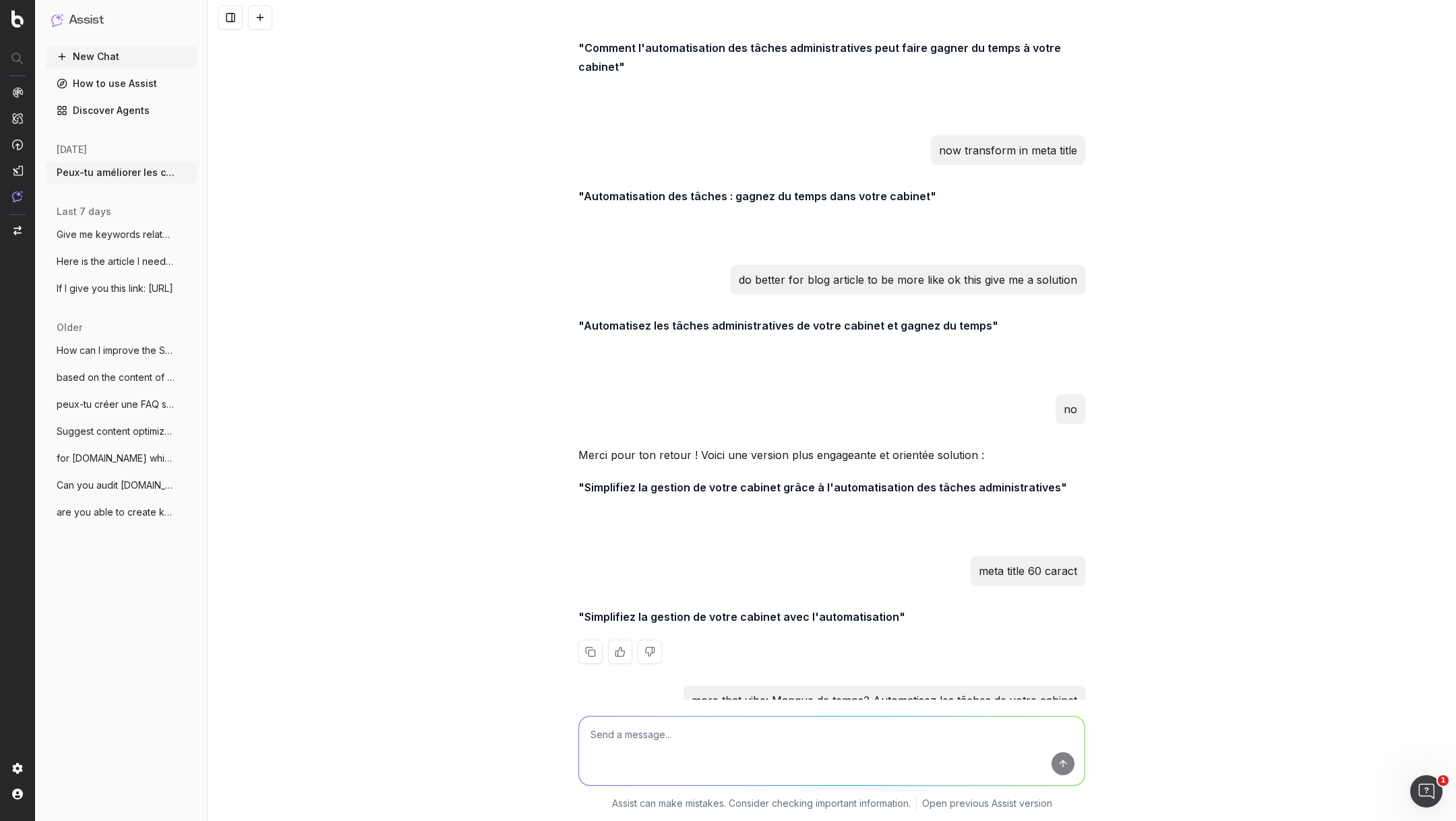
scroll to position [10929, 0]
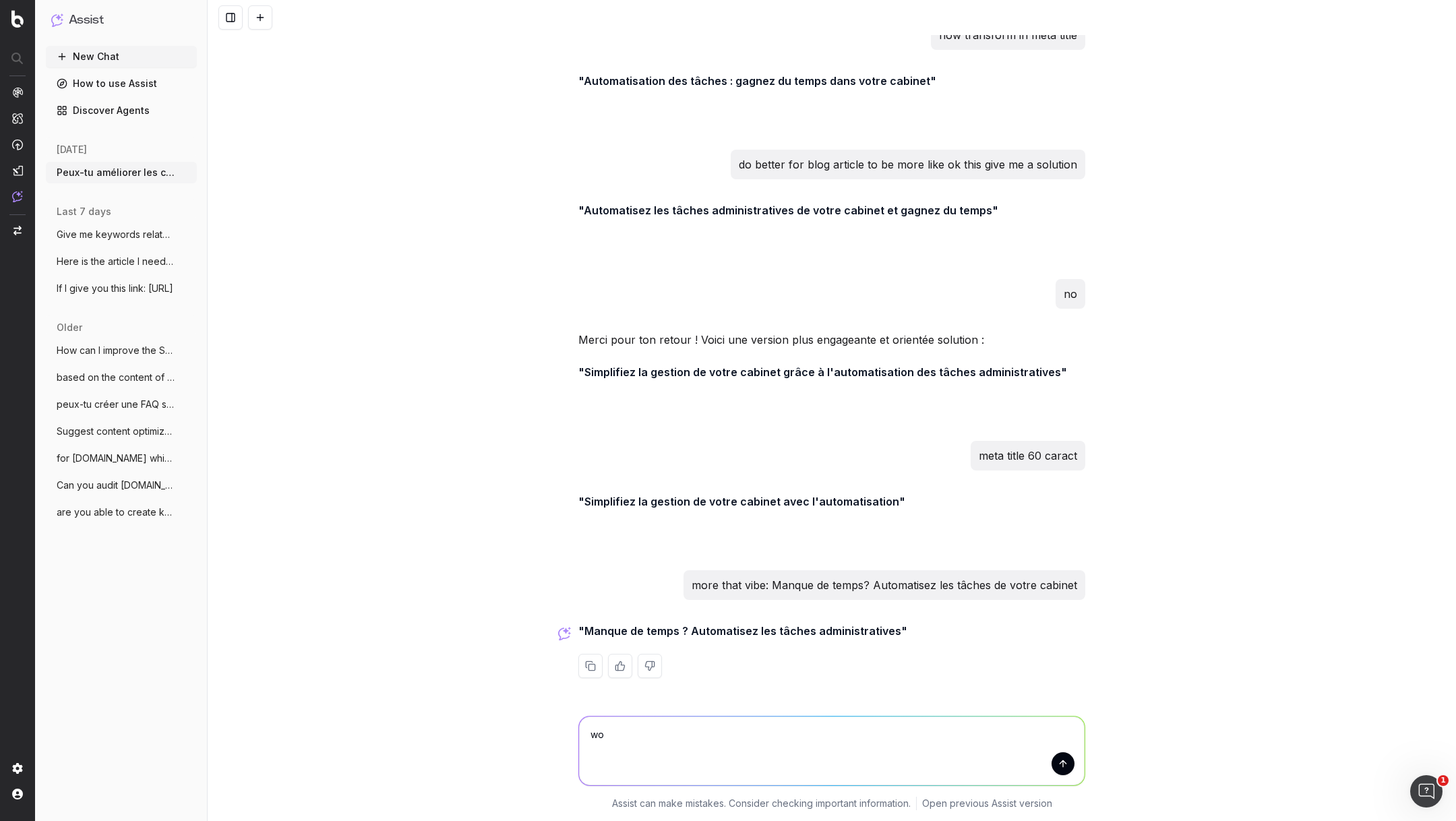
type textarea "w"
type textarea "is it ok with "?" for meta title?"
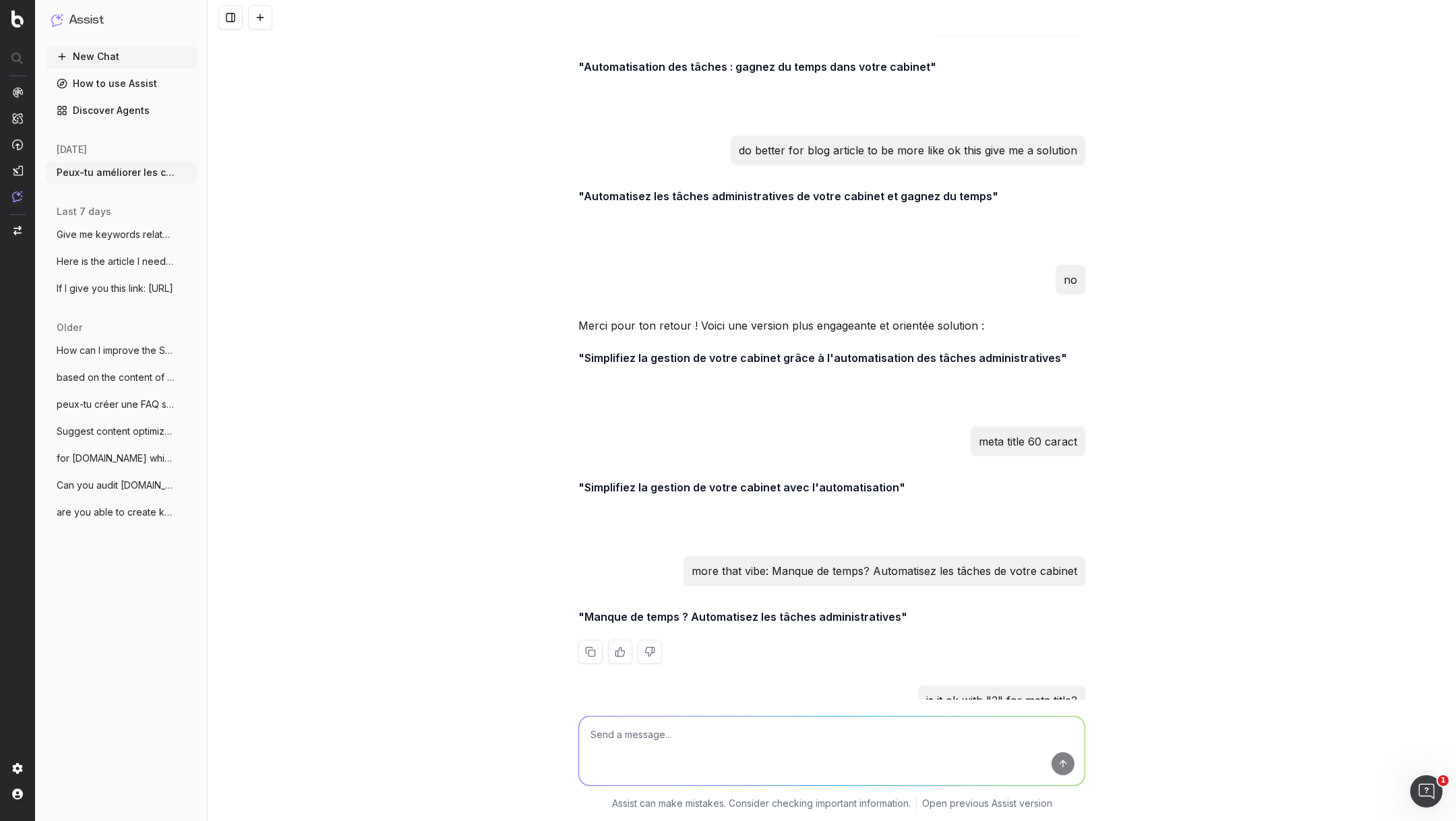
scroll to position [11147, 0]
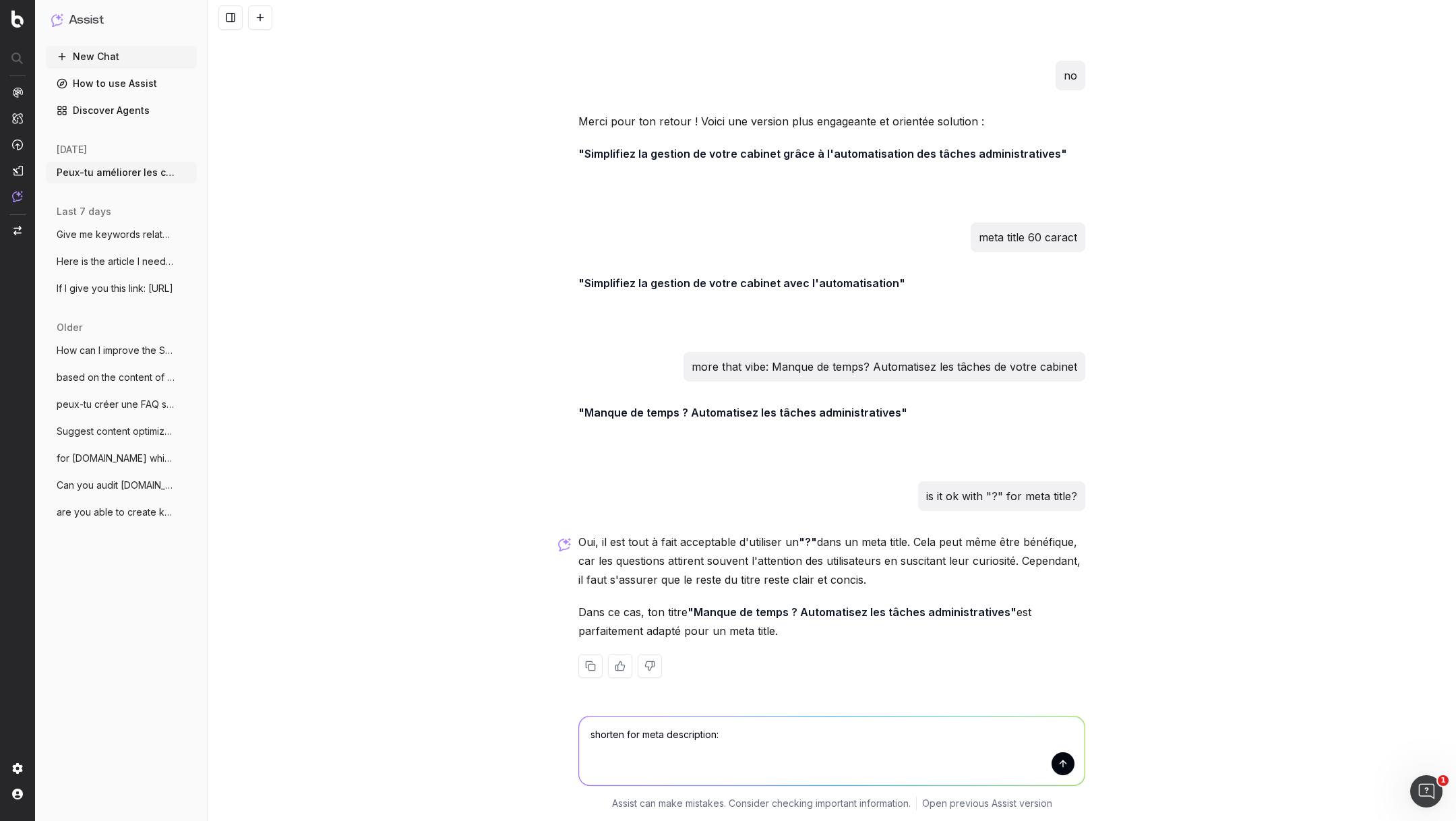
paste textarea "Dans le quotidien chargé d’un cabinet médical, chaque minute compte. Entre les …"
type textarea "shorten for meta description: Dans le quotidien chargé d’un cabinet médical, ch…"
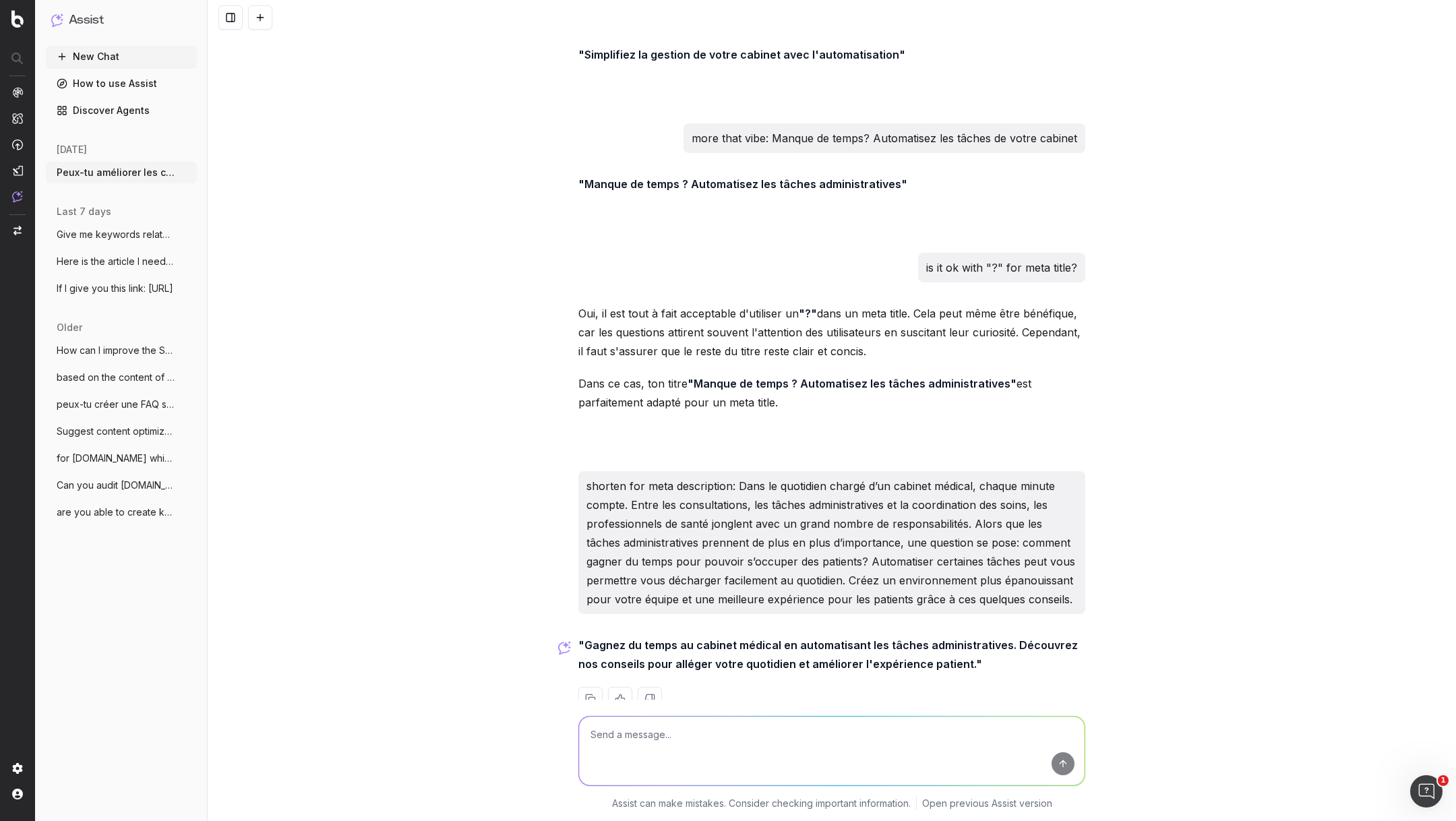
scroll to position [11408, 0]
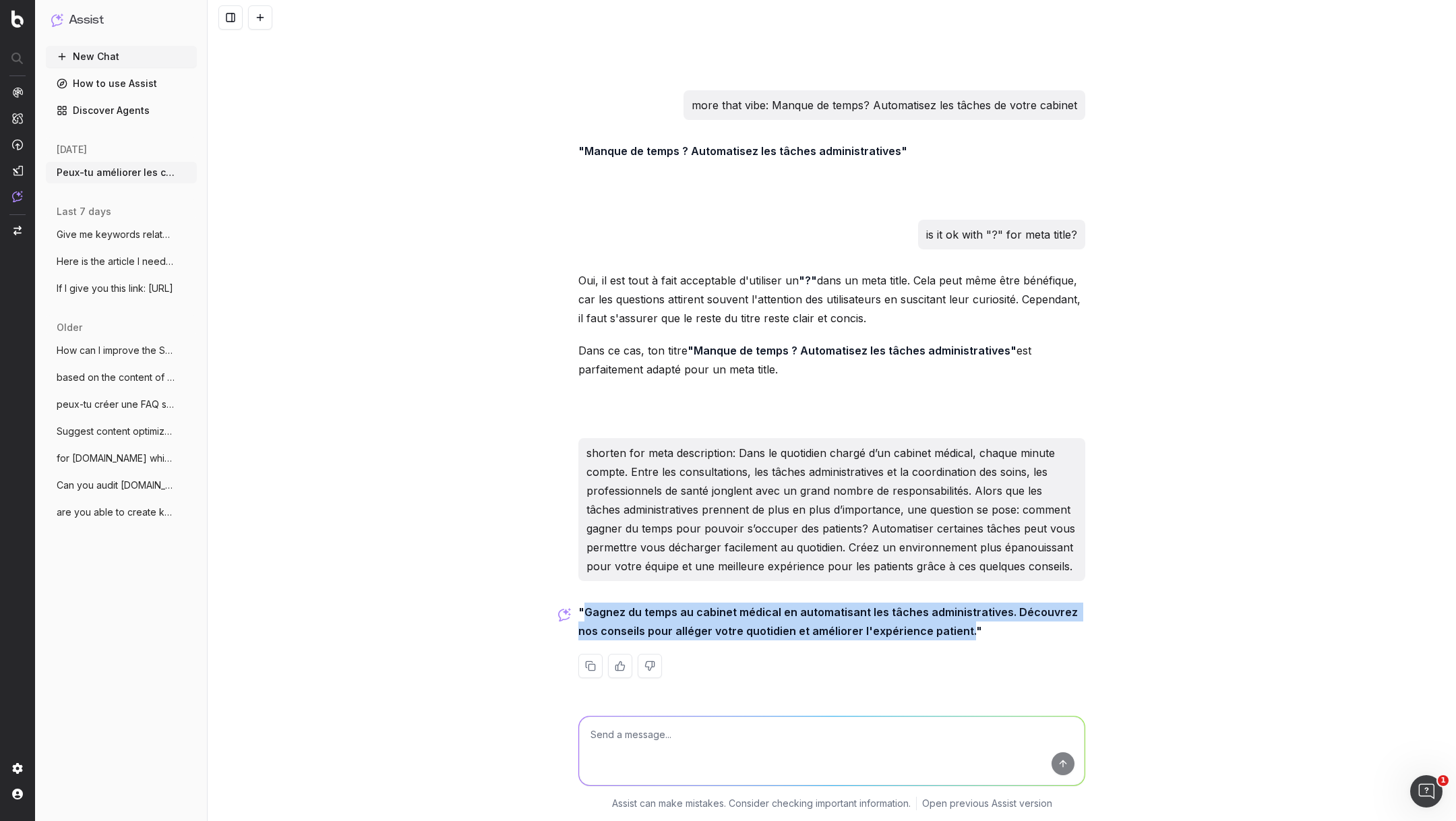
drag, startPoint x: 942, startPoint y: 634, endPoint x: 586, endPoint y: 608, distance: 356.9
click at [586, 608] on strong ""Gagnez du temps au cabinet médical en automatisant les tâches administratives.…" at bounding box center [830, 622] width 503 height 32
copy strong "Gagnez du temps au cabinet médical en automatisant les tâches administratives. …"
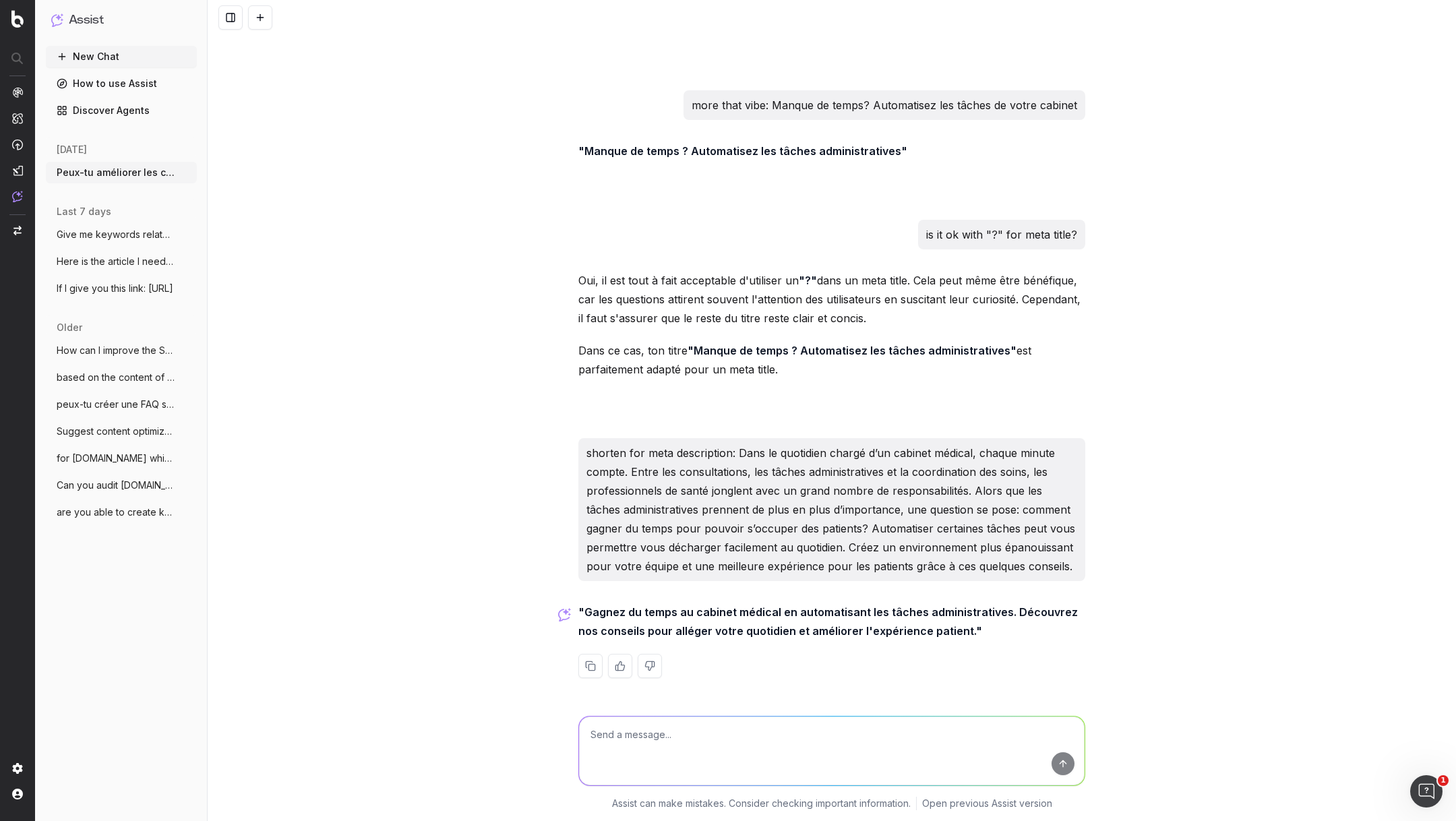
click at [634, 746] on textarea at bounding box center [832, 751] width 506 height 69
paste textarea "Découvrir comment OneDoc Pro vous aide à automatiser les tâches chronophages de…"
type textarea "améliore cet anchor: Découvrir comment OneDoc Pro vous aide à automatiser les t…"
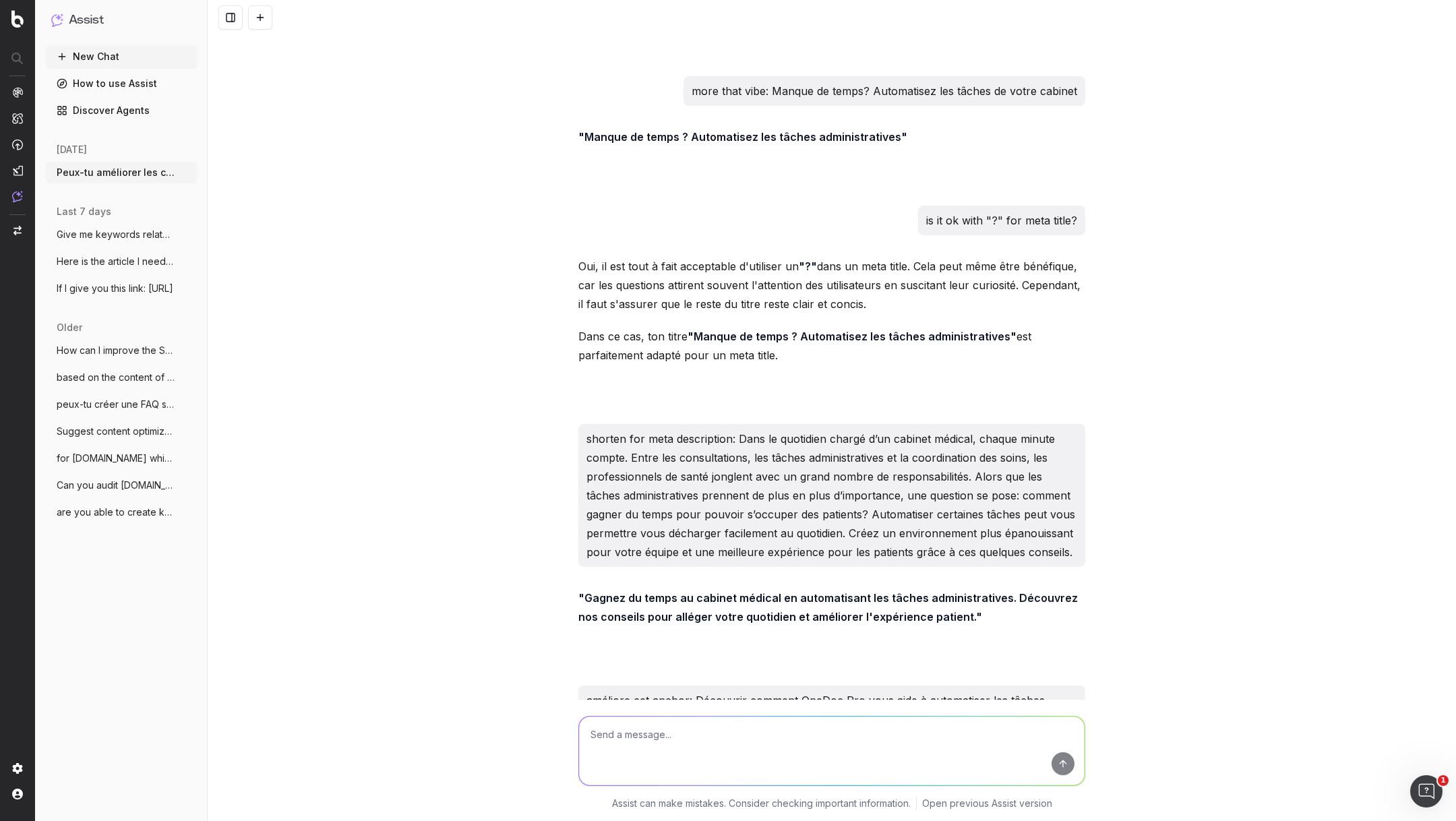
scroll to position [11576, 0]
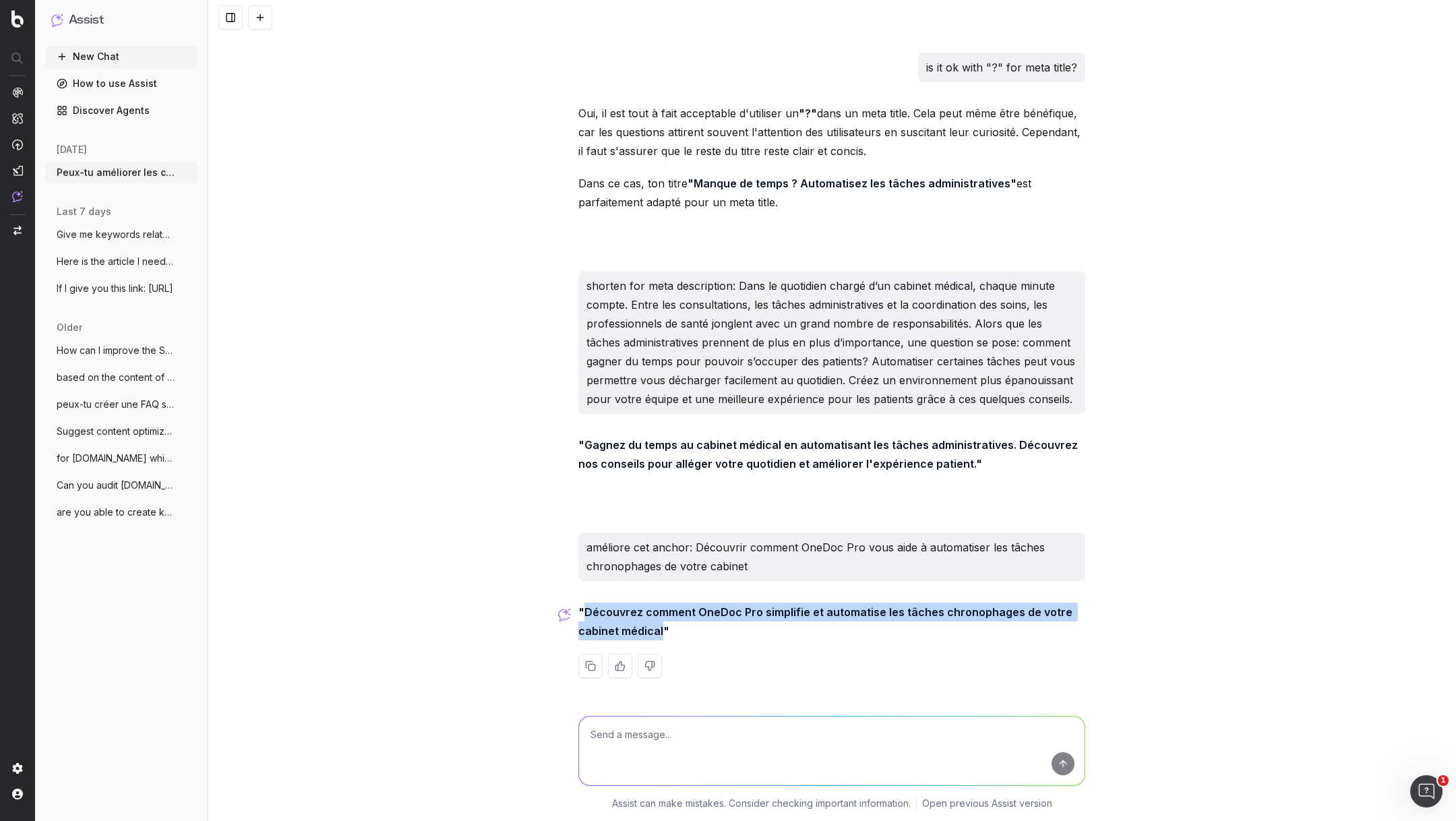
drag, startPoint x: 660, startPoint y: 632, endPoint x: 584, endPoint y: 615, distance: 77.9
click at [584, 615] on strong ""Découvrez comment OneDoc Pro simplifie et automatise les tâches chronophages d…" at bounding box center [827, 622] width 497 height 32
copy strong "Découvrez comment OneDoc Pro simplifie et automatise les tâches chronophages de…"
click at [662, 734] on textarea at bounding box center [832, 751] width 506 height 69
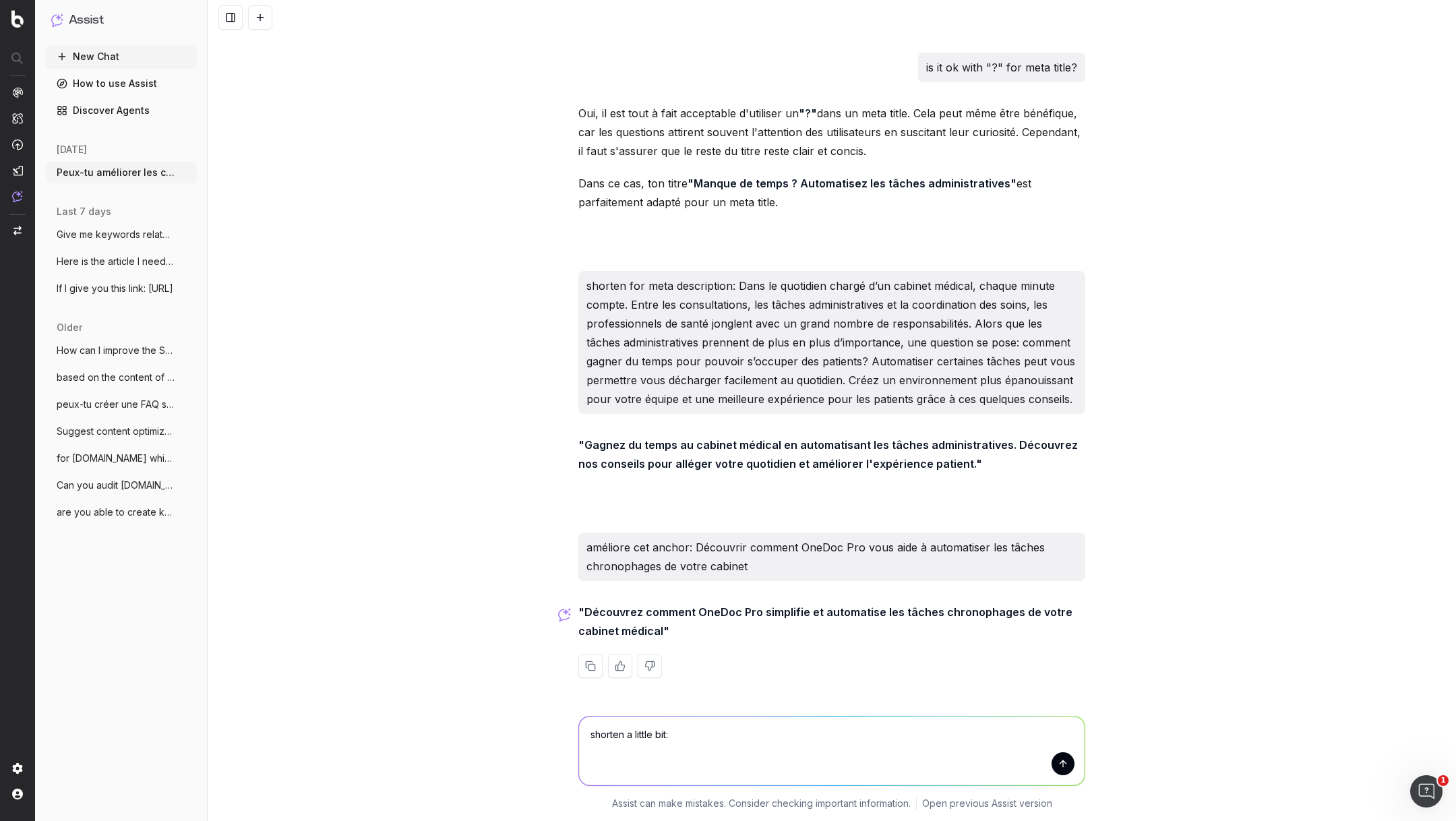
paste textarea "OneDoc permet aux patients de rechercher un professionnel de santé en fonction …"
type textarea "shorten a little bit: OneDoc permet aux patients de rechercher un professionnel…"
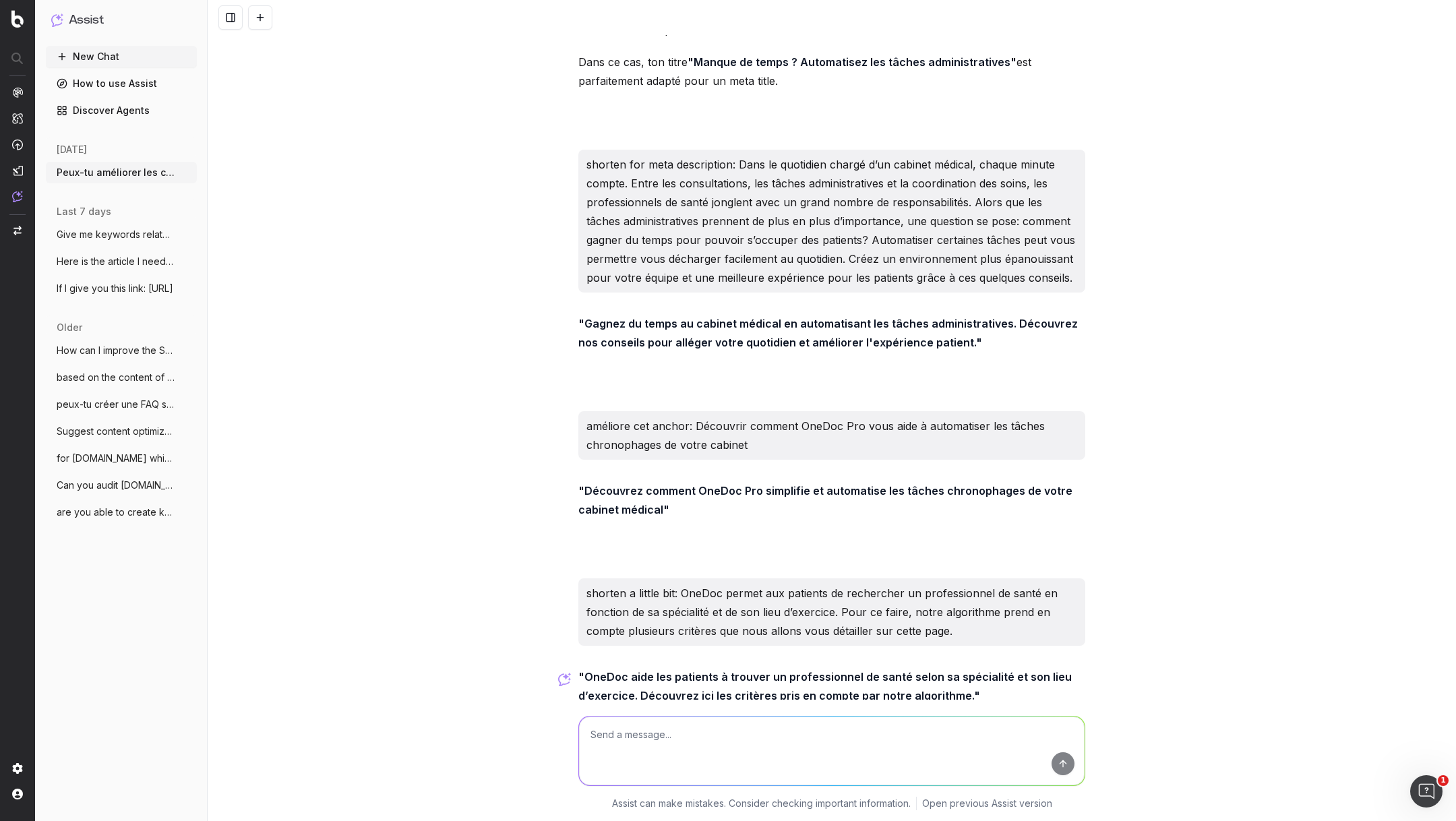
scroll to position [11761, 0]
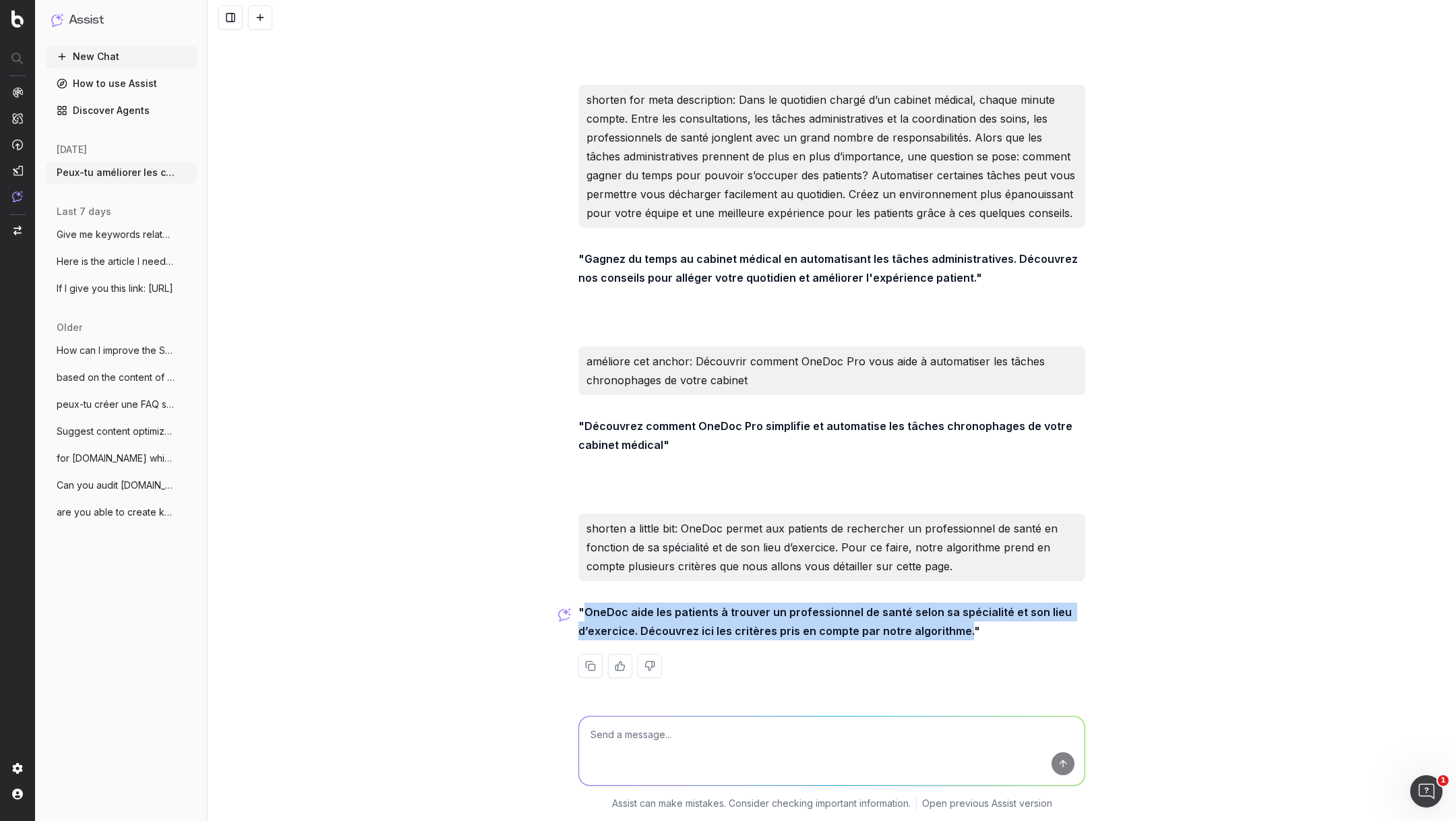
drag, startPoint x: 963, startPoint y: 632, endPoint x: 588, endPoint y: 611, distance: 375.6
click at [588, 610] on strong ""OneDoc aide les patients à trouver un professionnel de santé selon sa spéciali…" at bounding box center [827, 622] width 496 height 32
copy strong "OneDoc aide les patients à trouver un professionnel de santé selon sa spécialit…"
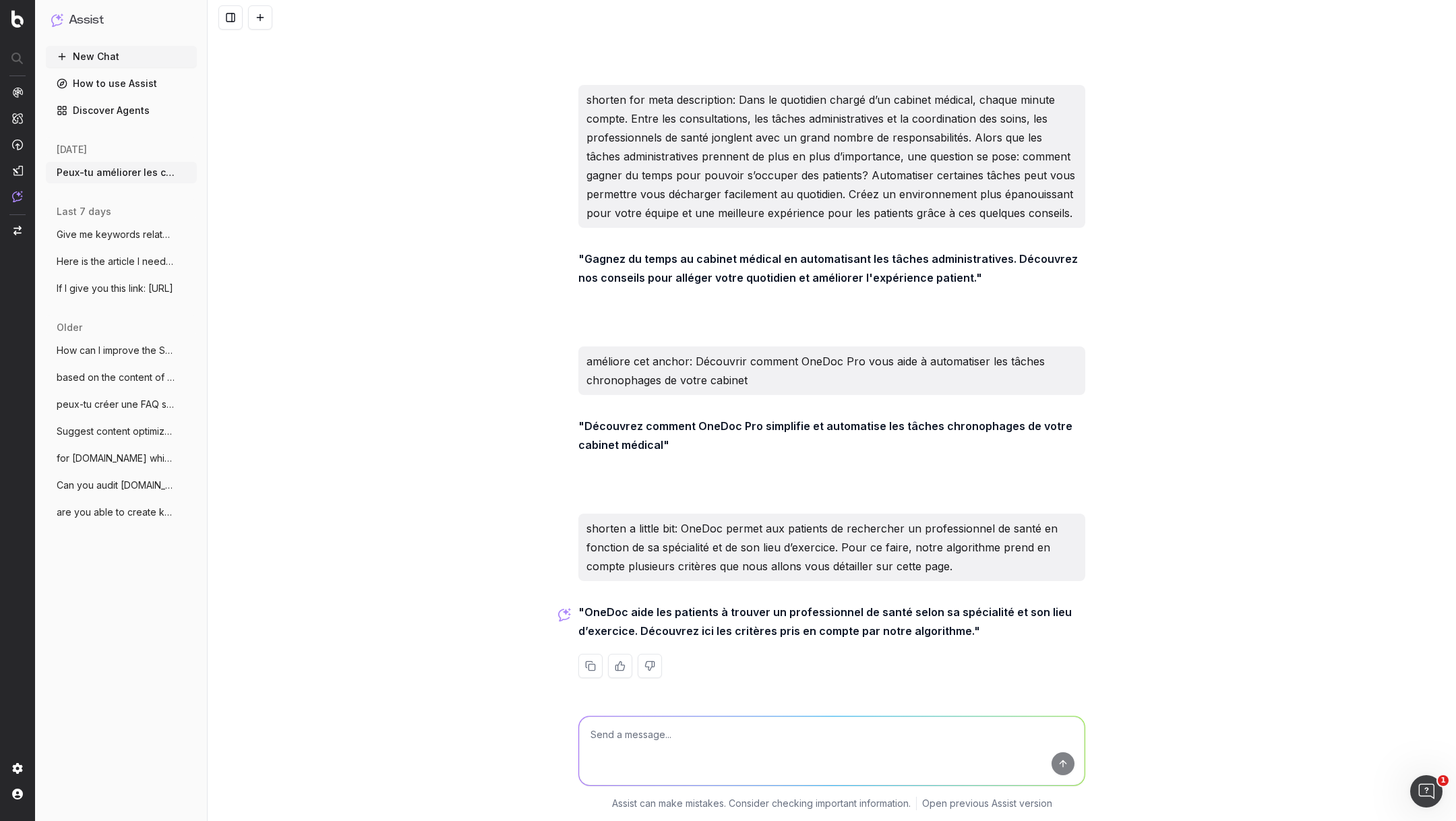
click at [635, 759] on textarea at bounding box center [832, 751] width 506 height 69
paste textarea "Animées par la passion et la vision, les gynécologues Dr. med. Trensz et la Dip…"
type textarea "turn into meta description: Animées par la passion et la vision, les gynécologu…"
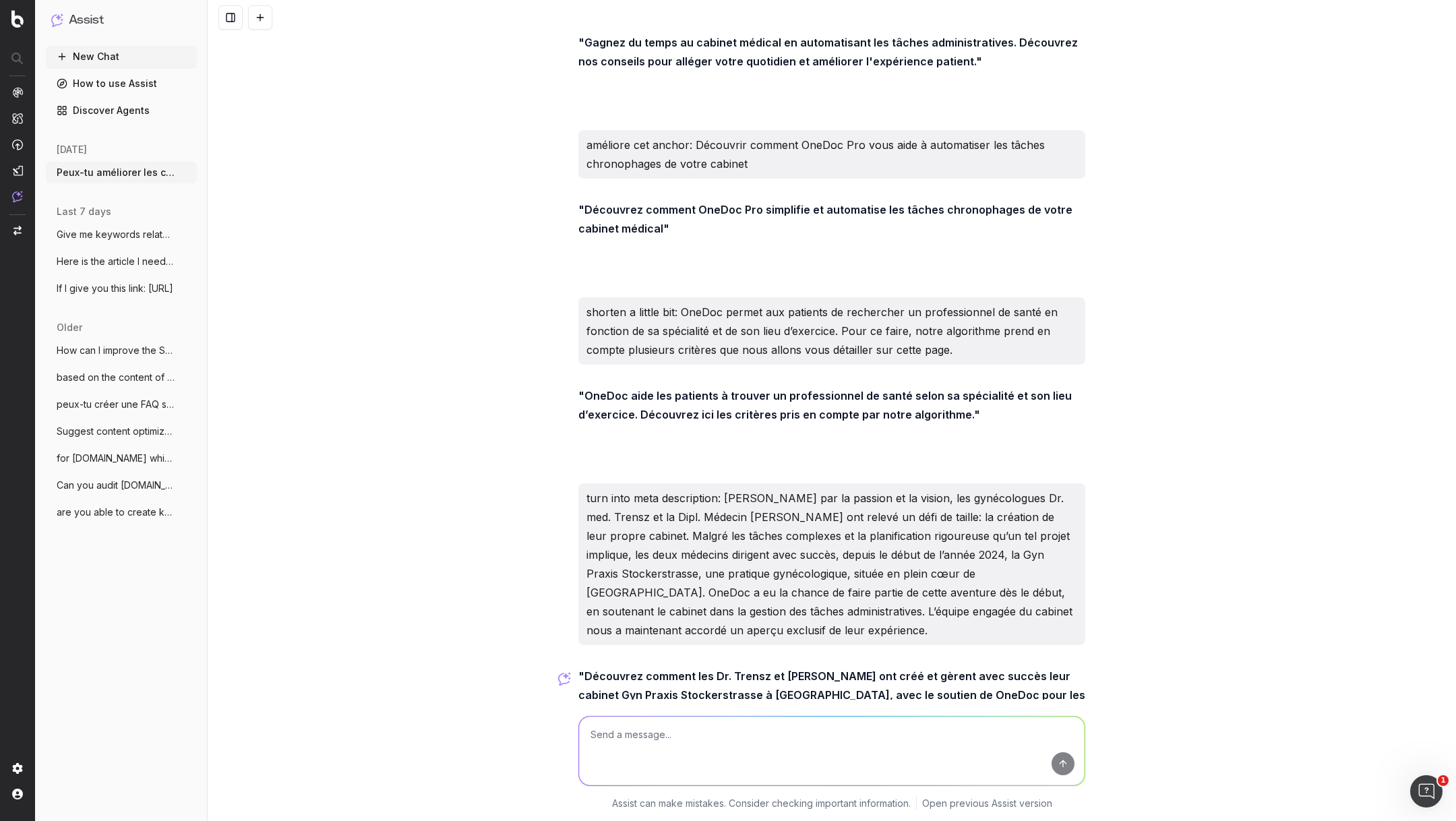
scroll to position [12042, 0]
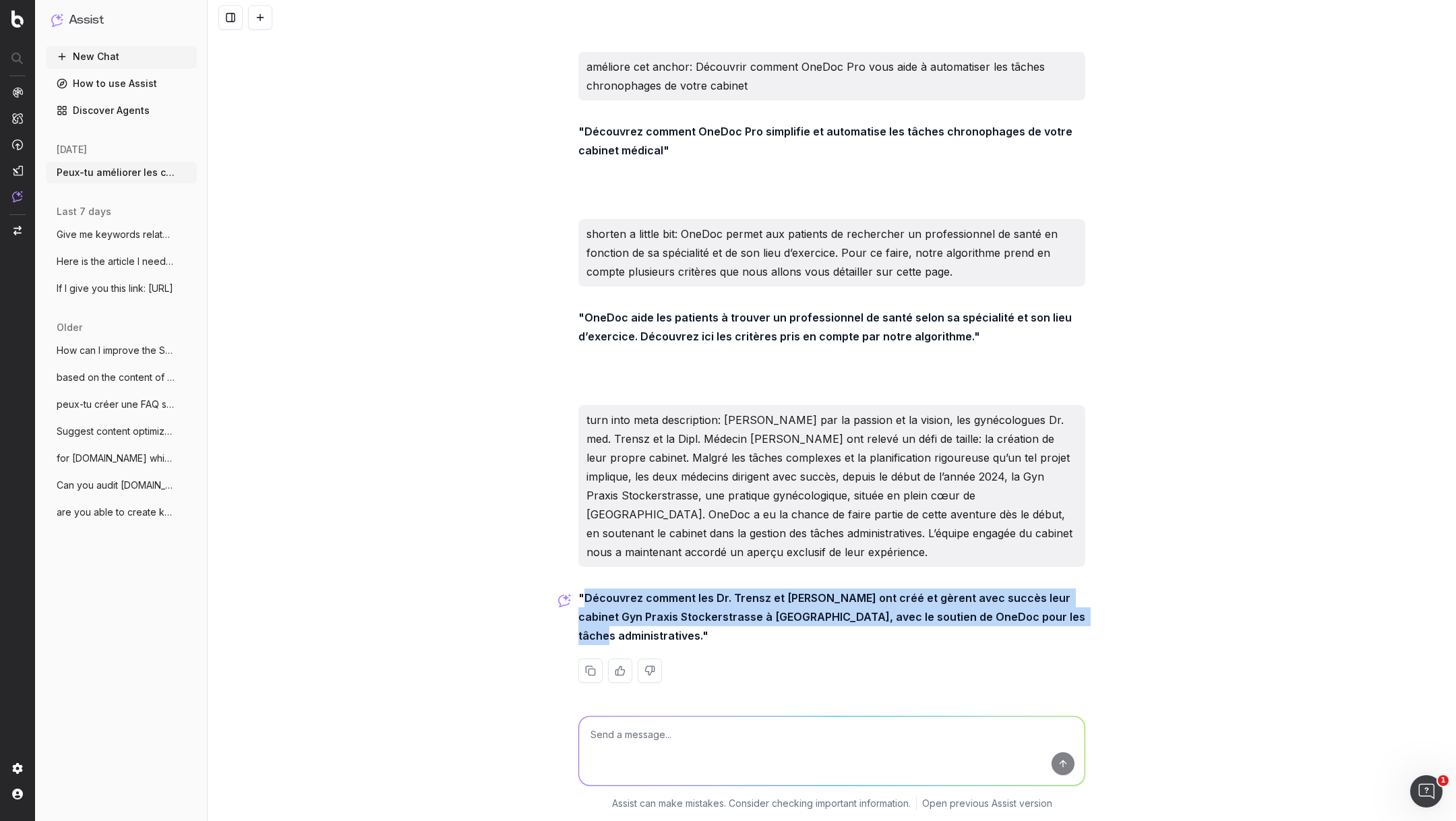
drag, startPoint x: 585, startPoint y: 609, endPoint x: 1052, endPoint y: 635, distance: 467.7
click at [1052, 635] on strong ""Découvrez comment les Dr. Trensz et Haller ont créé et gèrent avec succès leur…" at bounding box center [833, 617] width 510 height 51
copy strong "Découvrez comment les Dr. Trensz et Haller ont créé et gèrent avec succès leur …"
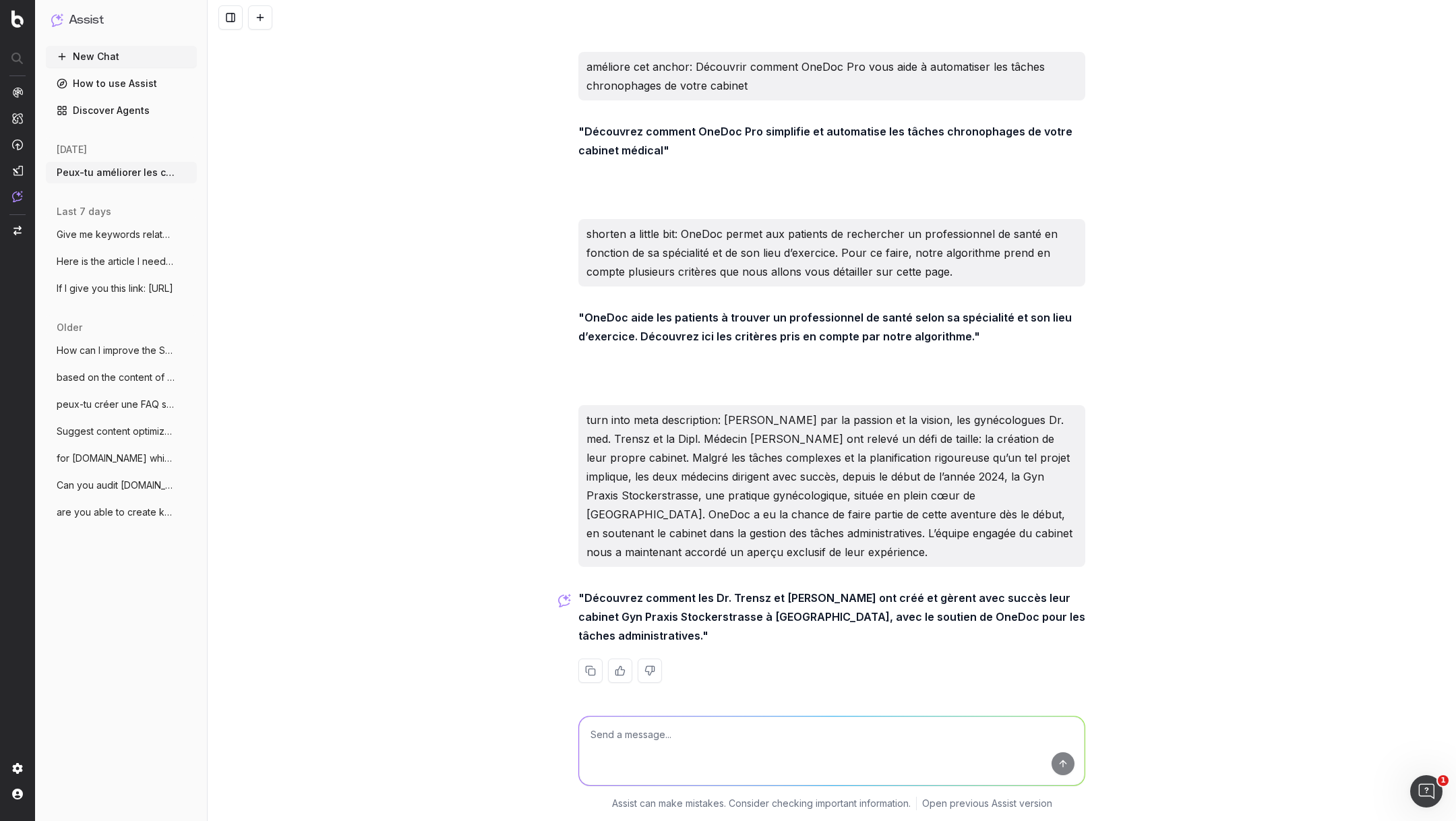
click at [726, 739] on textarea at bounding box center [832, 751] width 506 height 69
type textarea "peux-tu me suggérer une structure type pour le meta title de nos études de cas …"
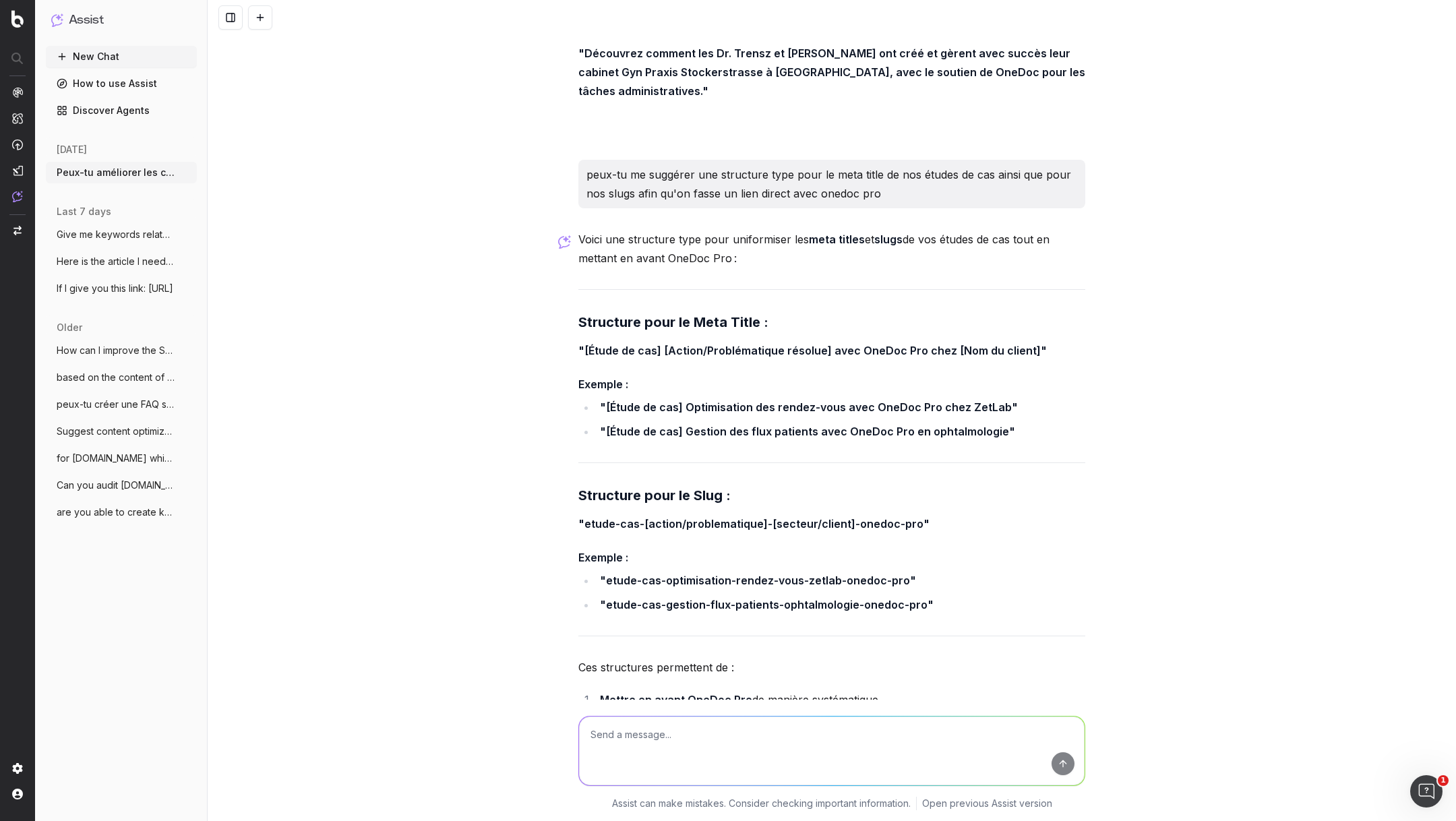
scroll to position [12730, 0]
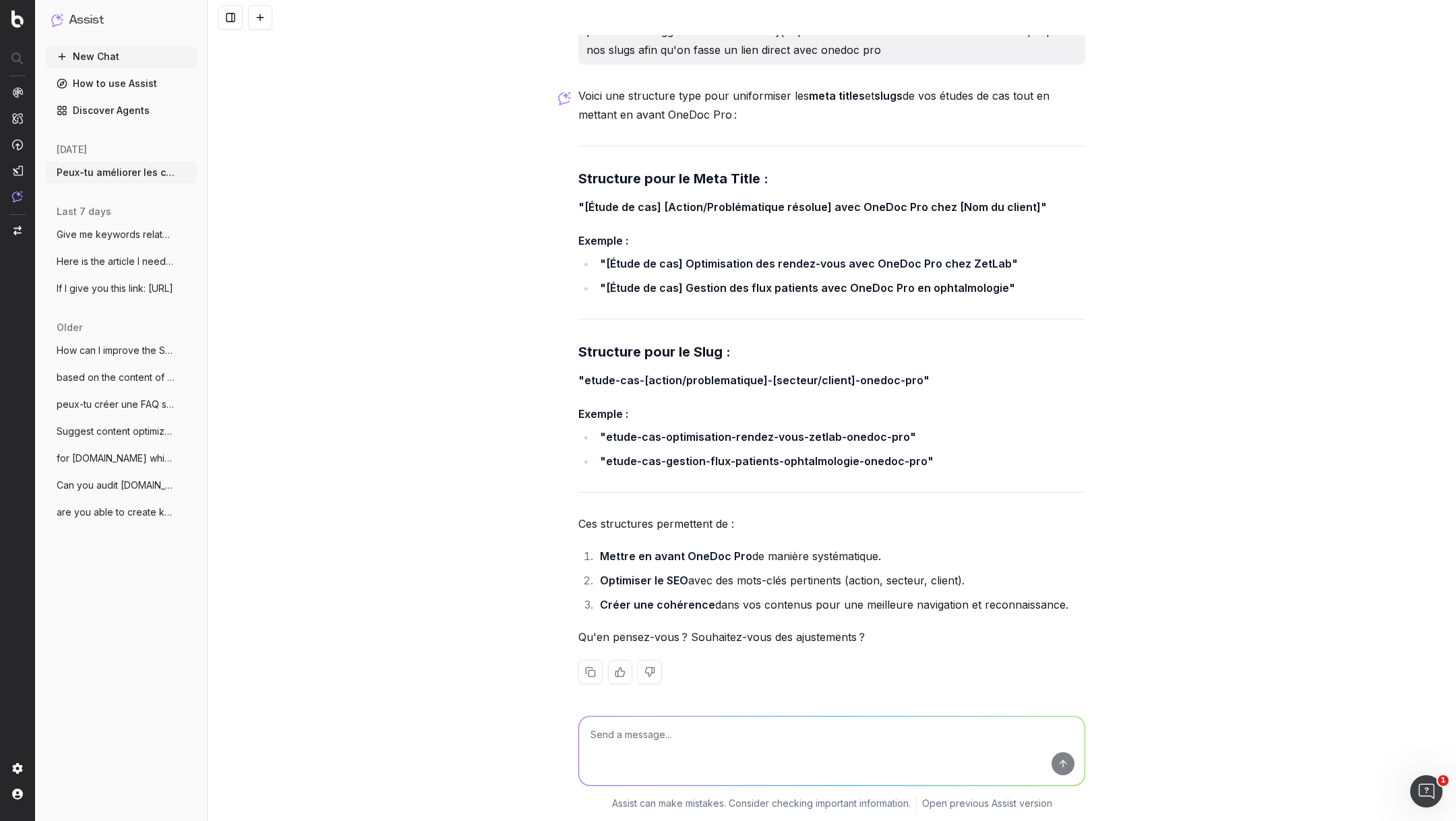
click at [684, 727] on textarea at bounding box center [832, 751] width 506 height 69
type textarea "le meta title risque d'être long"
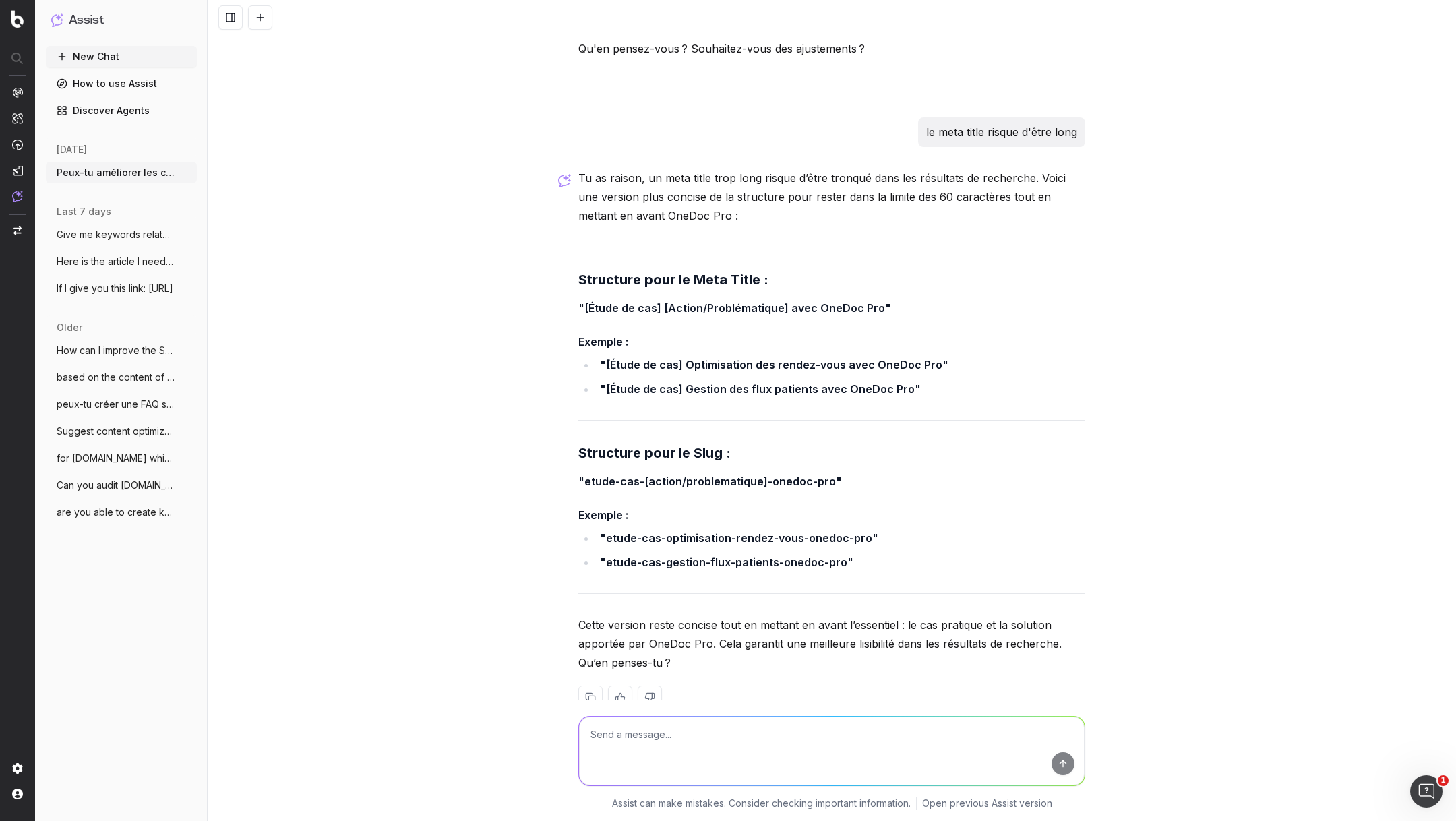
scroll to position [13343, 0]
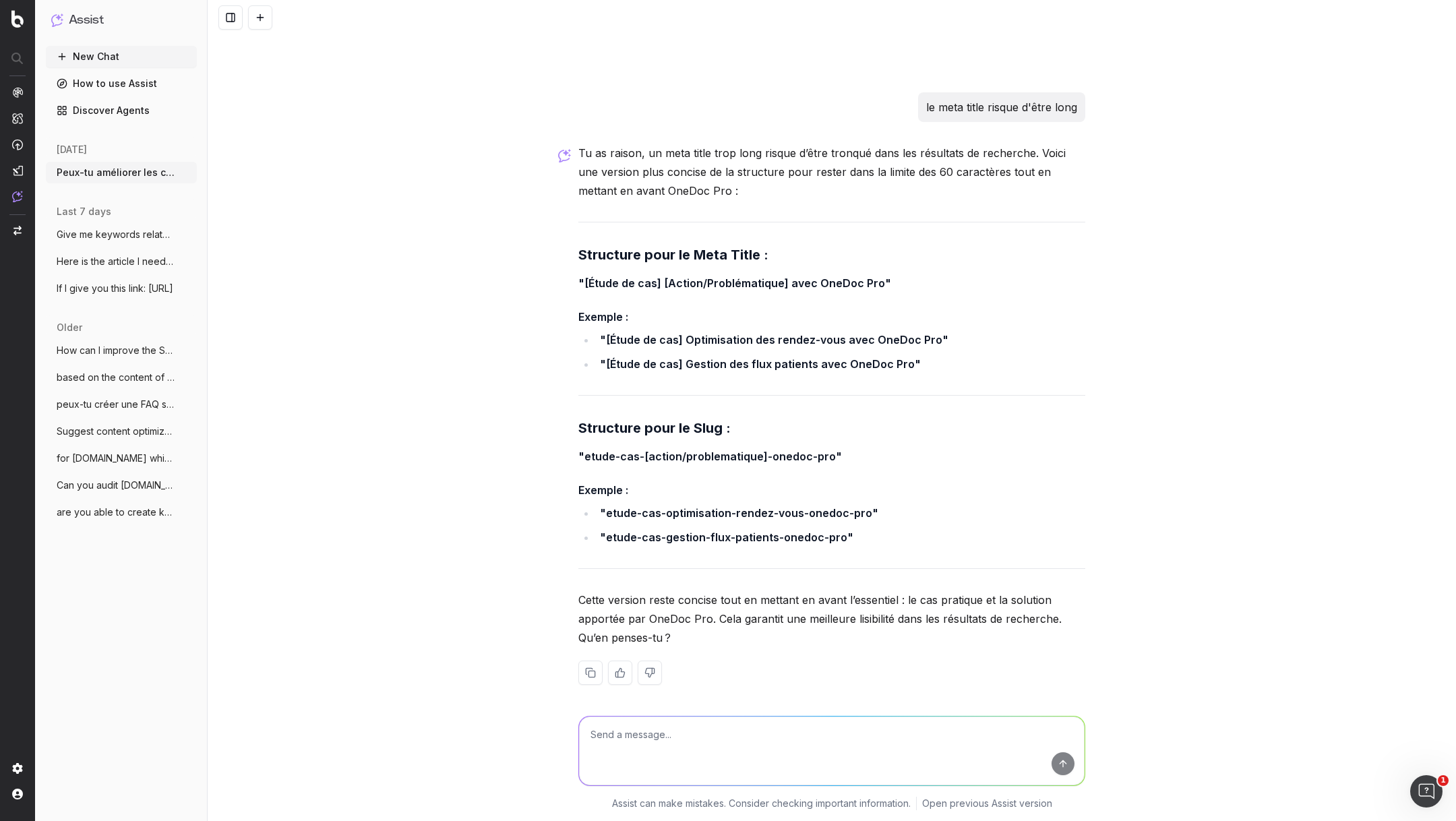
paste textarea "etude-de-cas-gynecologie-gestion-admin-onedoc"
type textarea "etude-de-cas-gynecologie-gestion-admin-onedoc ? c'est clé de mettre la spéciali…"
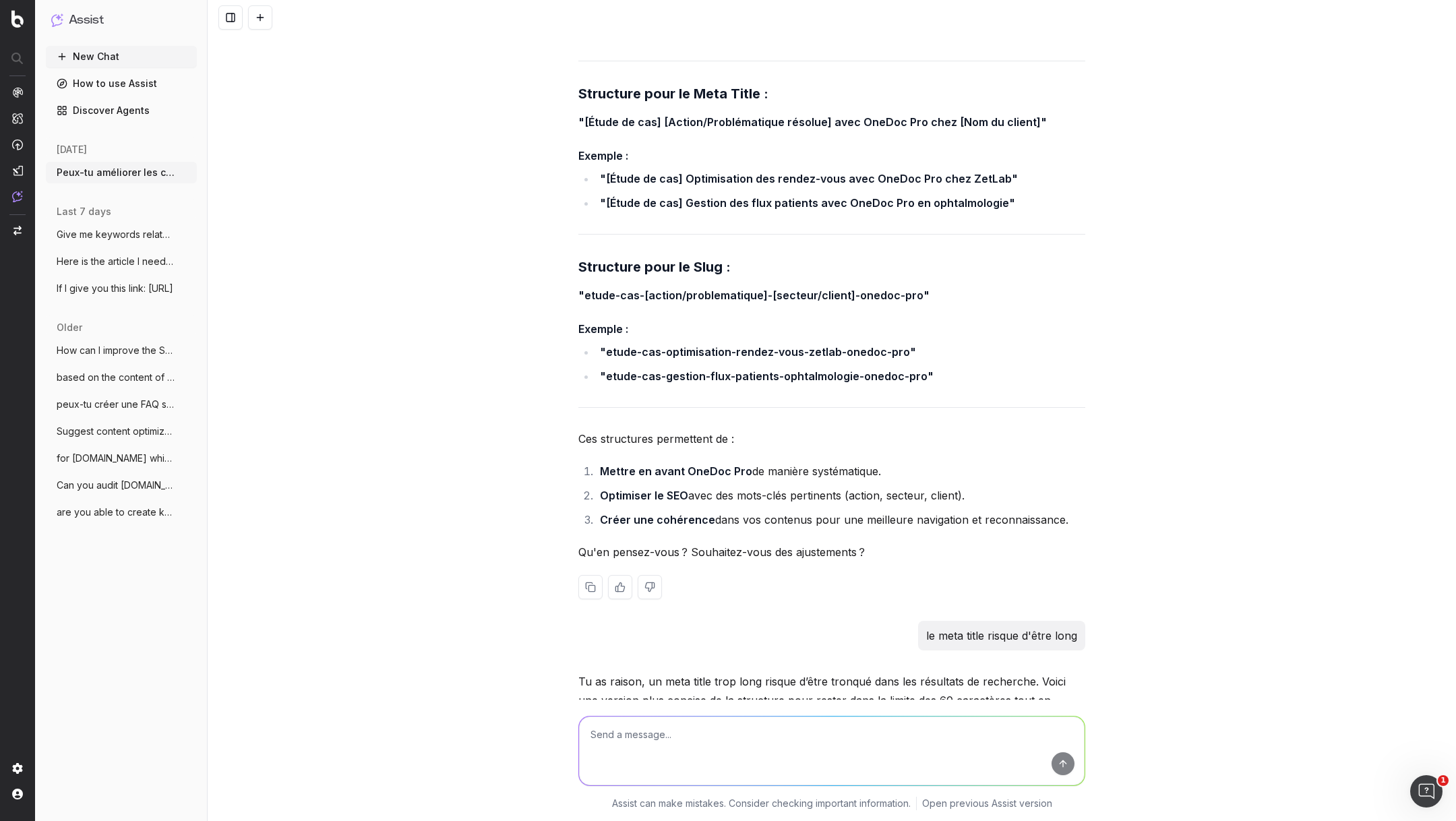
scroll to position [12812, 0]
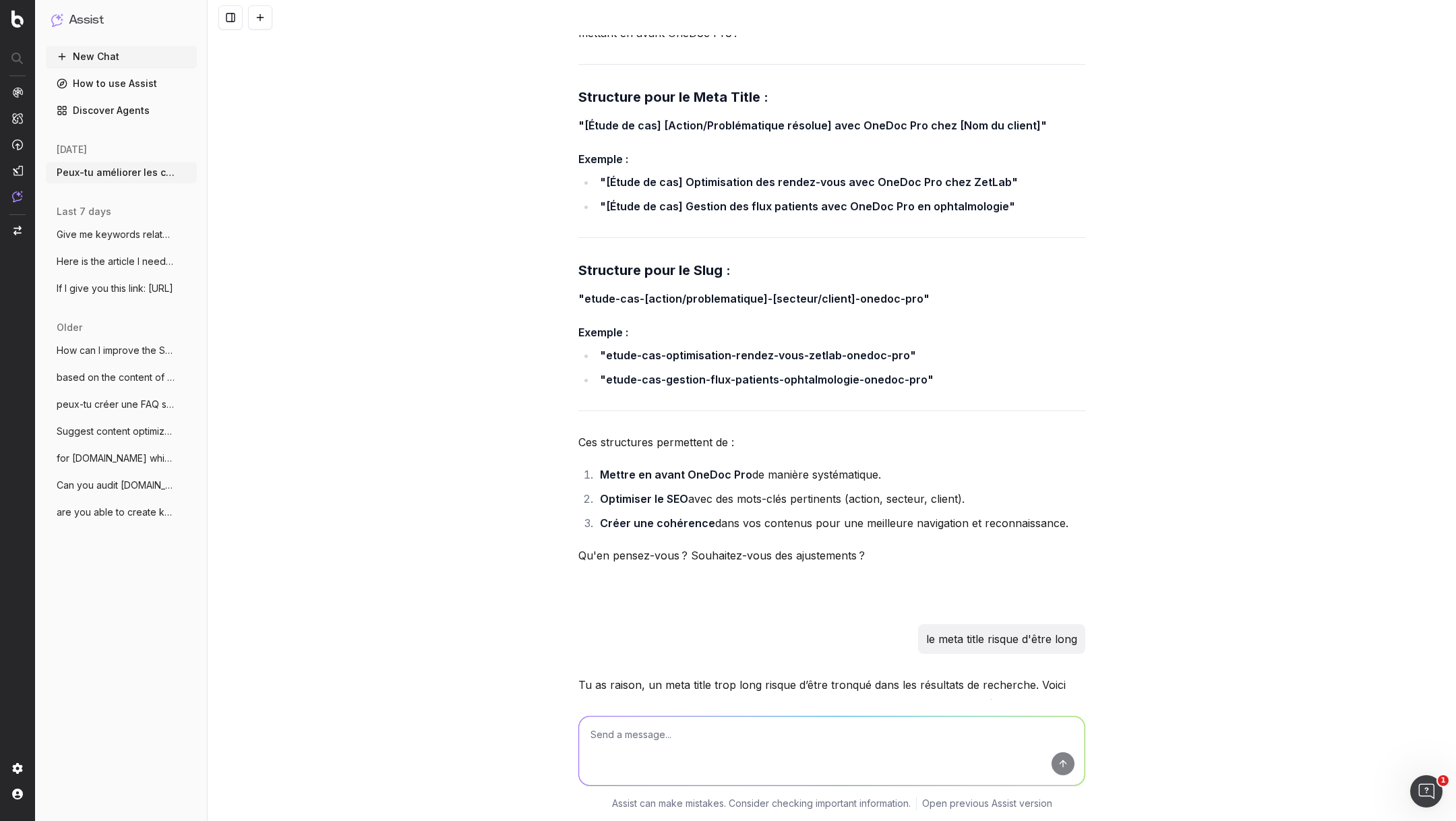
paste textarea "https://info.onedoc.ch/fr/blog/medecins/rendez-vous-a-etapes-medecin-assistante…"
type textarea "https://info.onedoc.ch/fr/blog/medecins/rendez-vous-a-etapes-medecin-assistante…"
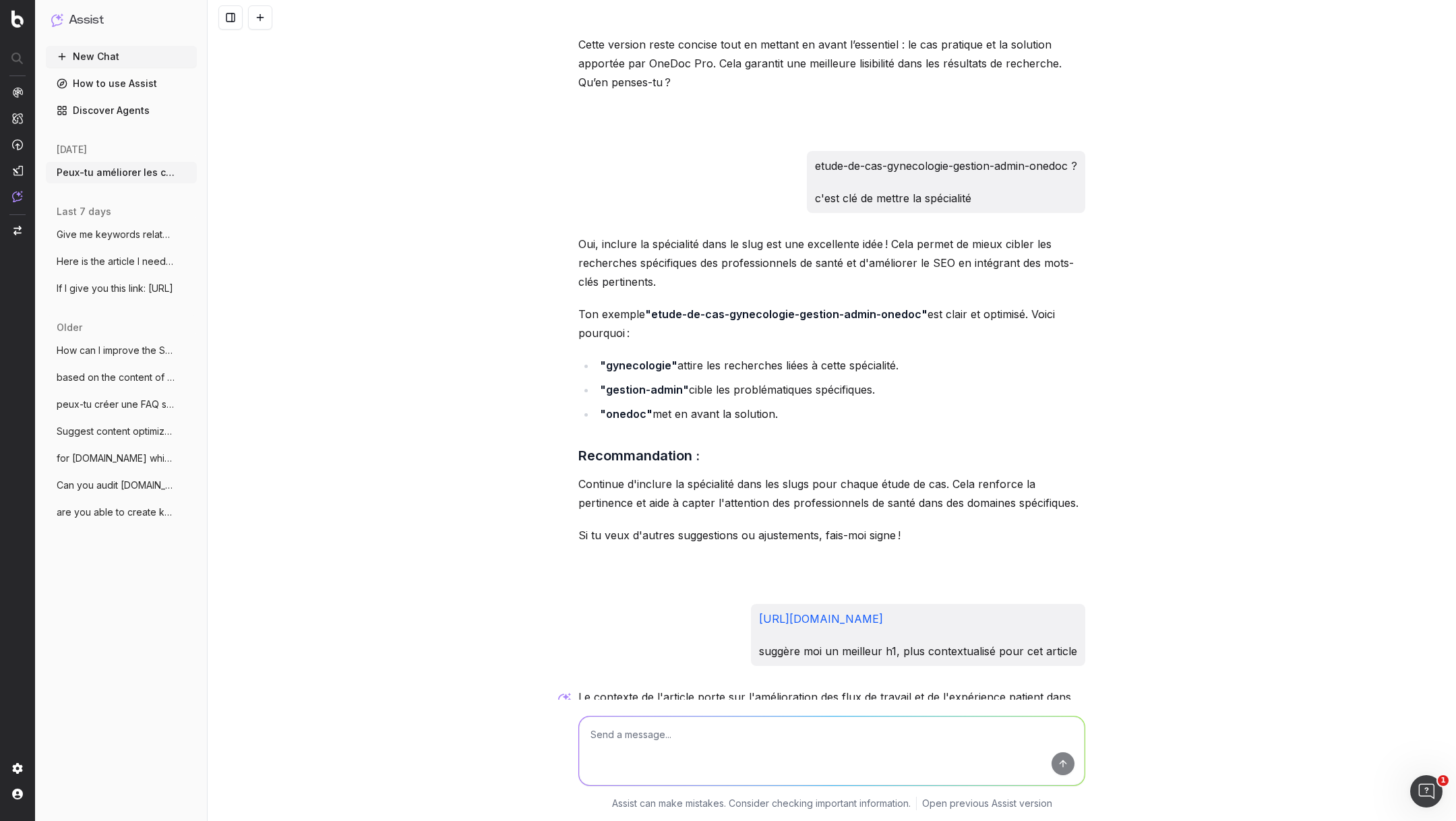
scroll to position [14122, 0]
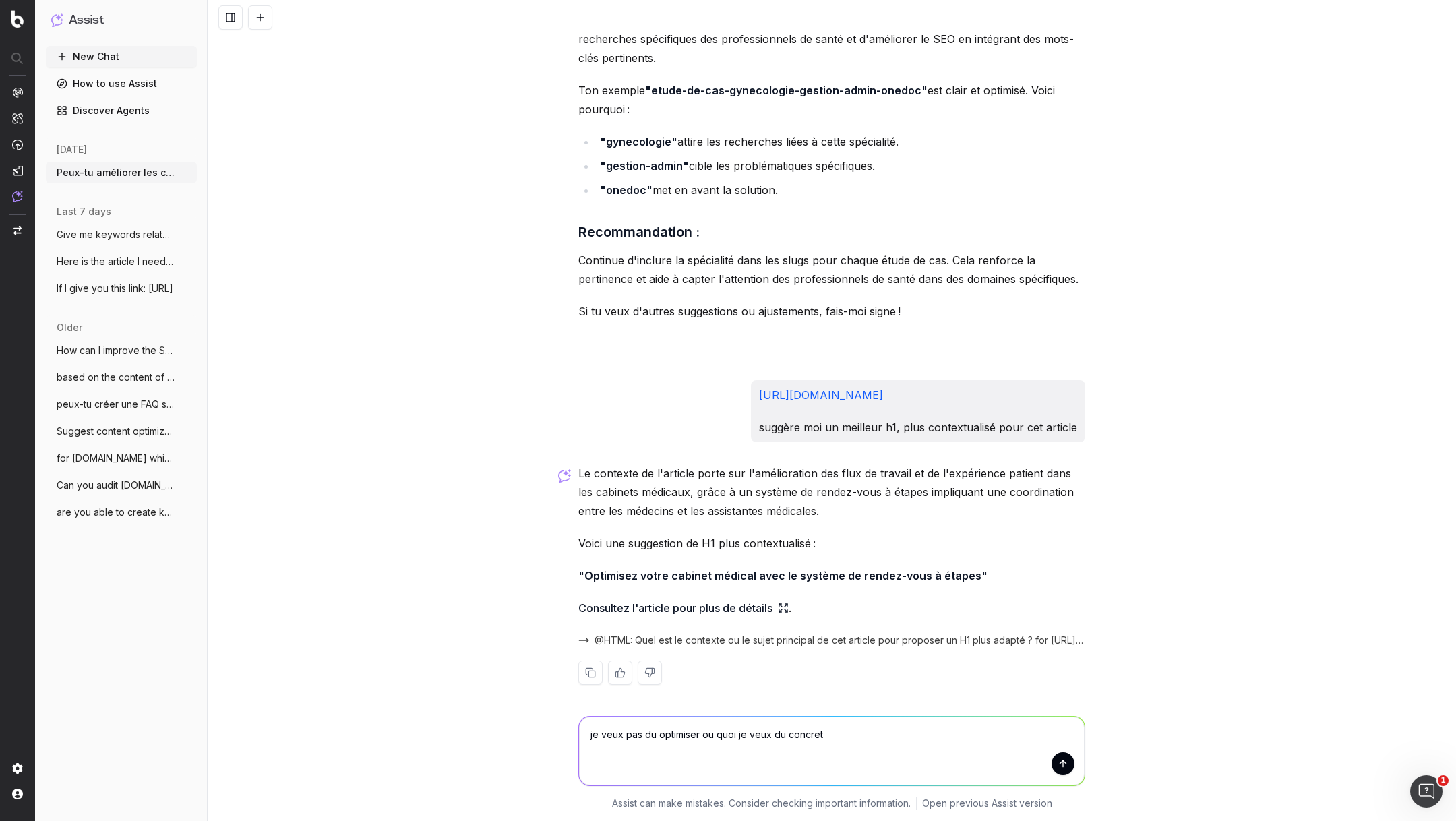
type textarea "je veux pas du optimiser ou quoi je veux du concret"
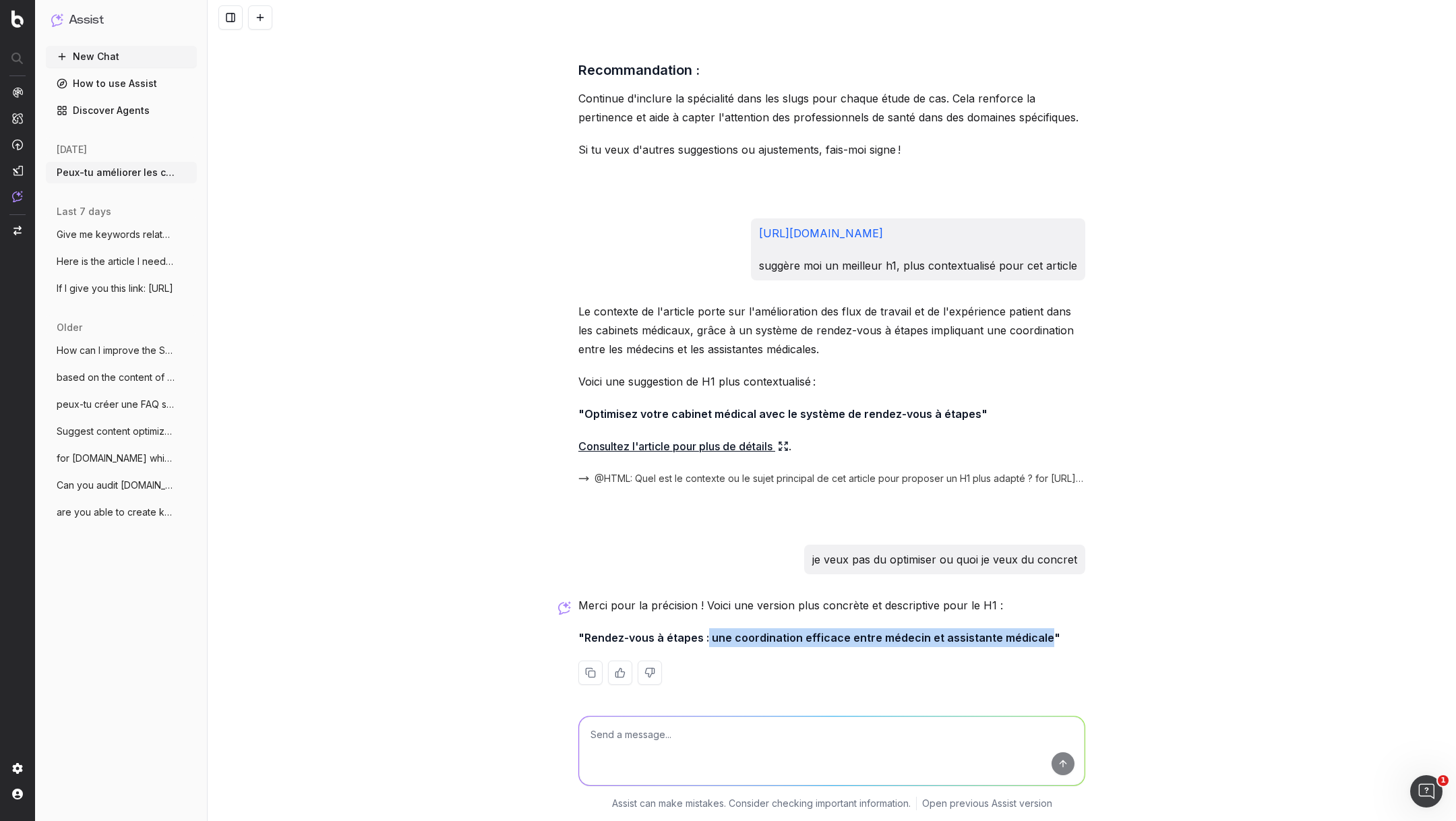
drag, startPoint x: 708, startPoint y: 629, endPoint x: 1038, endPoint y: 634, distance: 330.0
click at [1038, 634] on strong ""Rendez-vous à étapes : une coordination efficace entre médecin et assistante m…" at bounding box center [819, 637] width 482 height 13
click at [1016, 631] on strong ""Rendez-vous à étapes : une coordination efficace entre médecin et assistante m…" at bounding box center [819, 637] width 482 height 13
drag, startPoint x: 709, startPoint y: 633, endPoint x: 1039, endPoint y: 628, distance: 330.0
click at [1039, 631] on strong ""Rendez-vous à étapes : une coordination efficace entre médecin et assistante m…" at bounding box center [819, 637] width 482 height 13
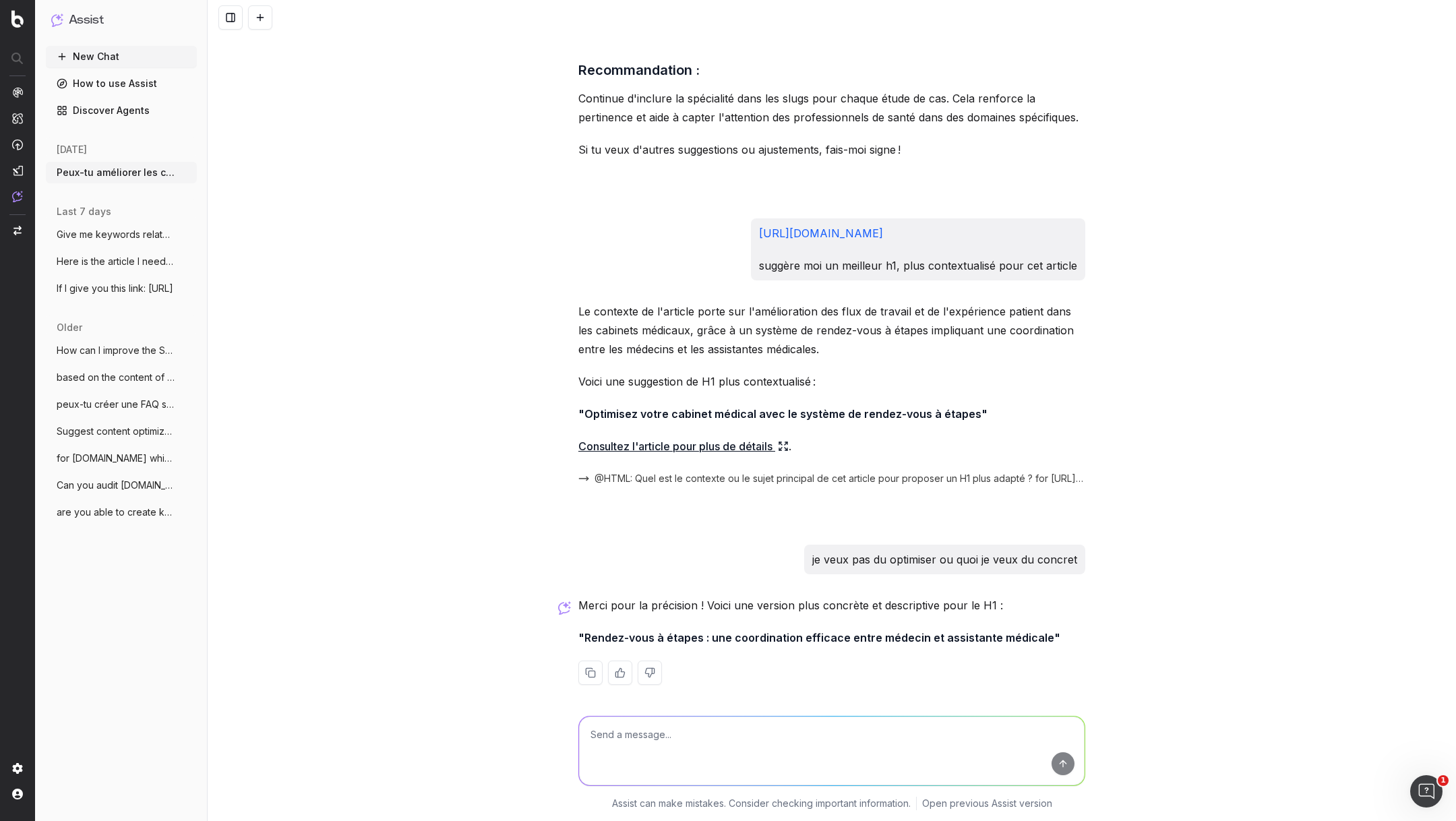
click at [677, 717] on textarea at bounding box center [832, 751] width 506 height 69
type textarea "turn into"
paste textarea "Peut-on vraiment utiliser l'intelligence artificielle pour établir un diagnosti…"
type textarea "improve h1: Peut-on vraiment utiliser l'intelligence artificielle pour établir …"
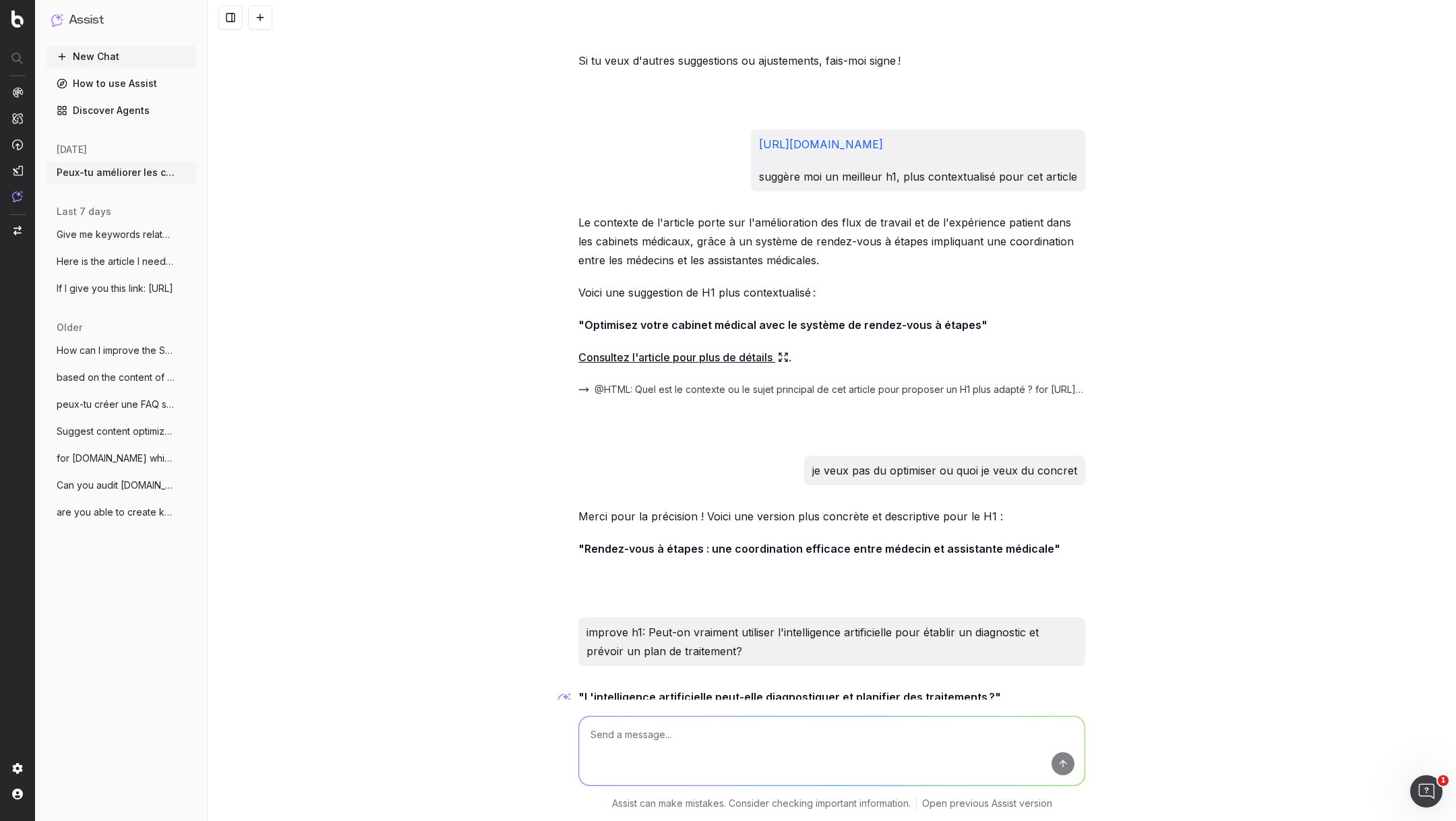
scroll to position [14432, 0]
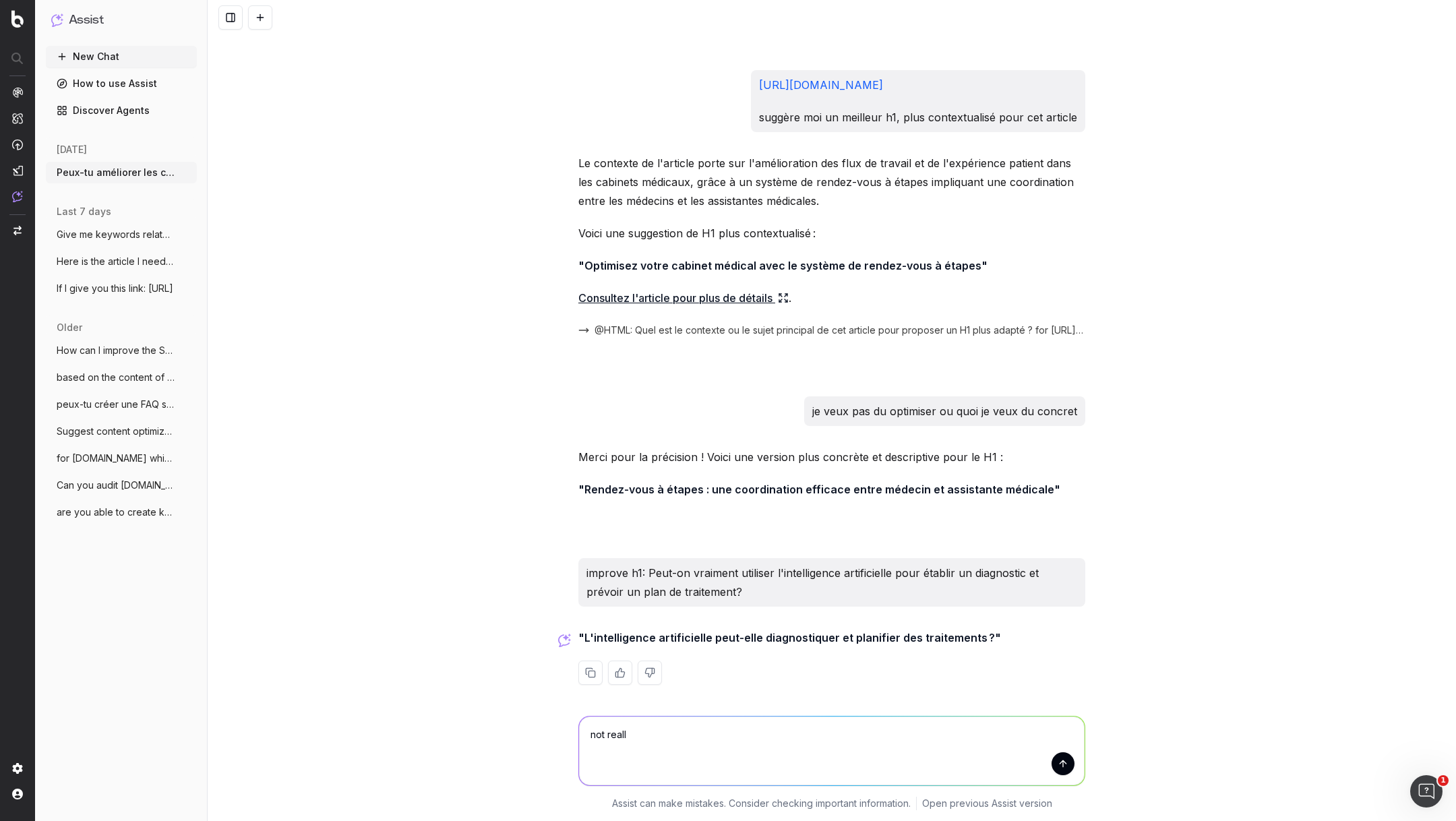
type textarea "not really"
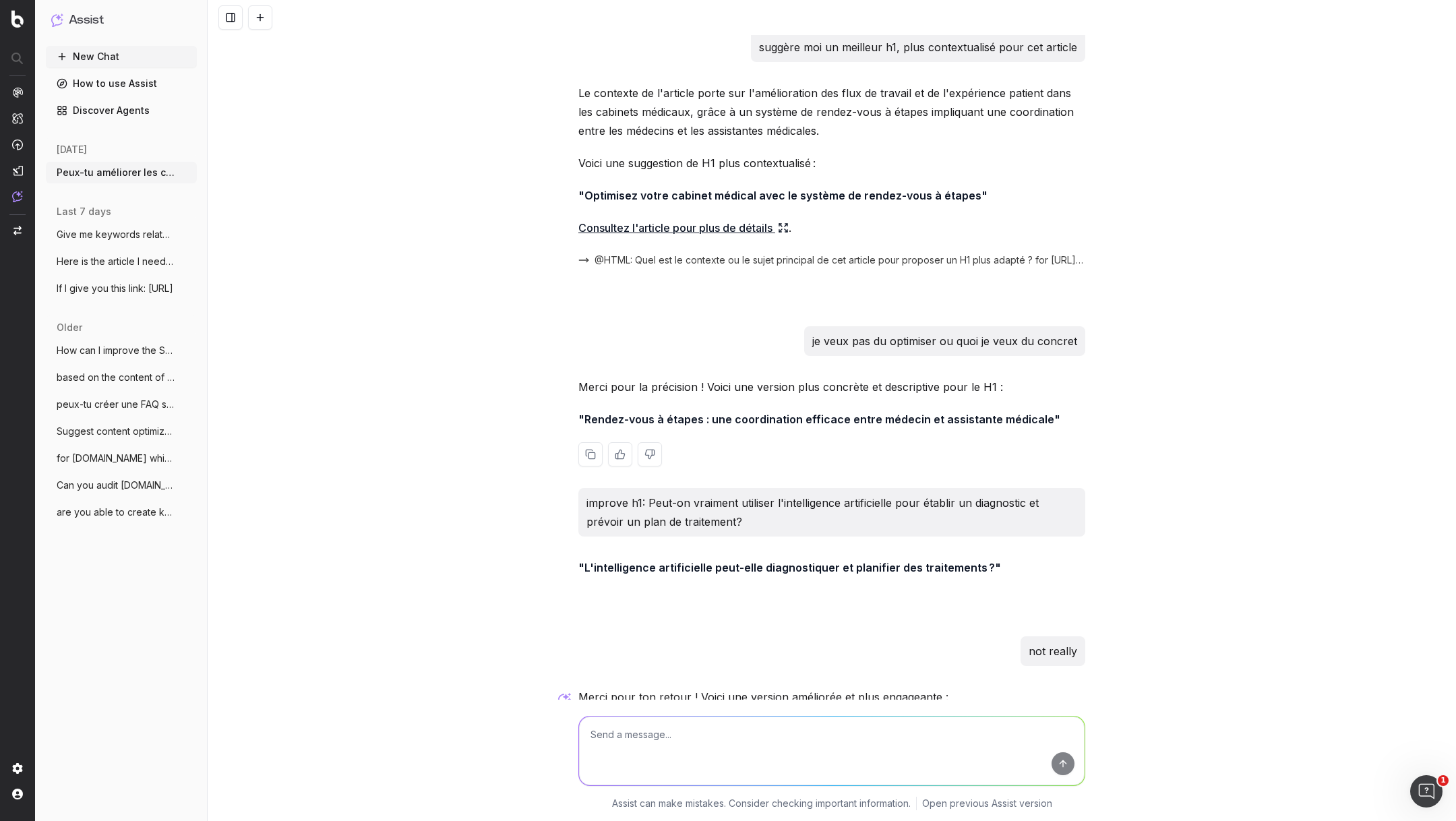
scroll to position [14595, 0]
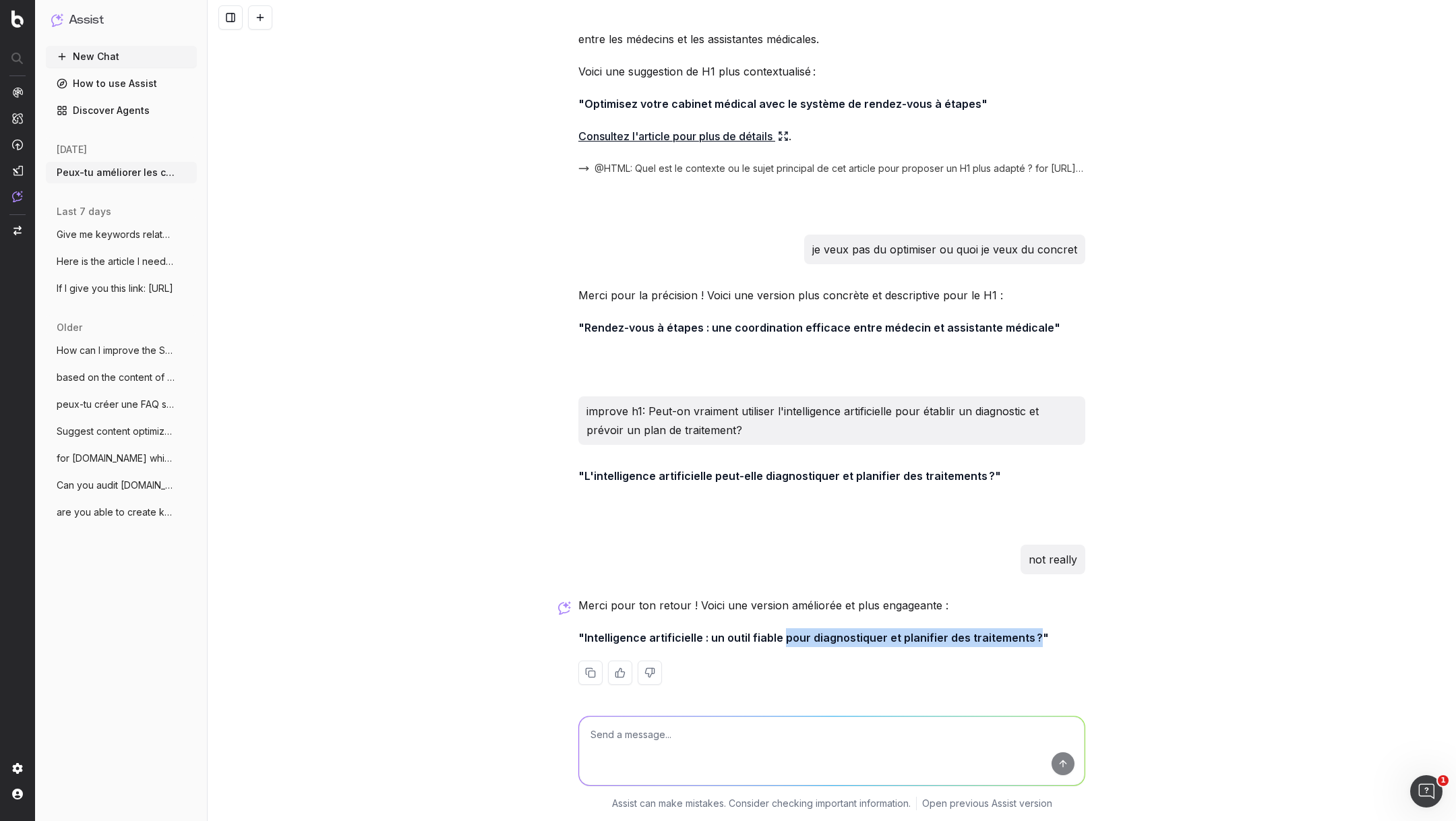
drag, startPoint x: 781, startPoint y: 632, endPoint x: 1028, endPoint y: 636, distance: 247.0
click at [1028, 636] on strong ""Intelligence artificielle : un outil fiable pour diagnostiquer et planifier de…" at bounding box center [813, 637] width 471 height 13
click at [653, 746] on textarea at bounding box center [832, 751] width 506 height 69
paste textarea "L'intelligence artificielle (IA) est-elle un outil fiable pour diagnostiquer et…"
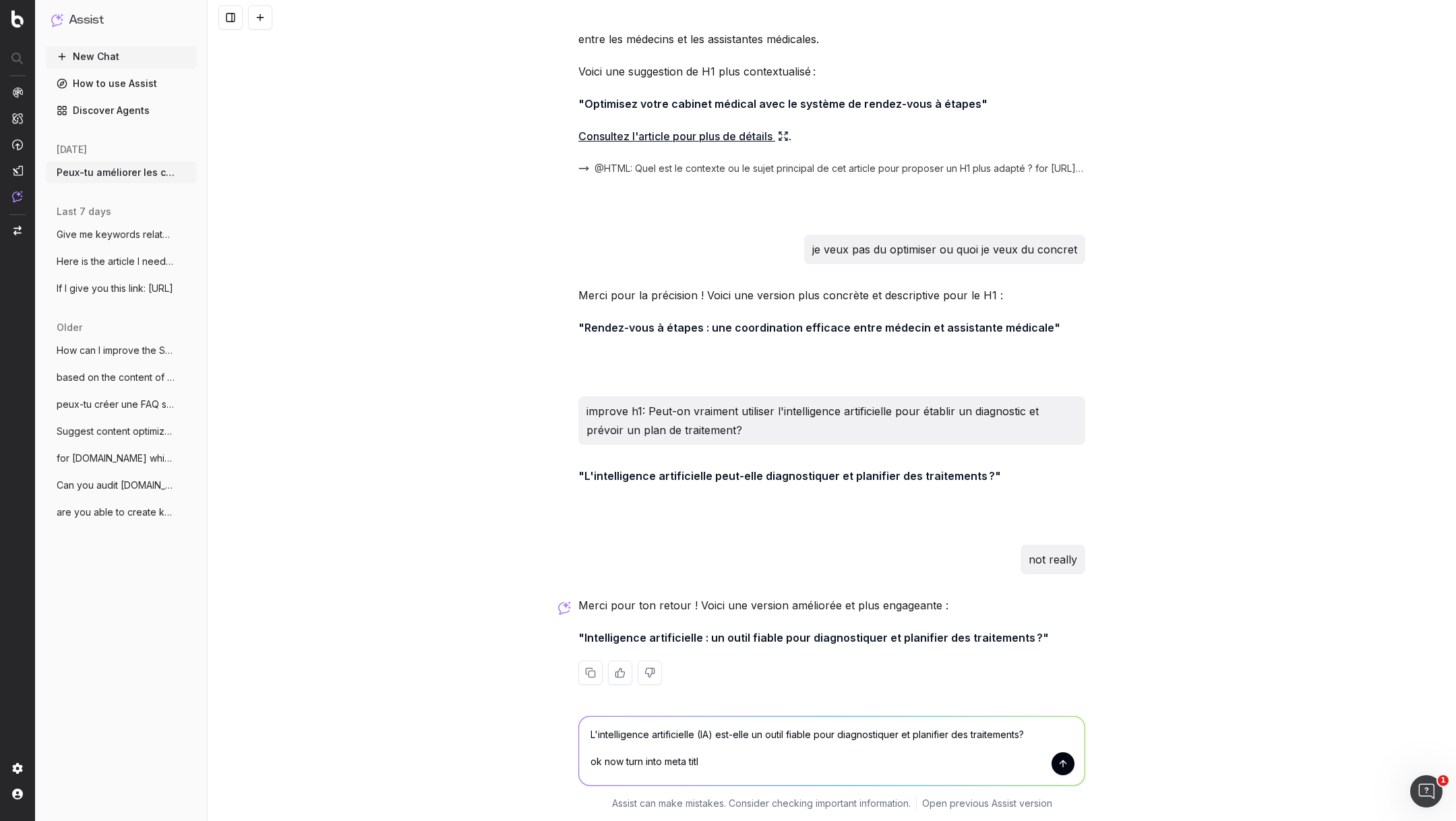
type textarea "L'intelligence artificielle (IA) est-elle un outil fiable pour diagnostiquer et…"
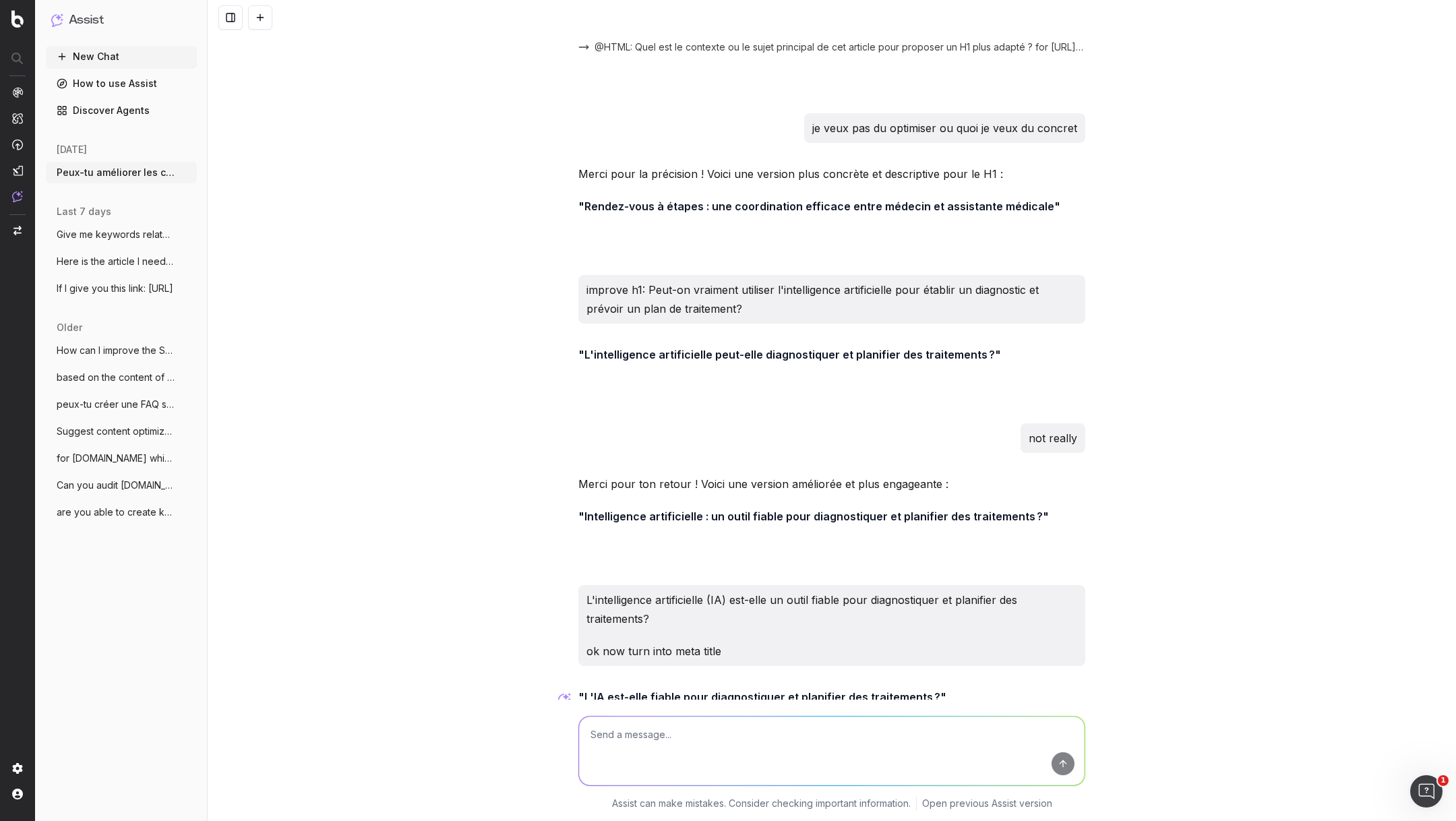
scroll to position [14774, 0]
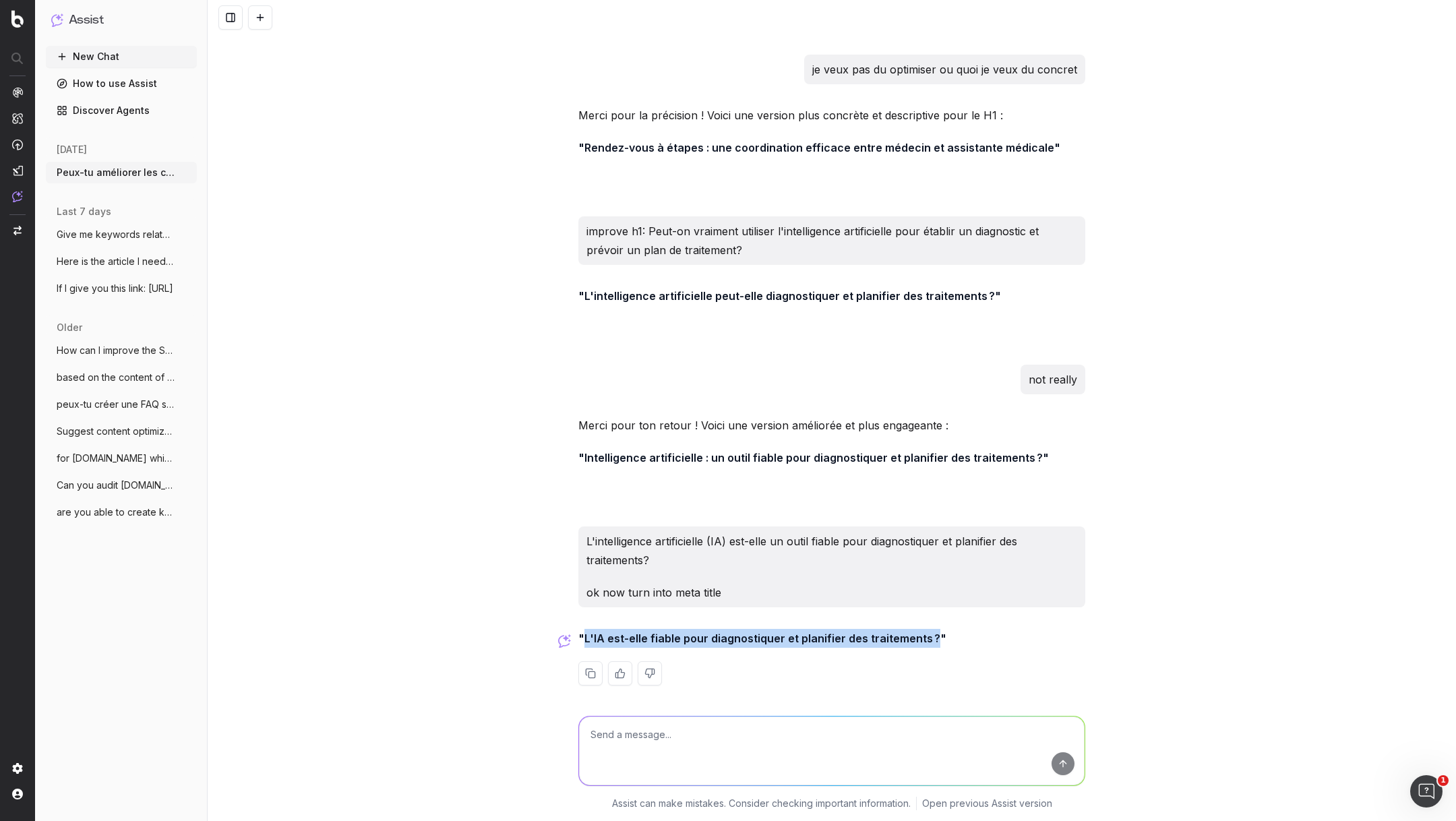
drag, startPoint x: 929, startPoint y: 633, endPoint x: 585, endPoint y: 632, distance: 344.0
click at [585, 632] on strong ""L'IA est-elle fiable pour diagnostiquer et planifier des traitements ?"" at bounding box center [762, 638] width 368 height 13
click at [702, 745] on textarea at bounding box center [832, 751] width 506 height 69
type textarea "a bit too long"
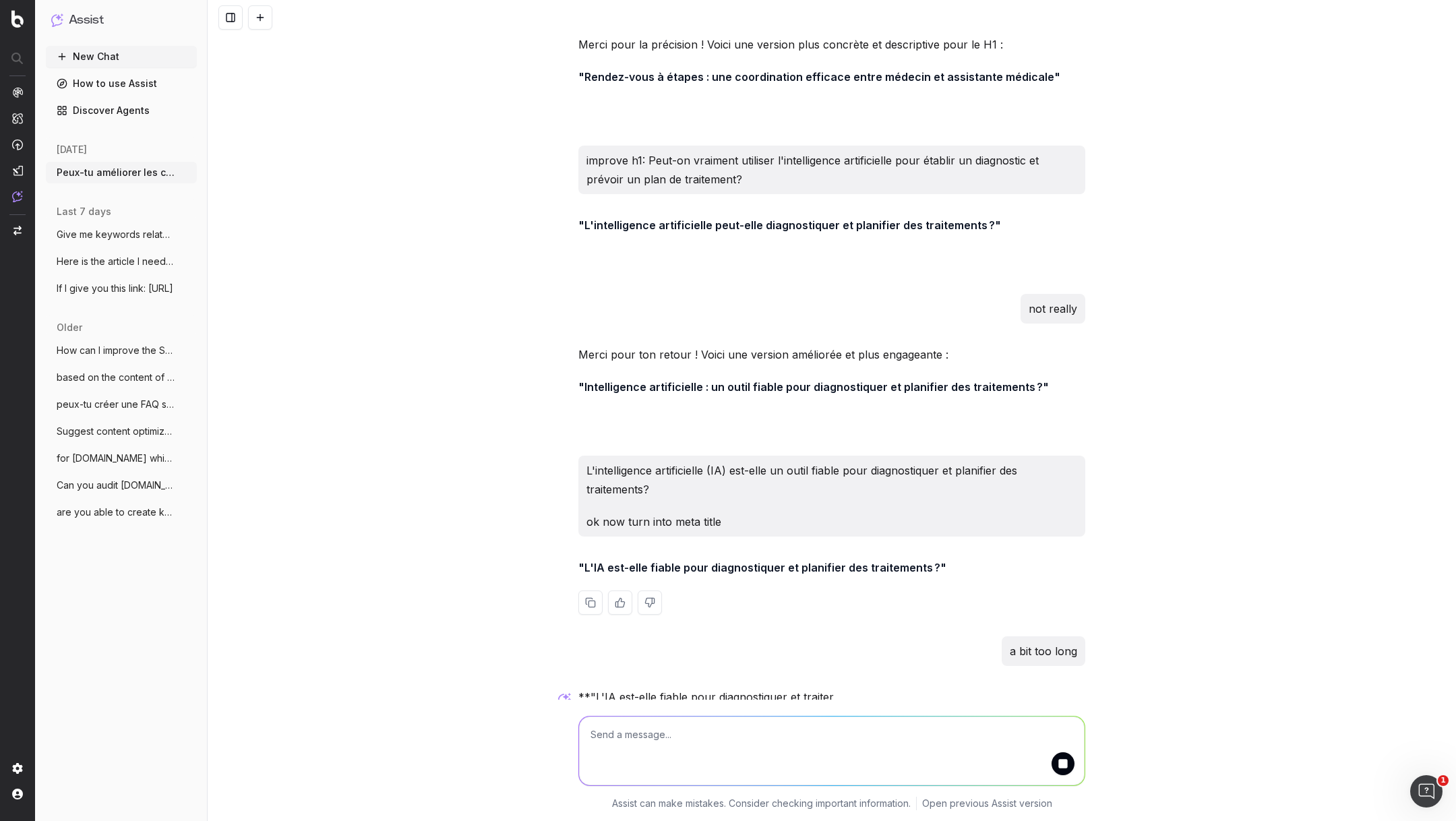
scroll to position [14904, 0]
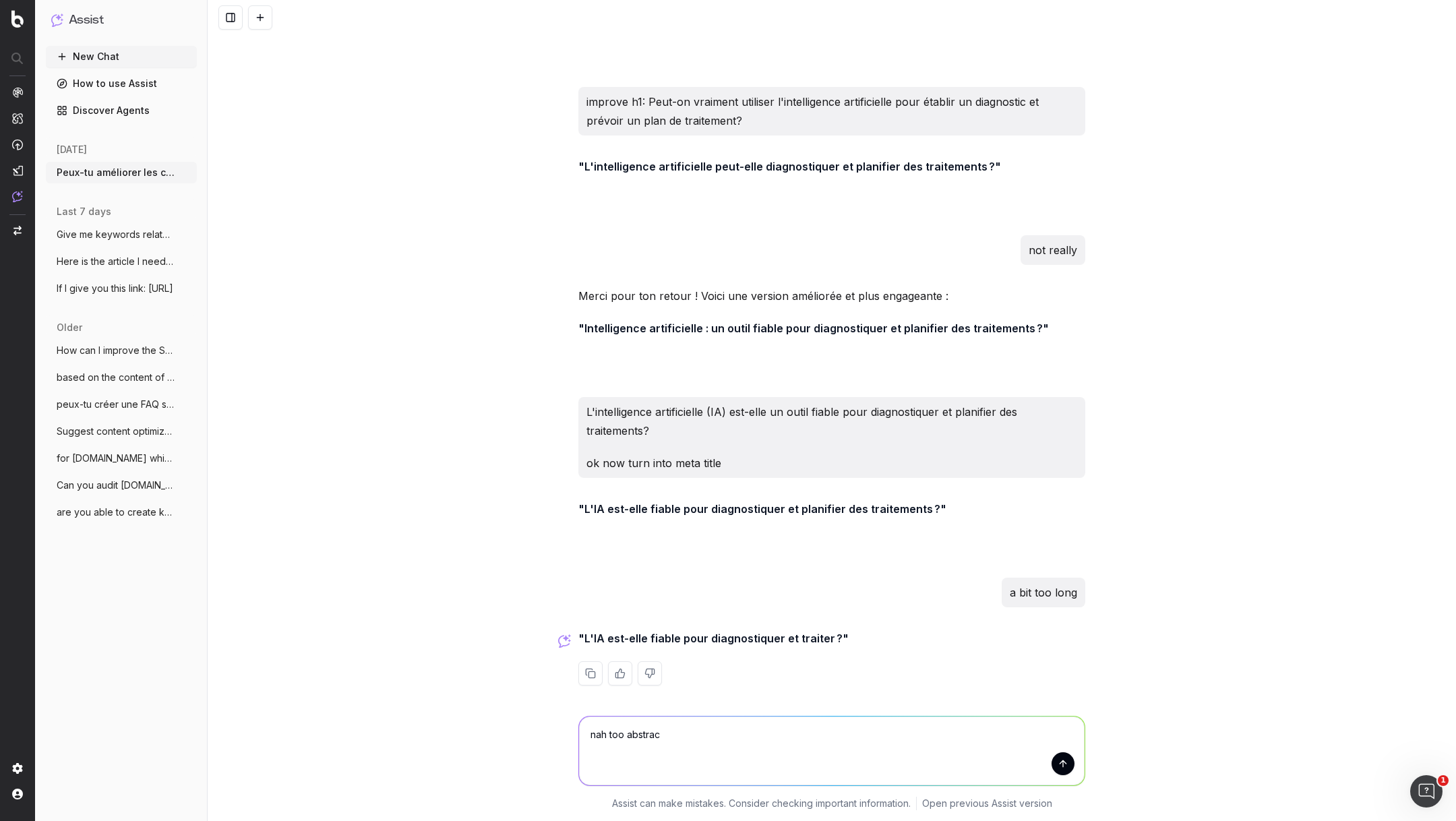
type textarea "nah too abstract"
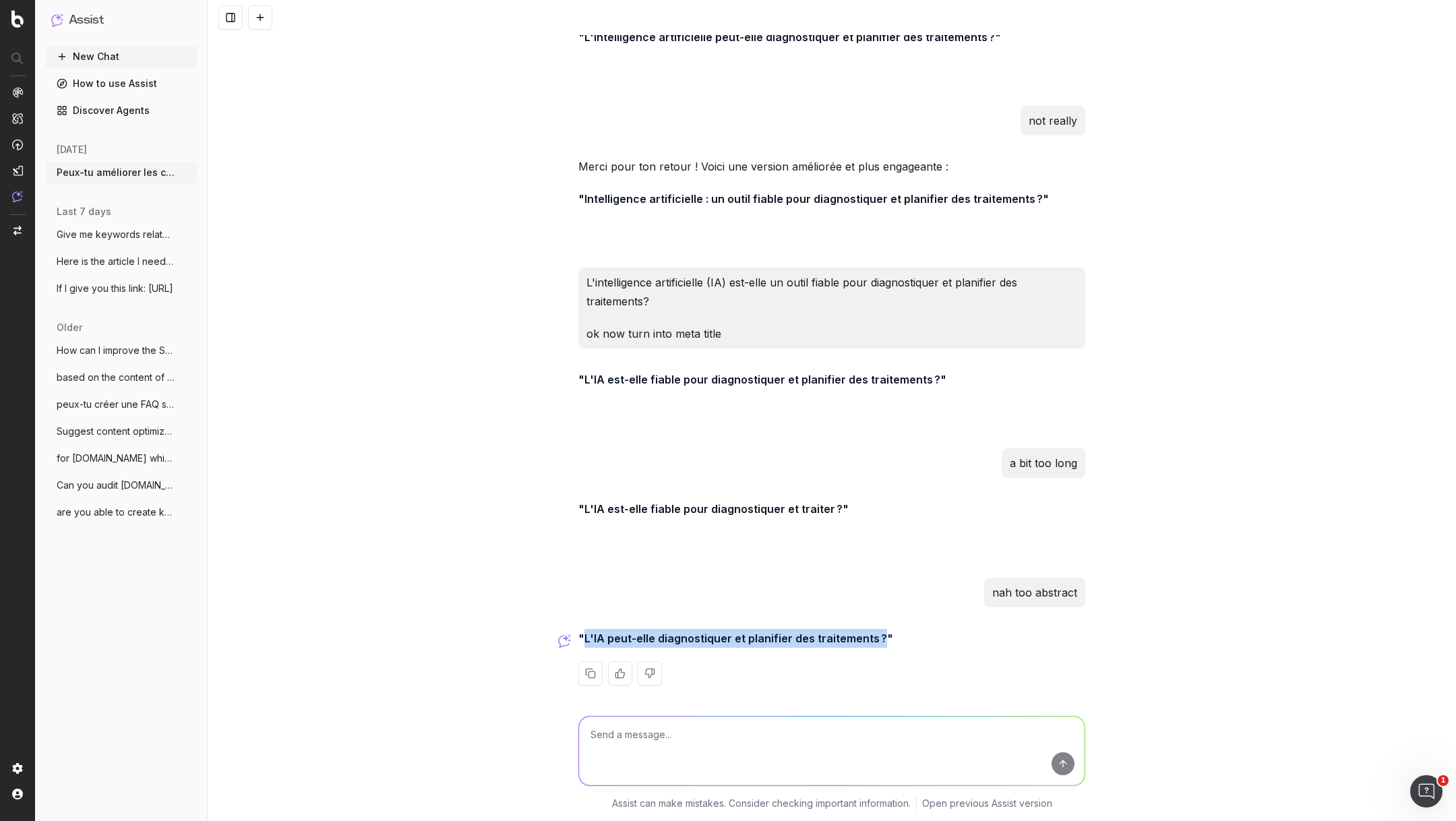
drag, startPoint x: 878, startPoint y: 633, endPoint x: 585, endPoint y: 635, distance: 293.0
click at [584, 634] on strong ""L'IA peut-elle diagnostiquer et planifier des traitements ?"" at bounding box center [735, 638] width 315 height 13
click at [658, 735] on textarea at bounding box center [832, 751] width 506 height 69
type textarea "improve this meta title"
click at [1060, 759] on button "submit" at bounding box center [1063, 764] width 23 height 23
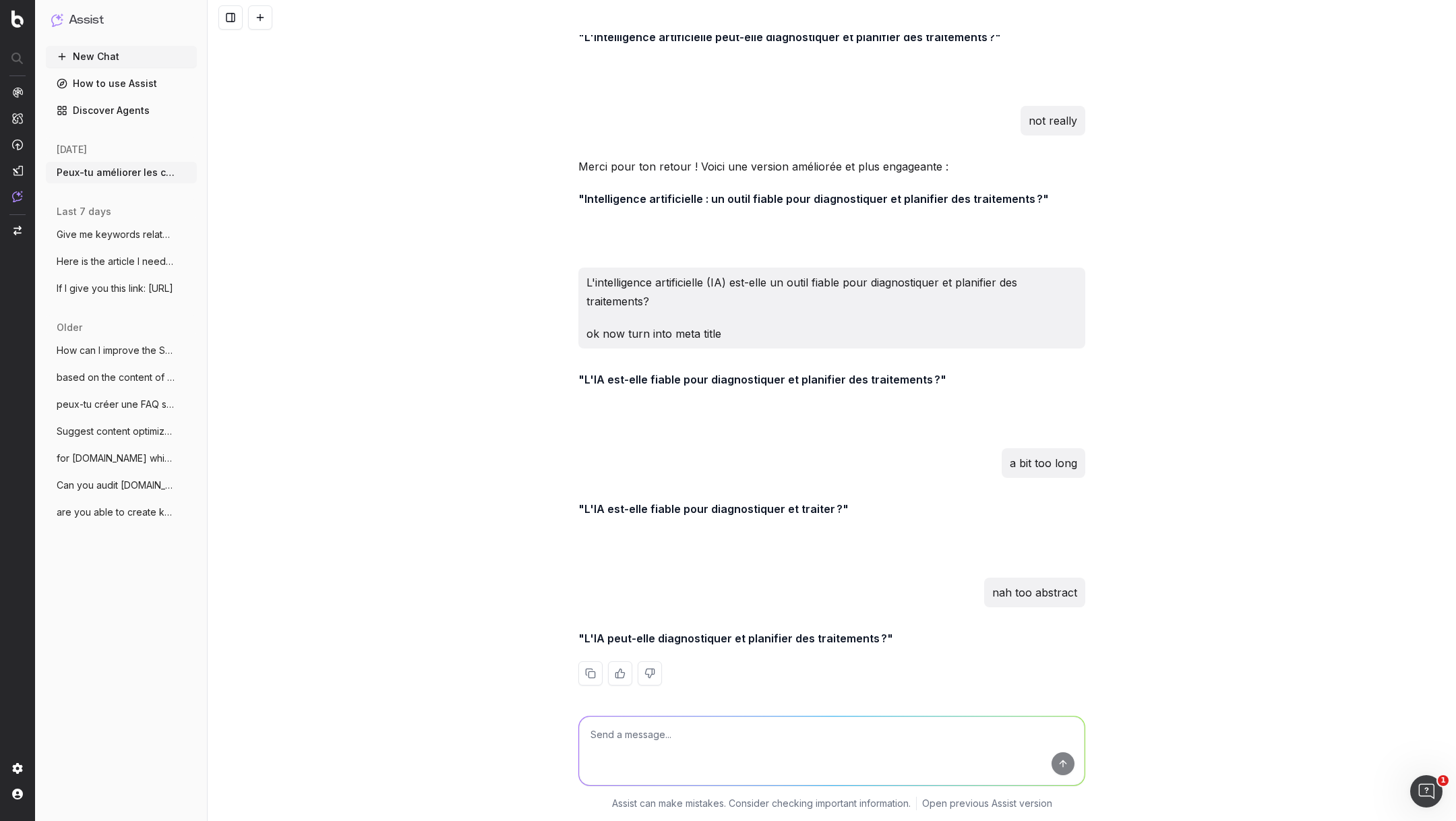
click at [871, 734] on textarea at bounding box center [832, 751] width 506 height 69
paste textarea "Téléconsultation en médecine générale vue par le Dr. Jeannot"
type textarea "Téléconsultation en médecine générale vue par le Dr. Jeannot"
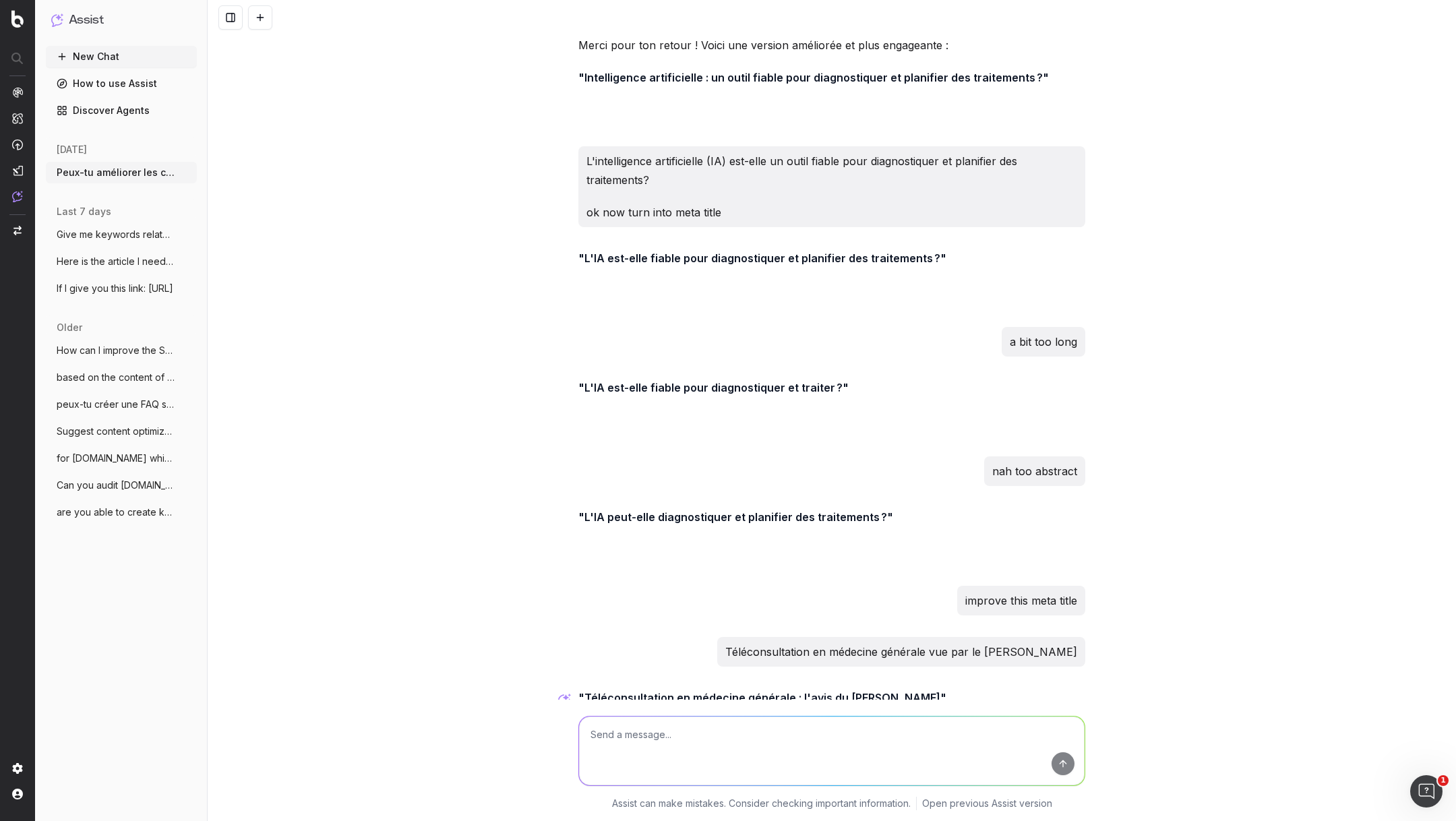
scroll to position [15214, 0]
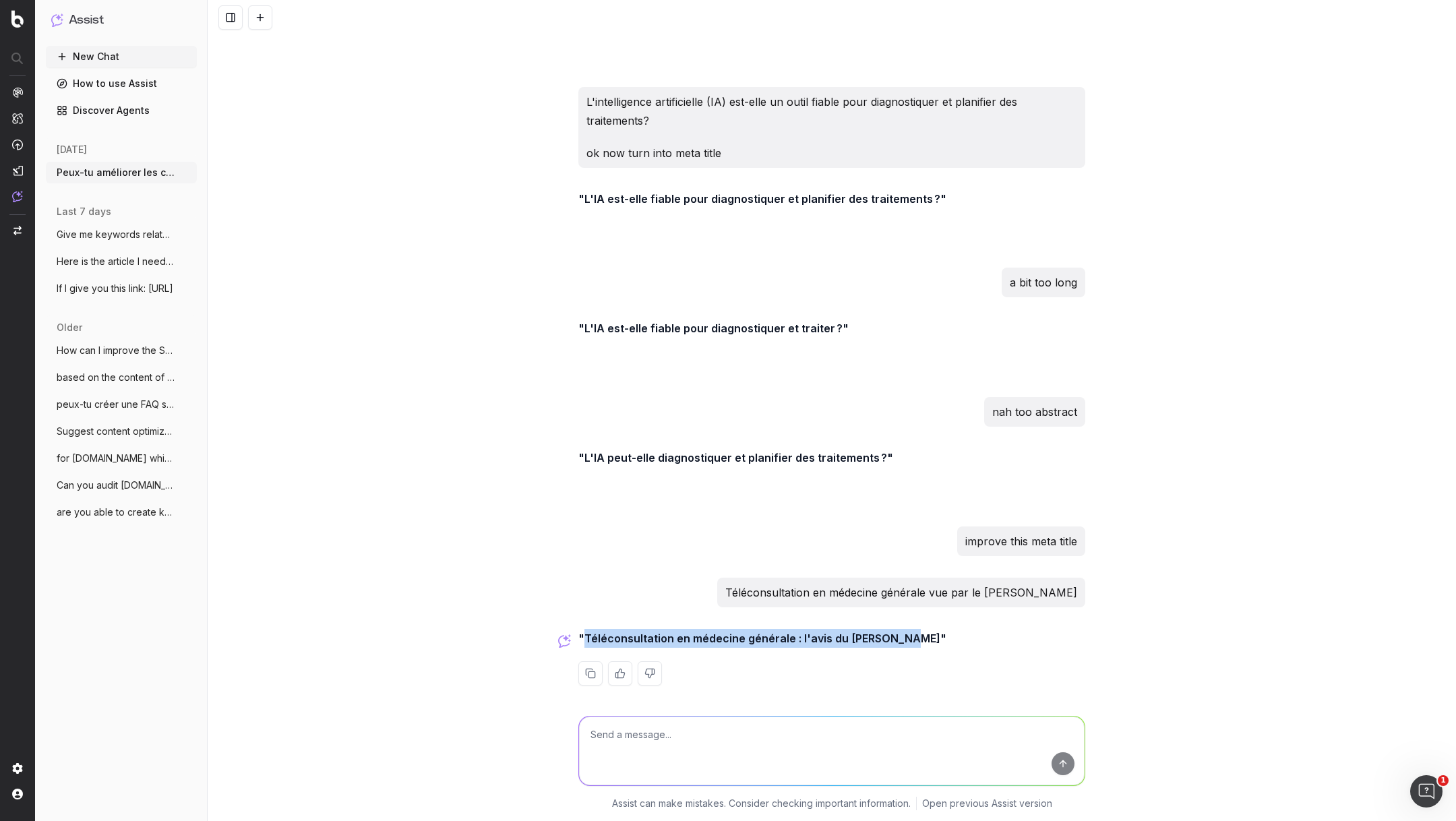
drag, startPoint x: 902, startPoint y: 630, endPoint x: 585, endPoint y: 634, distance: 317.0
click at [585, 634] on strong ""Téléconsultation en médecine générale : l'avis du Dr Jeannot"" at bounding box center [762, 638] width 368 height 13
click at [658, 741] on textarea at bounding box center [832, 751] width 506 height 69
paste textarea "Il y a 4 ans OneDoc, lançait son module de consultation vidéo. Pensé comme un m…"
type textarea "meta descr: Il y a 4 ans OneDoc, lançait son module de consultation vidéo. Pens…"
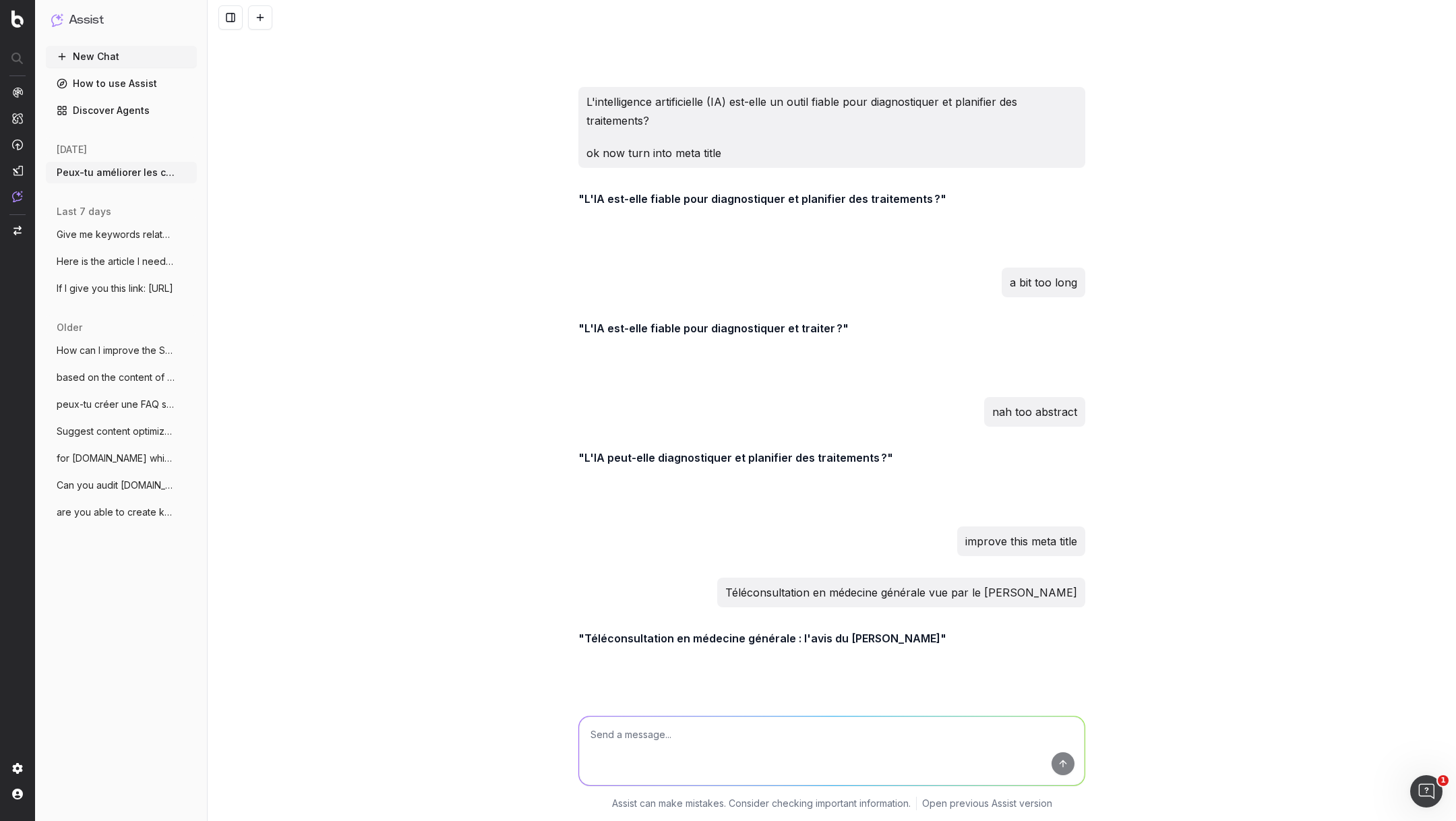
scroll to position [15419, 0]
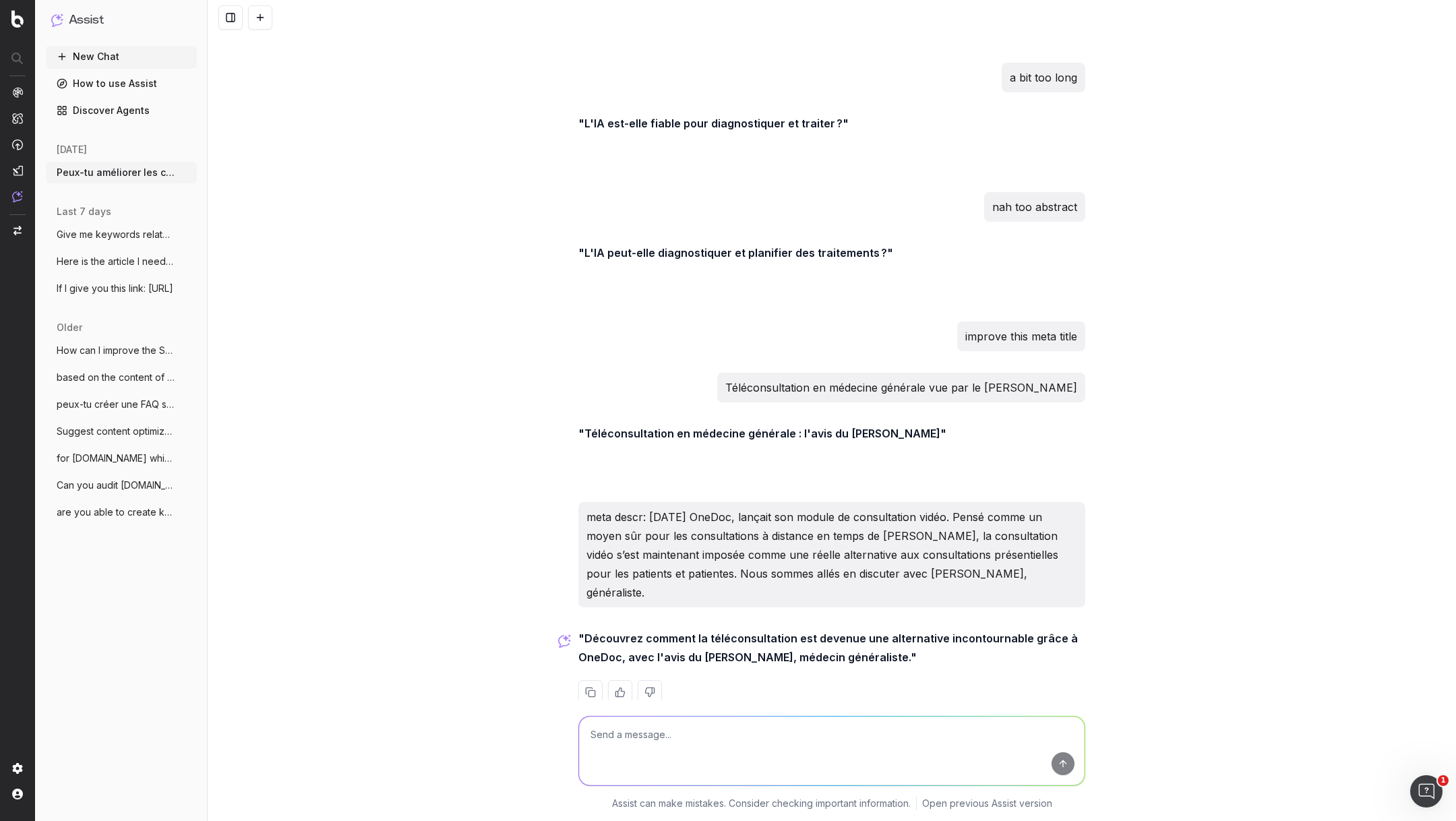
drag, startPoint x: 939, startPoint y: 635, endPoint x: 586, endPoint y: 610, distance: 353.9
click at [586, 632] on strong ""Découvrez comment la téléconsultation est devenue une alternative incontournab…" at bounding box center [830, 648] width 503 height 32
